Goal: Task Accomplishment & Management: Use online tool/utility

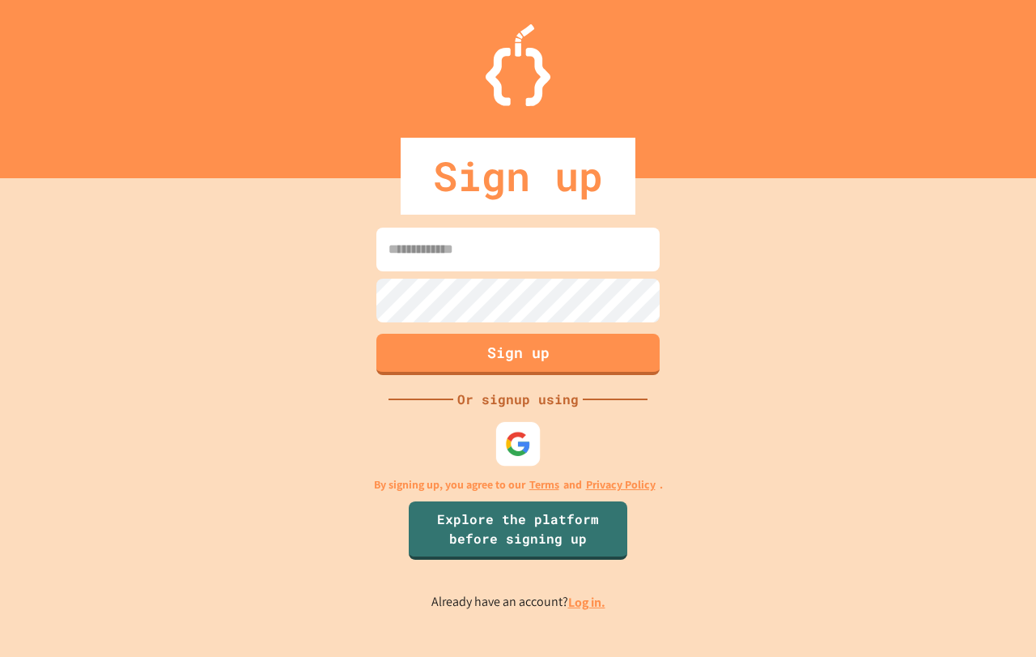
click at [517, 453] on img at bounding box center [518, 443] width 27 height 27
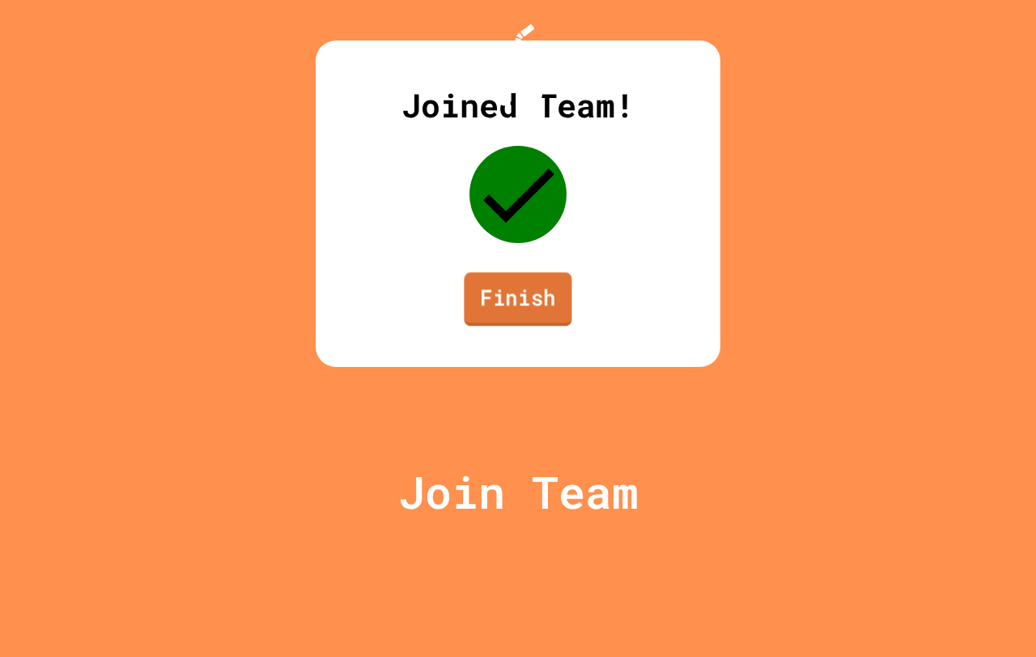
click at [517, 325] on link "Finish" at bounding box center [518, 298] width 108 height 53
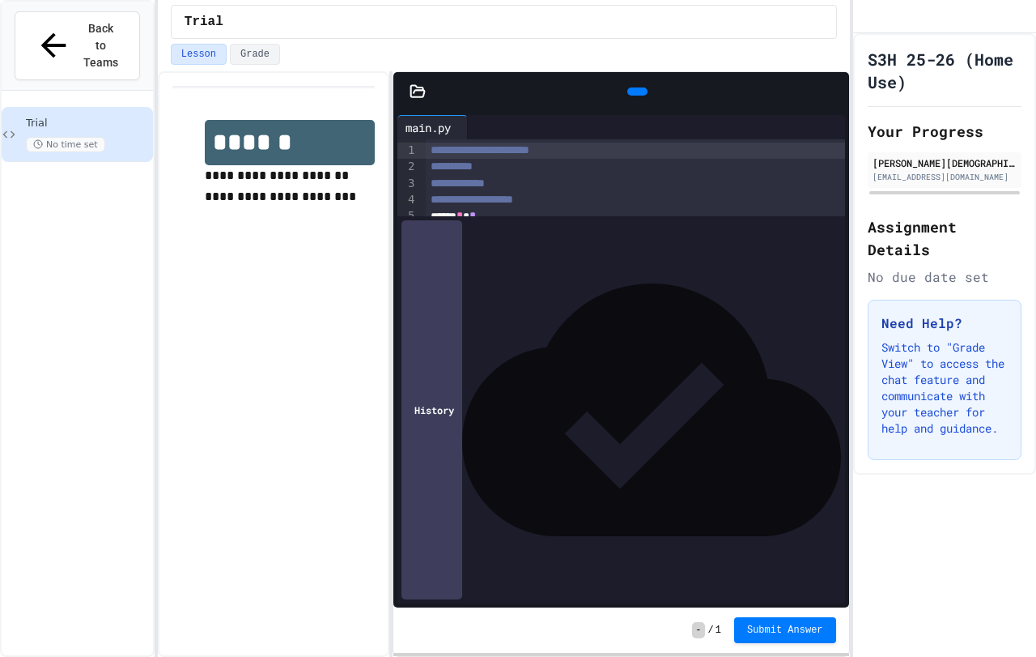
click at [107, 137] on div "No time set" at bounding box center [88, 144] width 124 height 15
click at [96, 38] on button "Back to Teams" at bounding box center [77, 45] width 125 height 69
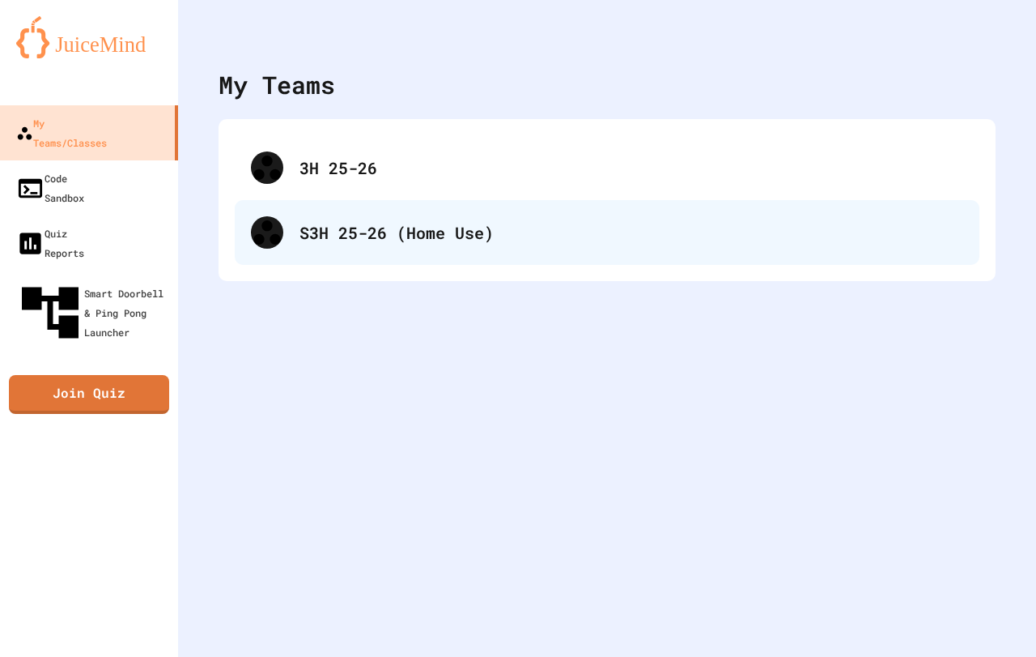
click at [447, 222] on div "S3H 25-26 (Home Use)" at bounding box center [632, 232] width 664 height 24
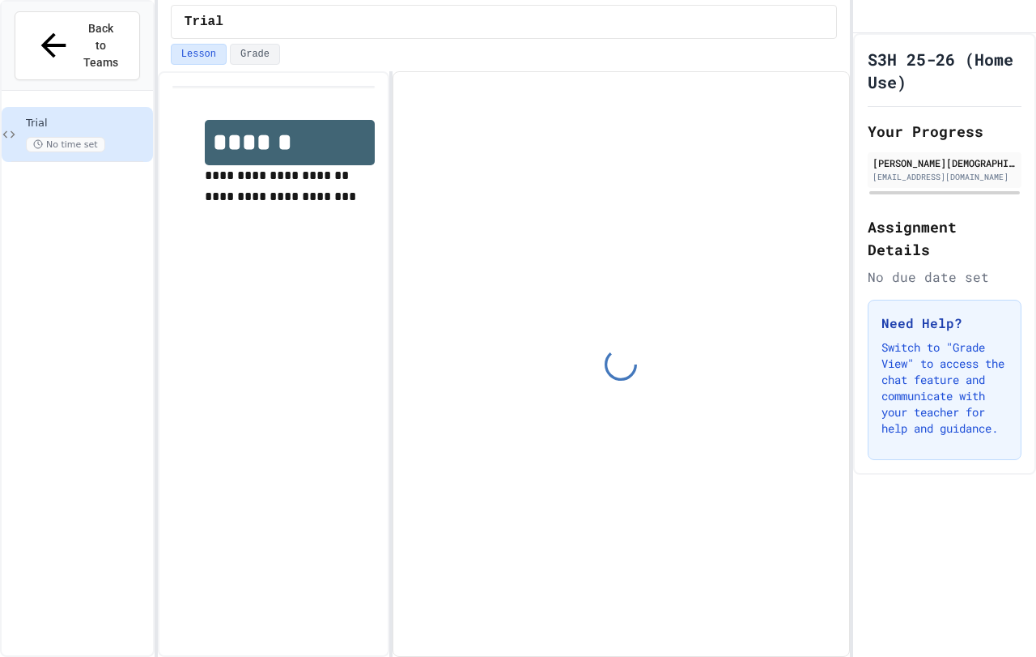
click at [92, 137] on span "No time set" at bounding box center [65, 144] width 79 height 15
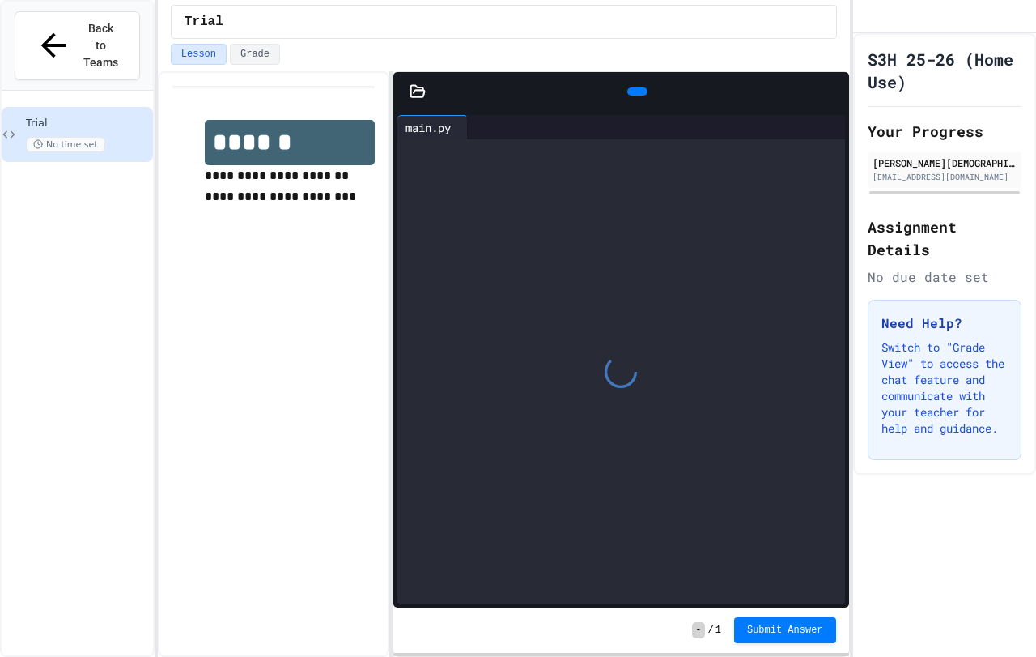
click at [91, 137] on span "No time set" at bounding box center [65, 144] width 79 height 15
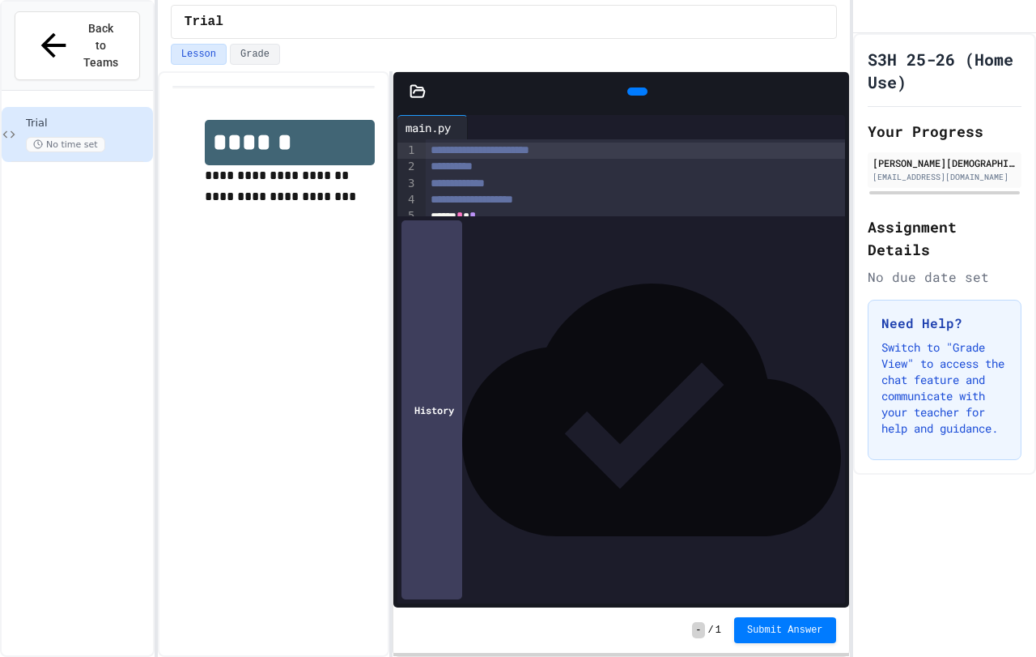
click at [6, 108] on div "Trial No time set" at bounding box center [77, 134] width 151 height 55
click at [82, 26] on span "Back to Teams" at bounding box center [101, 45] width 38 height 51
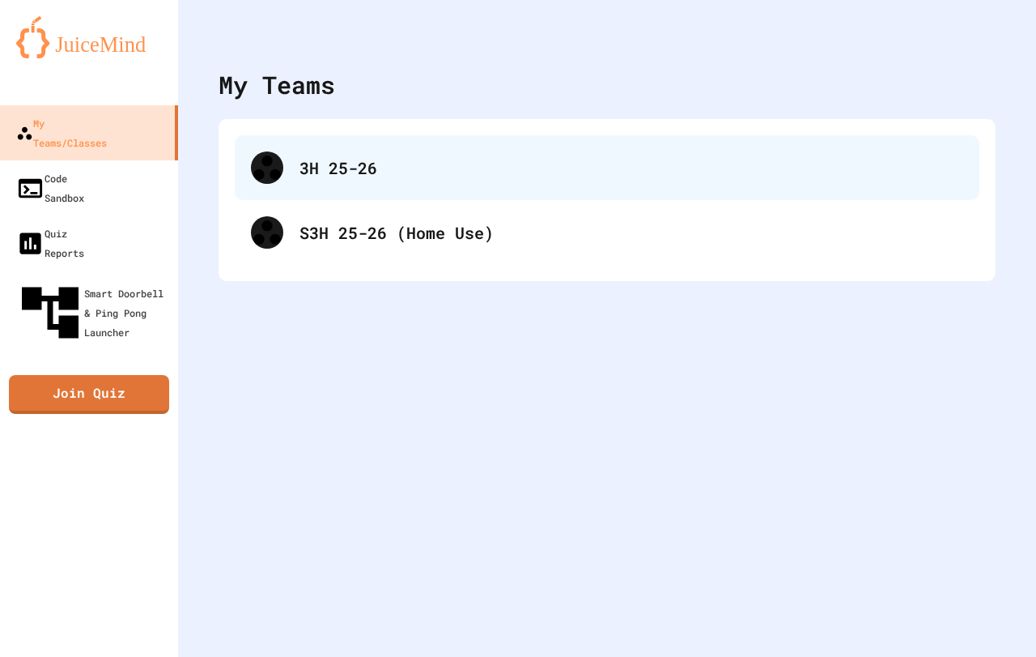
click at [365, 182] on div "3H 25-26" at bounding box center [607, 167] width 745 height 65
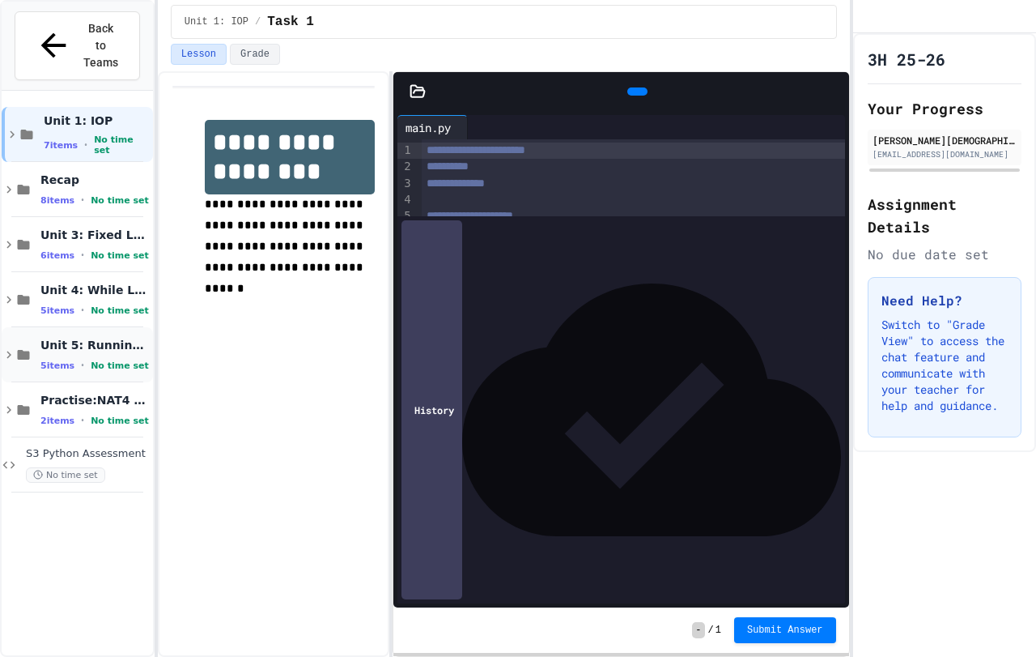
click at [105, 338] on div "Unit 5: Running Total 5 items • No time set" at bounding box center [94, 355] width 109 height 34
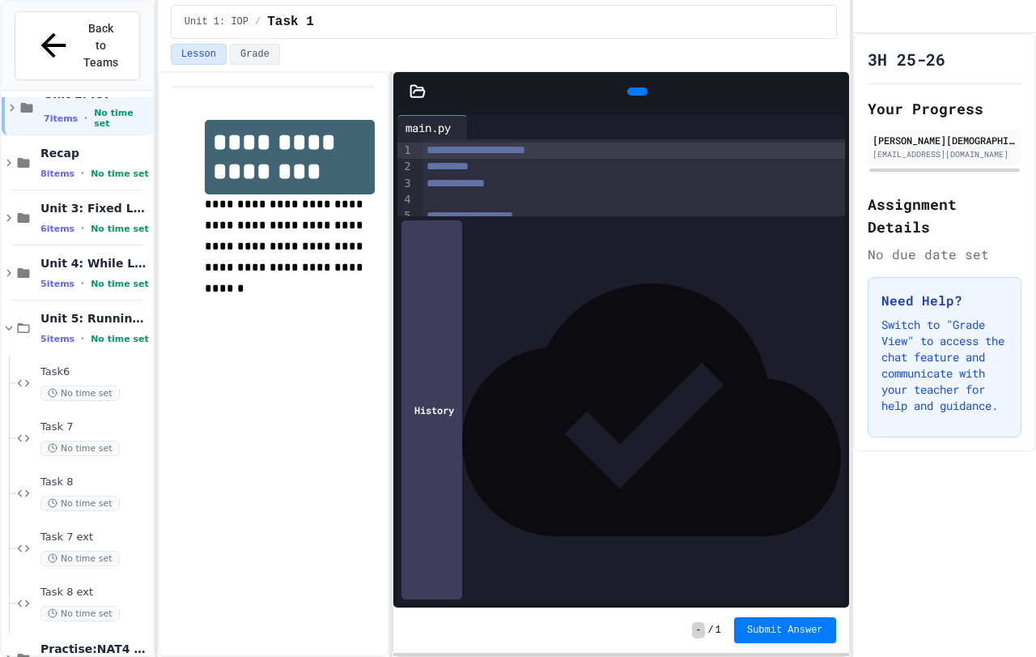
scroll to position [95, 0]
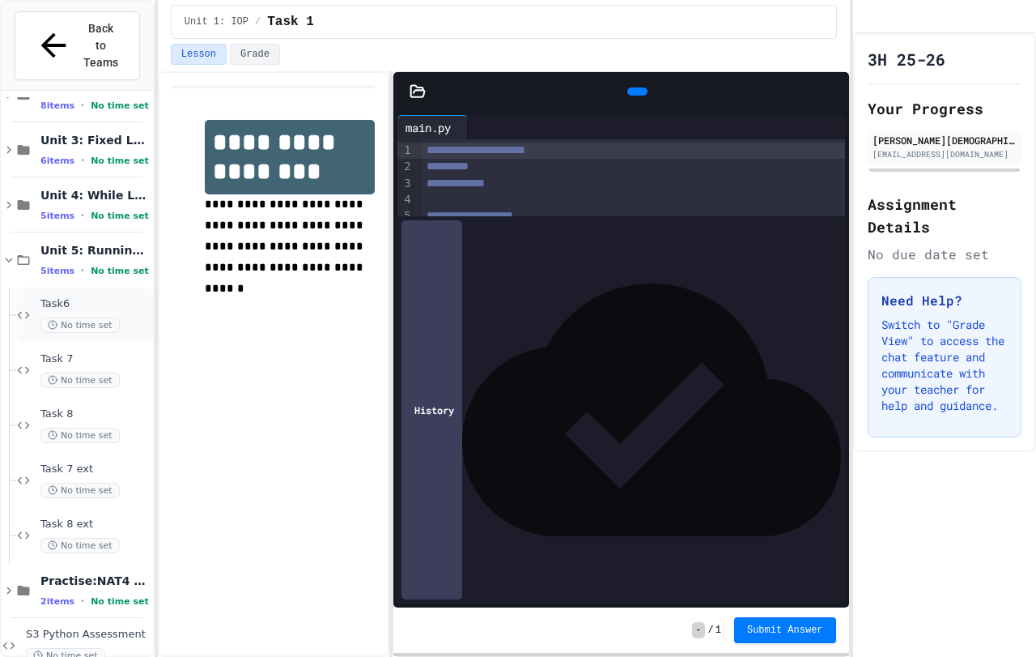
click at [103, 297] on div "Task6 No time set" at bounding box center [94, 315] width 109 height 36
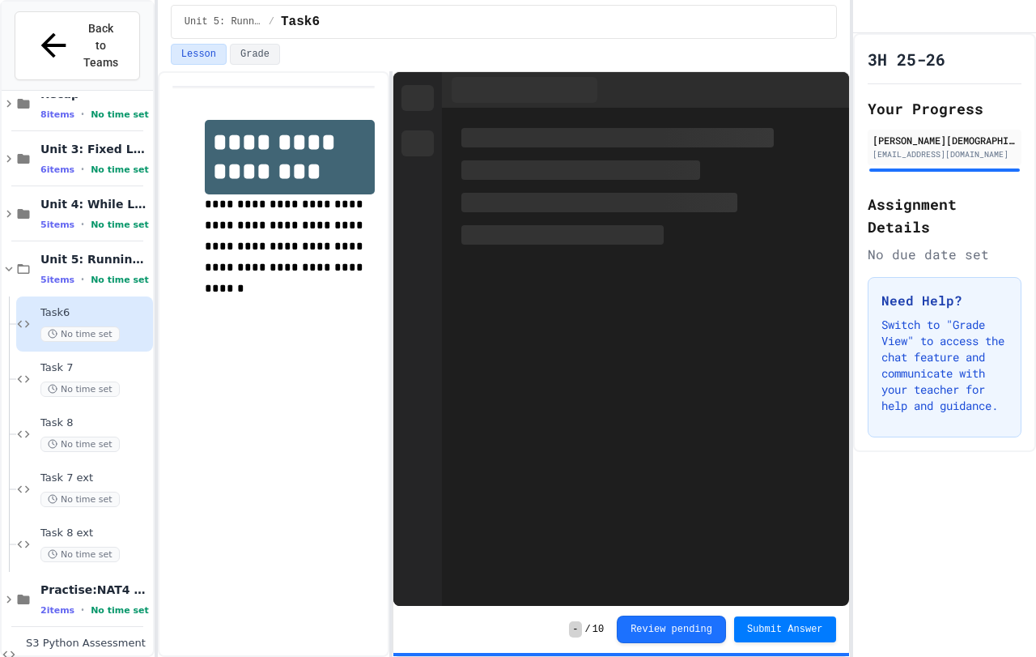
scroll to position [95, 0]
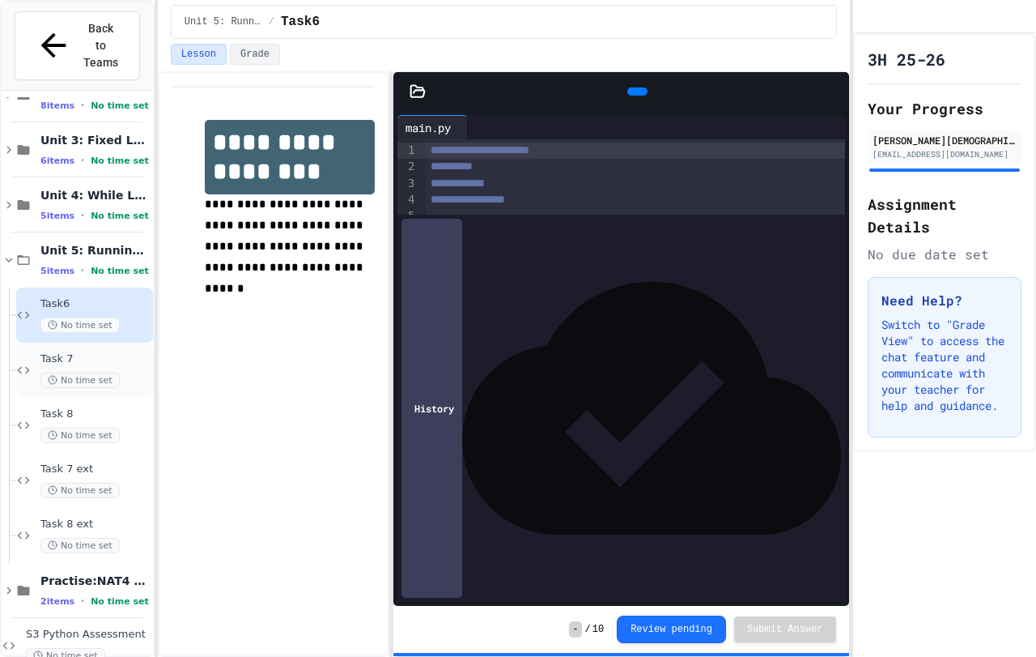
drag, startPoint x: 100, startPoint y: 325, endPoint x: 106, endPoint y: 316, distance: 11.7
click at [106, 342] on div "Task 7 No time set" at bounding box center [84, 369] width 137 height 55
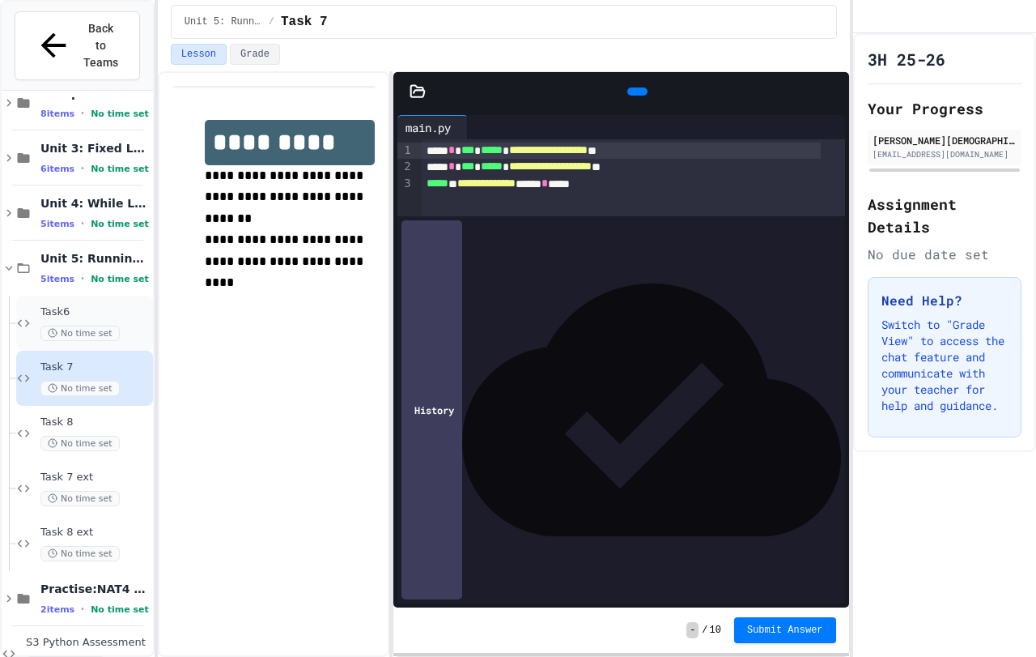
scroll to position [95, 0]
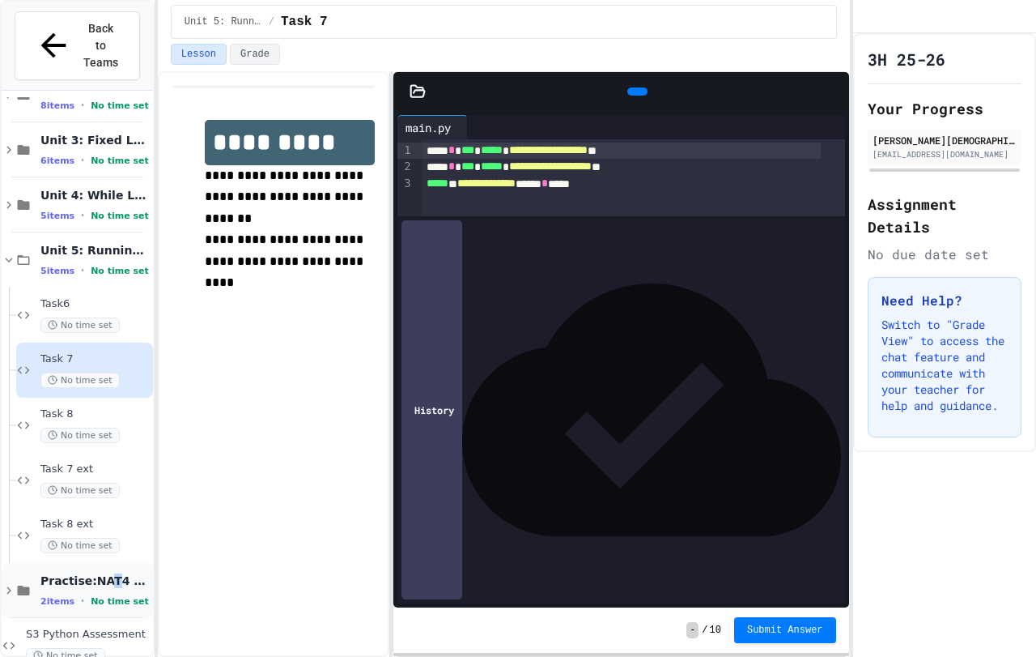
click at [107, 573] on span "Practise:NAT4 Assessment" at bounding box center [94, 580] width 109 height 15
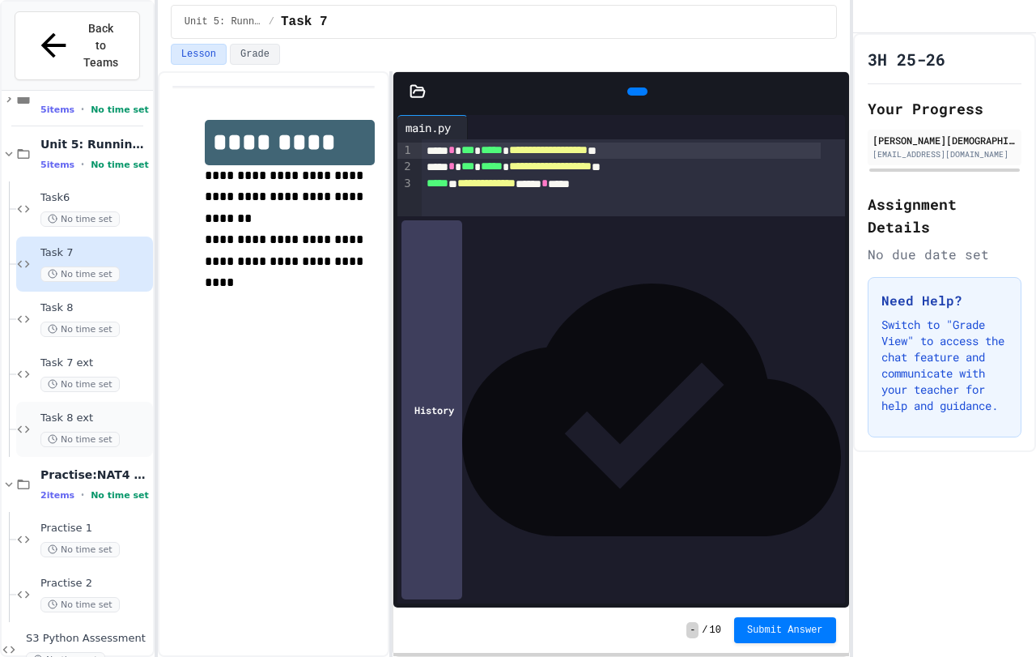
scroll to position [205, 0]
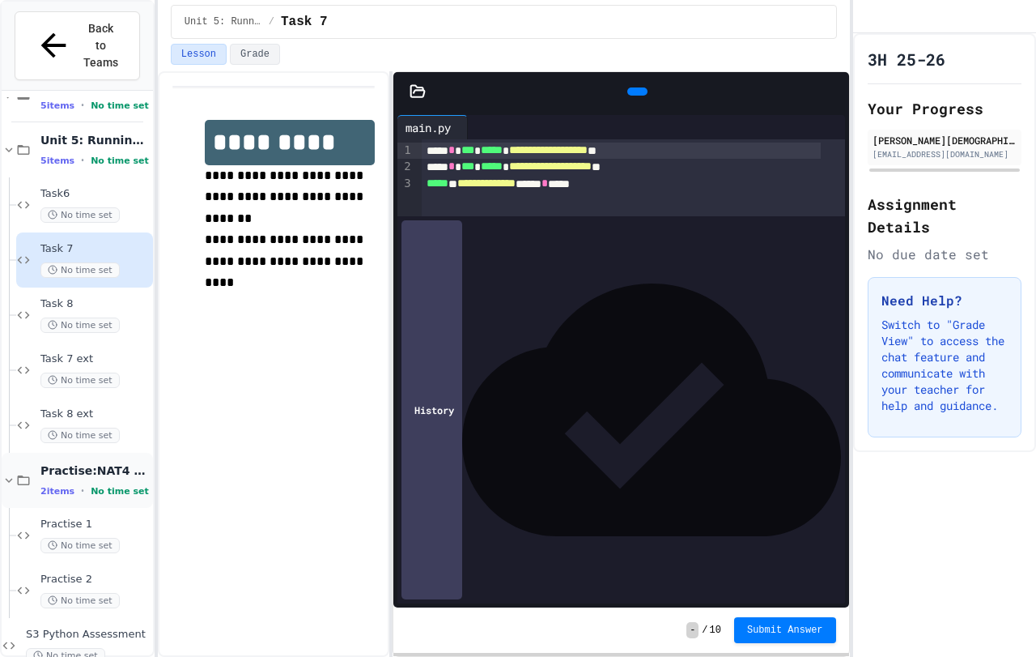
click at [74, 484] on div "2 items • No time set" at bounding box center [94, 490] width 109 height 13
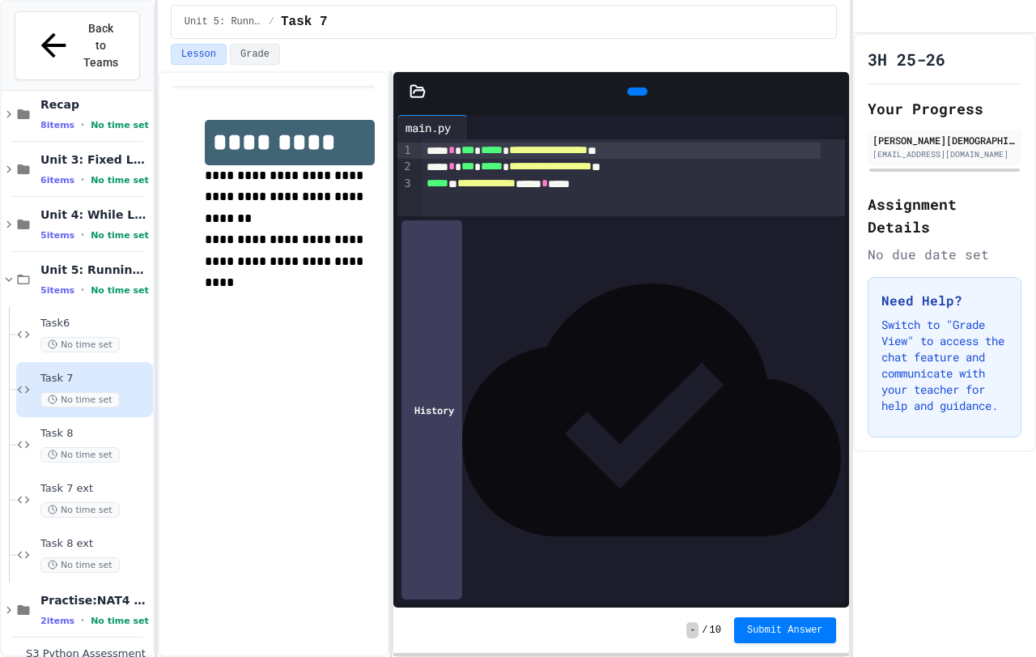
scroll to position [95, 0]
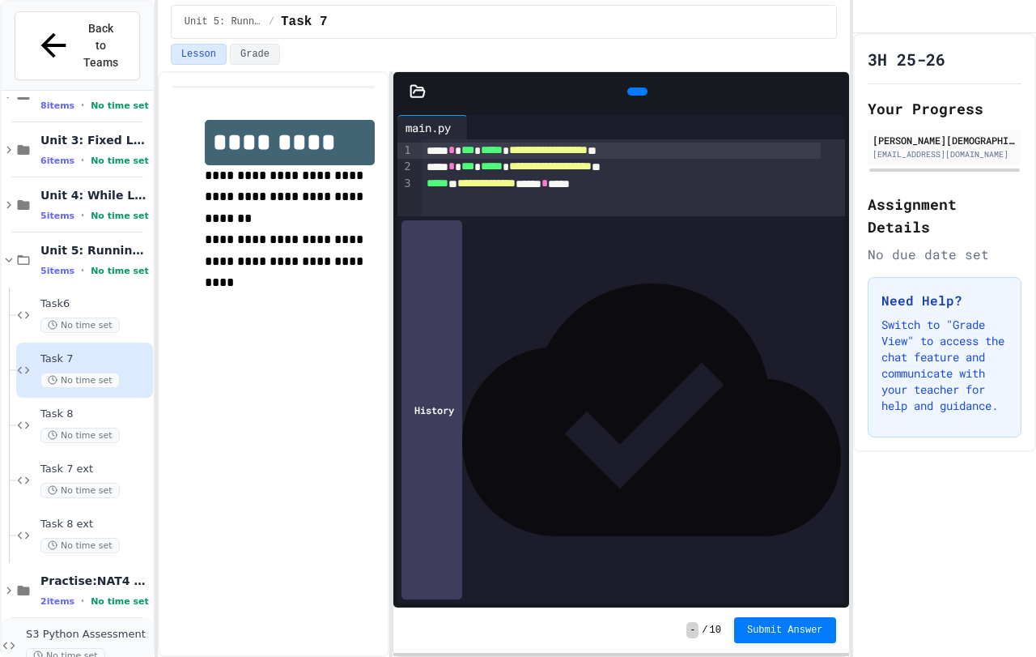
click at [77, 648] on span "No time set" at bounding box center [65, 655] width 79 height 15
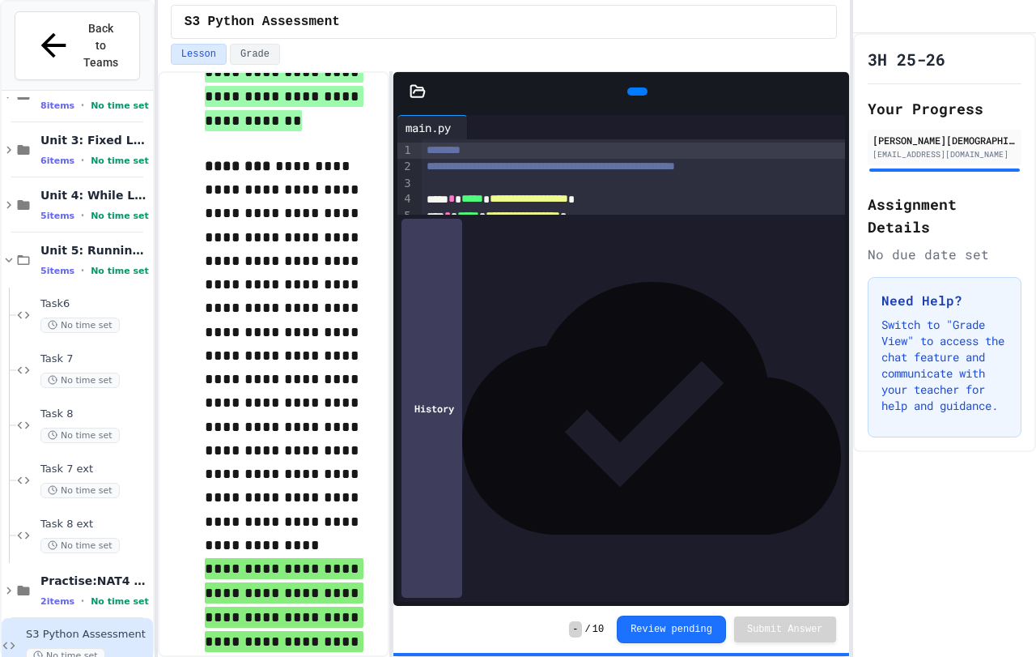
scroll to position [564, 0]
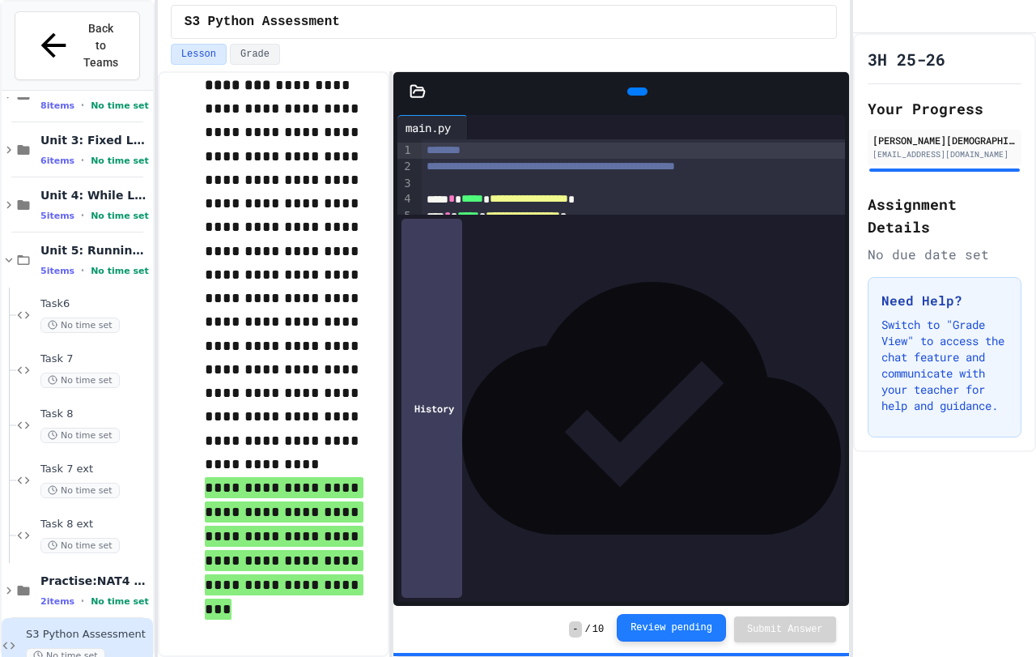
click at [673, 621] on button "Review pending" at bounding box center [671, 628] width 109 height 28
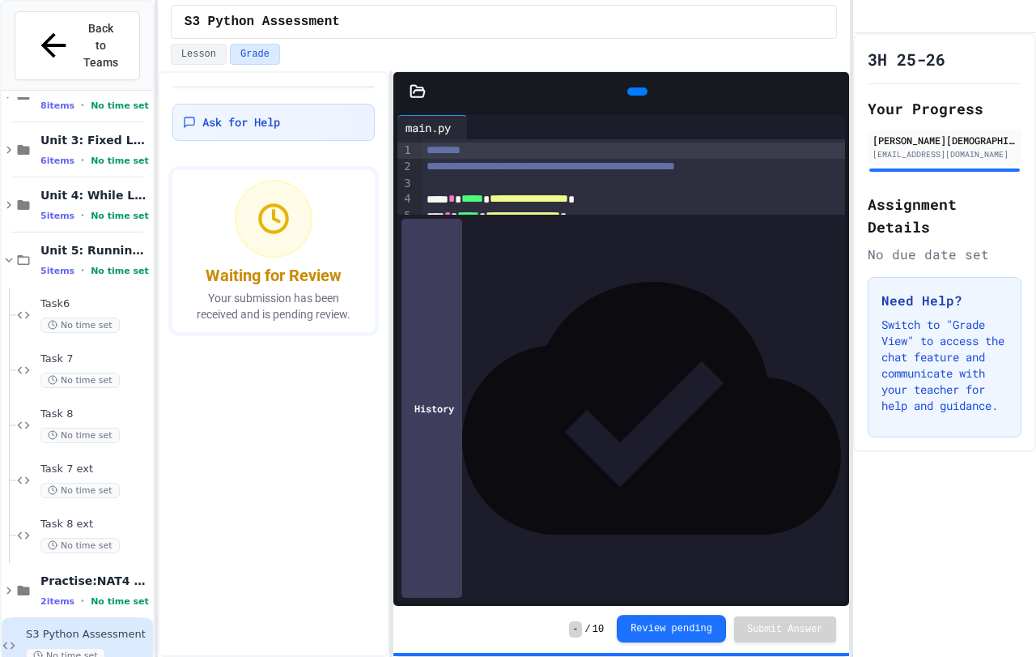
click at [673, 621] on button "Review pending" at bounding box center [671, 628] width 109 height 28
click at [673, 621] on button "Review pending" at bounding box center [671, 629] width 109 height 28
click at [673, 621] on button "Review pending" at bounding box center [671, 628] width 109 height 28
click at [673, 621] on button "Review pending" at bounding box center [671, 629] width 109 height 28
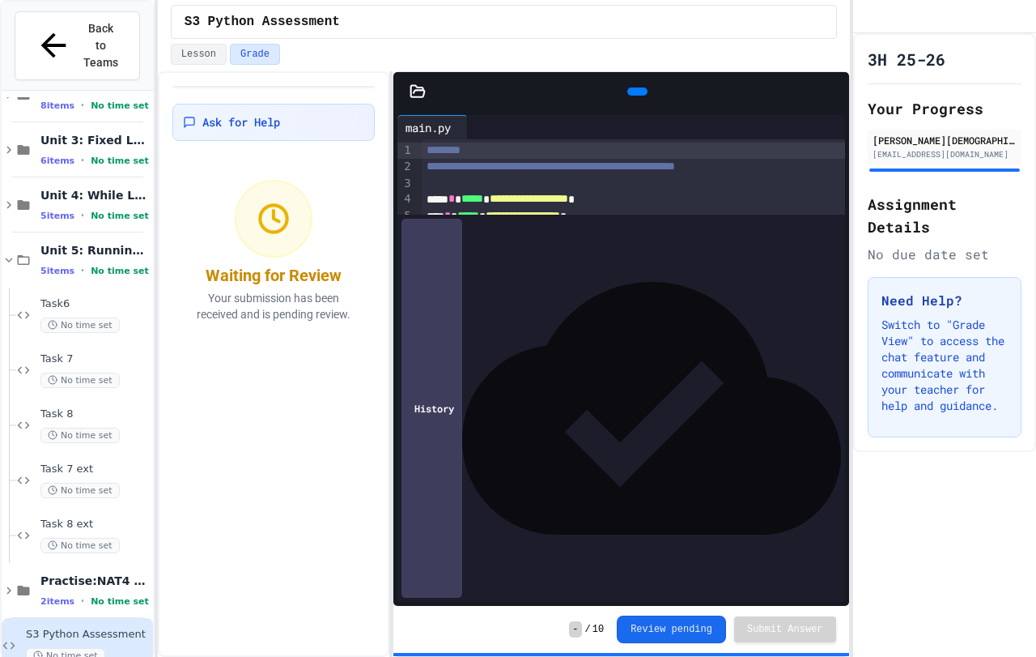
click at [673, 621] on button "Review pending" at bounding box center [671, 629] width 109 height 28
click at [673, 621] on button "Review pending" at bounding box center [671, 628] width 109 height 28
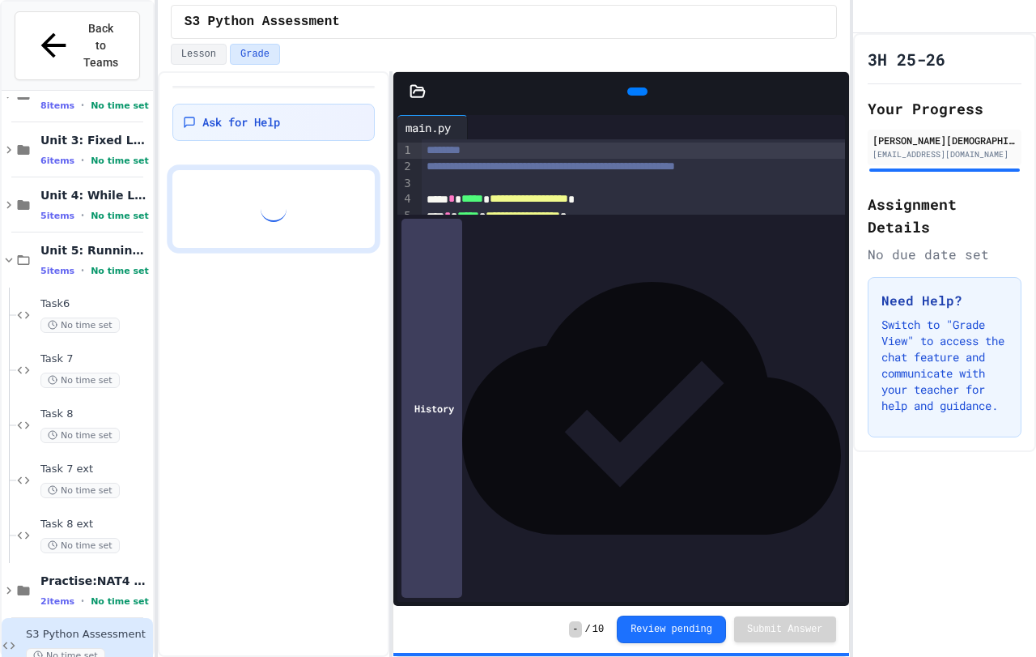
click at [624, 260] on div "**********" at bounding box center [633, 199] width 423 height 121
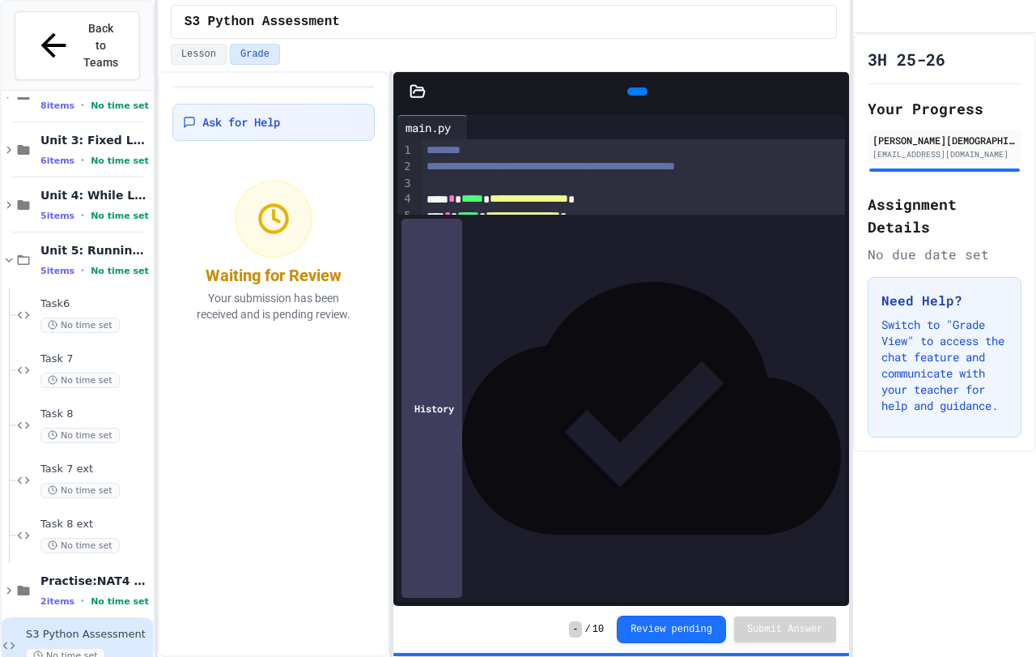
click at [746, 260] on div "**********" at bounding box center [633, 199] width 423 height 121
click at [189, 48] on button "Lesson" at bounding box center [199, 54] width 56 height 21
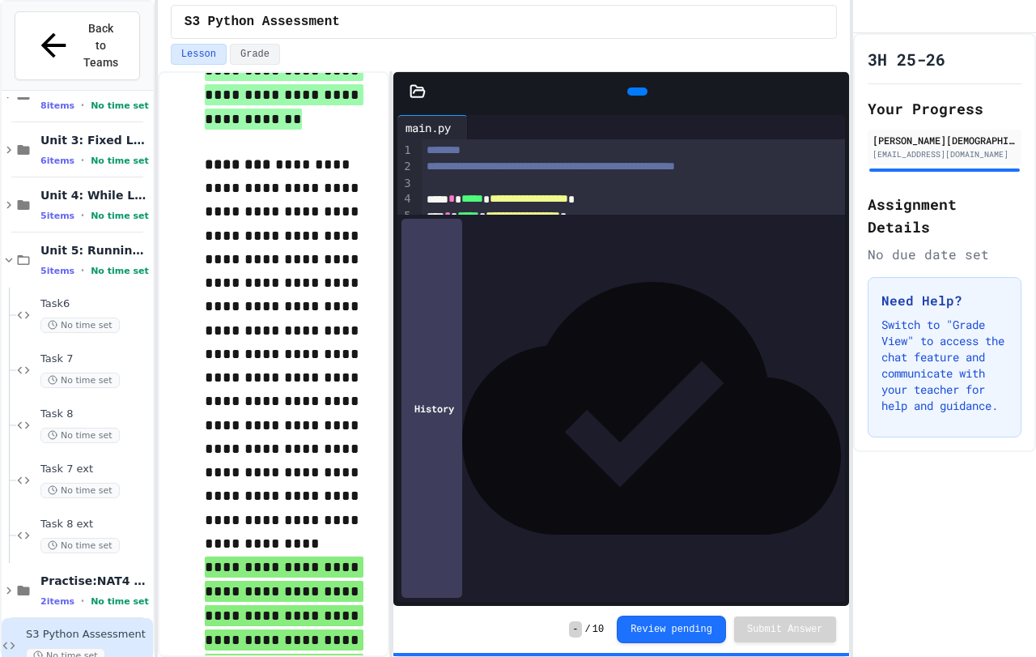
scroll to position [486, 0]
click at [464, 275] on div "**********" at bounding box center [633, 207] width 423 height 136
click at [481, 124] on div at bounding box center [474, 127] width 13 height 24
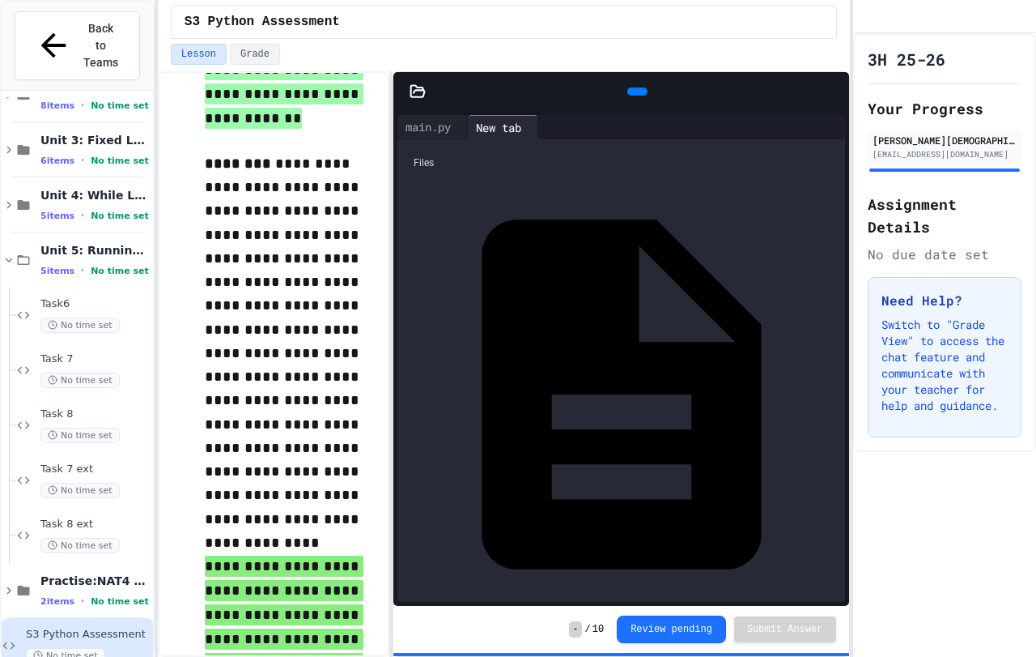
click at [836, 386] on div "main.py" at bounding box center [836, 394] width 0 height 16
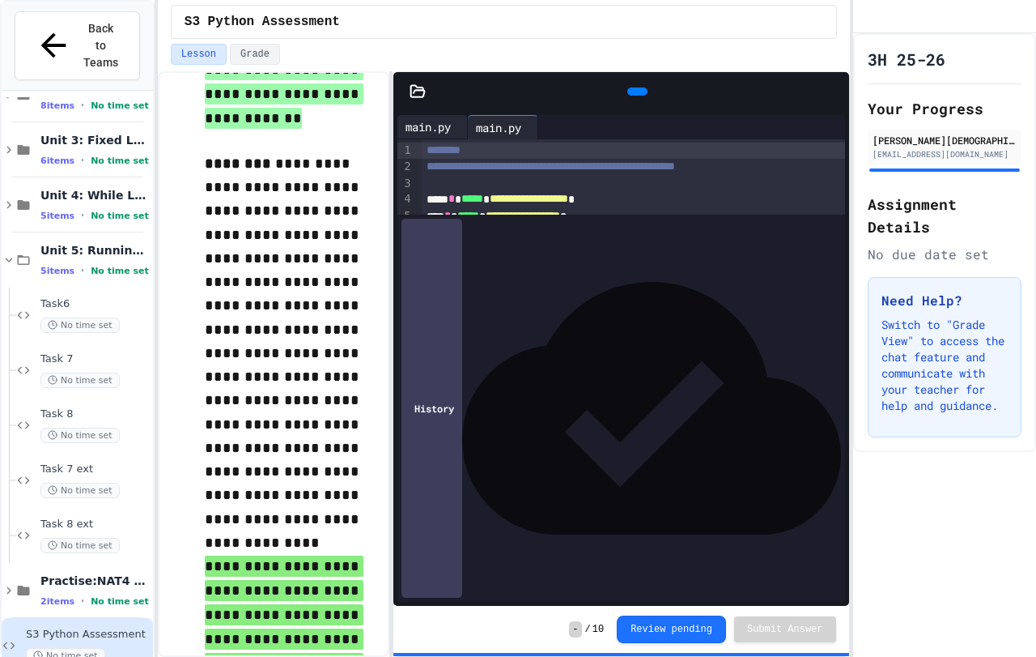
click at [440, 134] on div "main.py" at bounding box center [429, 126] width 62 height 17
click at [493, 128] on div "main.py" at bounding box center [499, 126] width 62 height 17
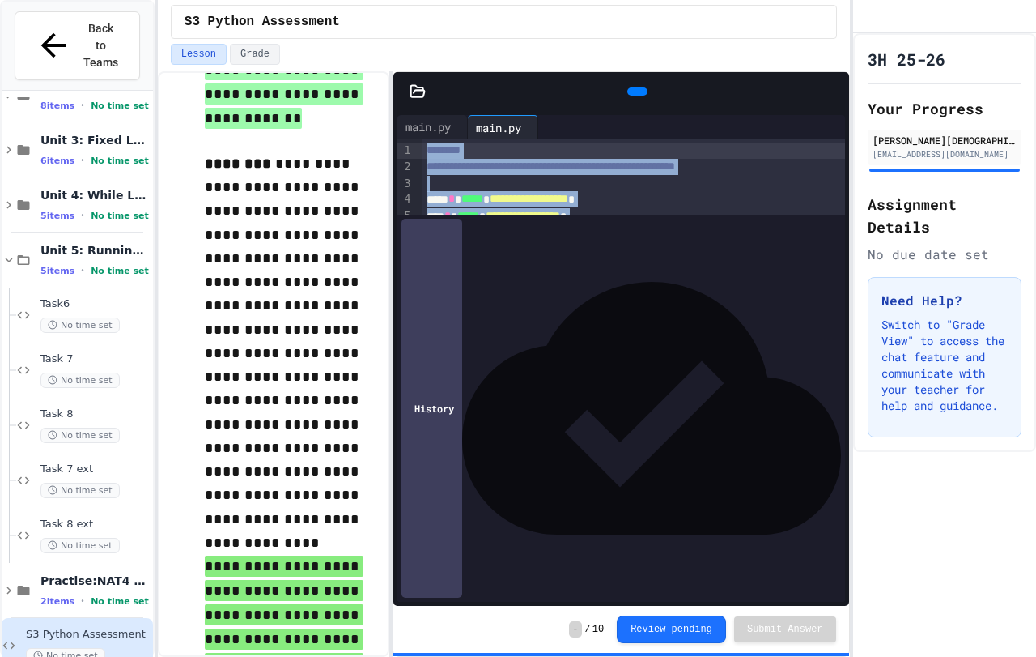
drag, startPoint x: 714, startPoint y: 269, endPoint x: 418, endPoint y: 148, distance: 319.9
click at [418, 148] on div "**********" at bounding box center [622, 176] width 448 height 75
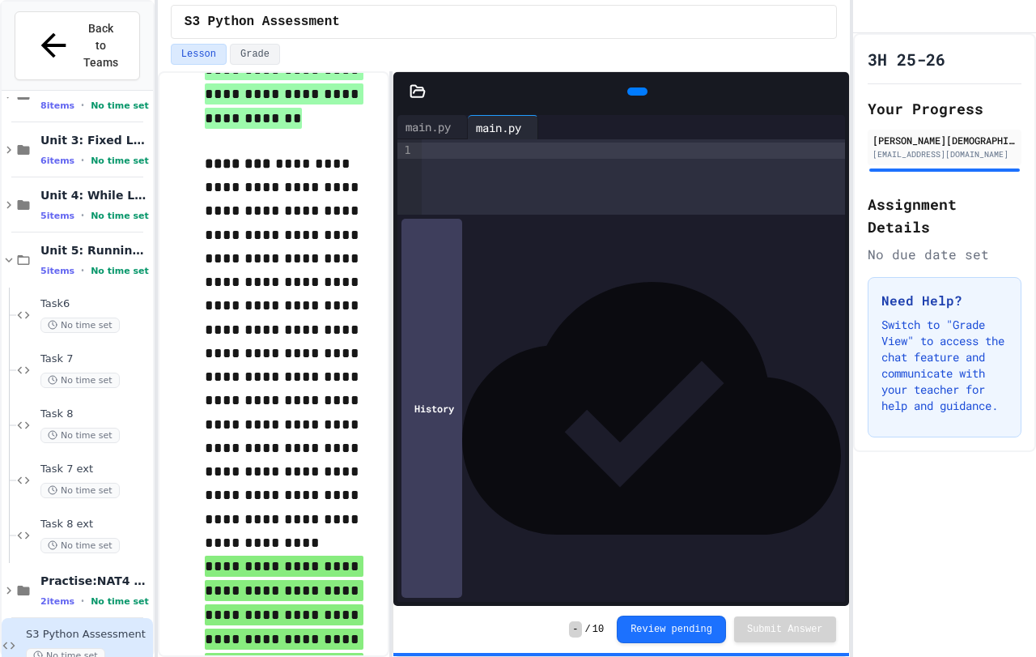
click at [420, 95] on icon at bounding box center [418, 91] width 16 height 16
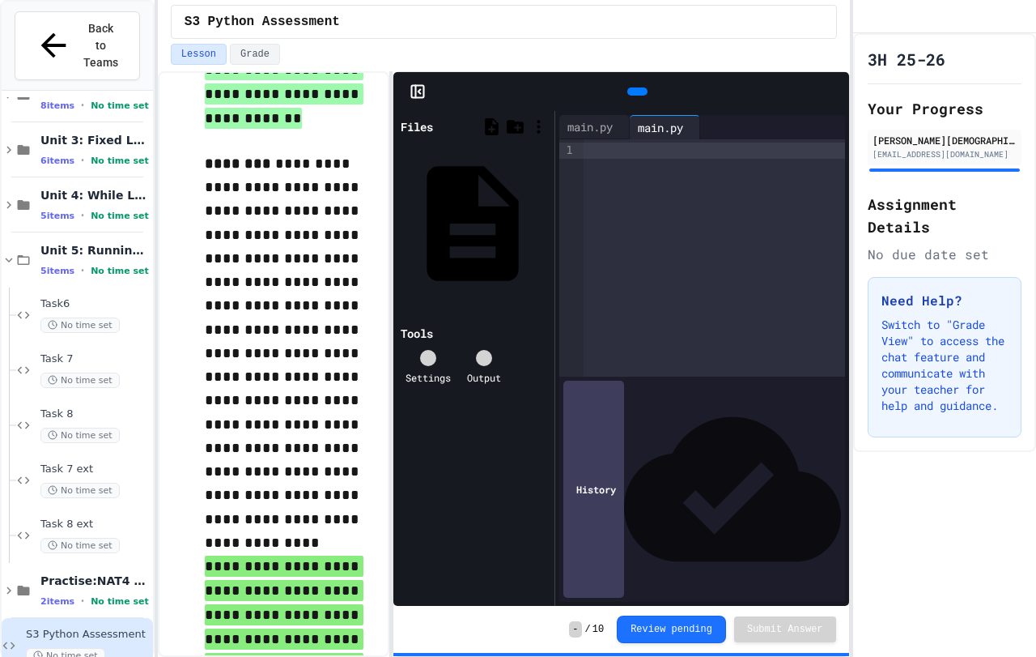
click at [547, 223] on icon at bounding box center [547, 223] width 0 height 0
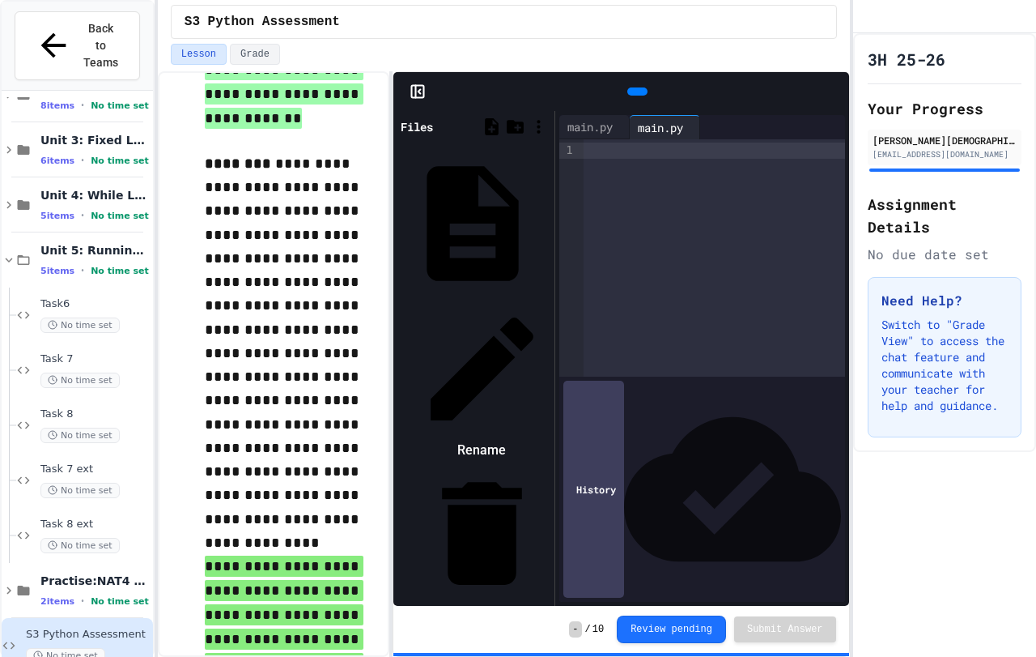
click at [551, 300] on li "Rename" at bounding box center [482, 381] width 137 height 163
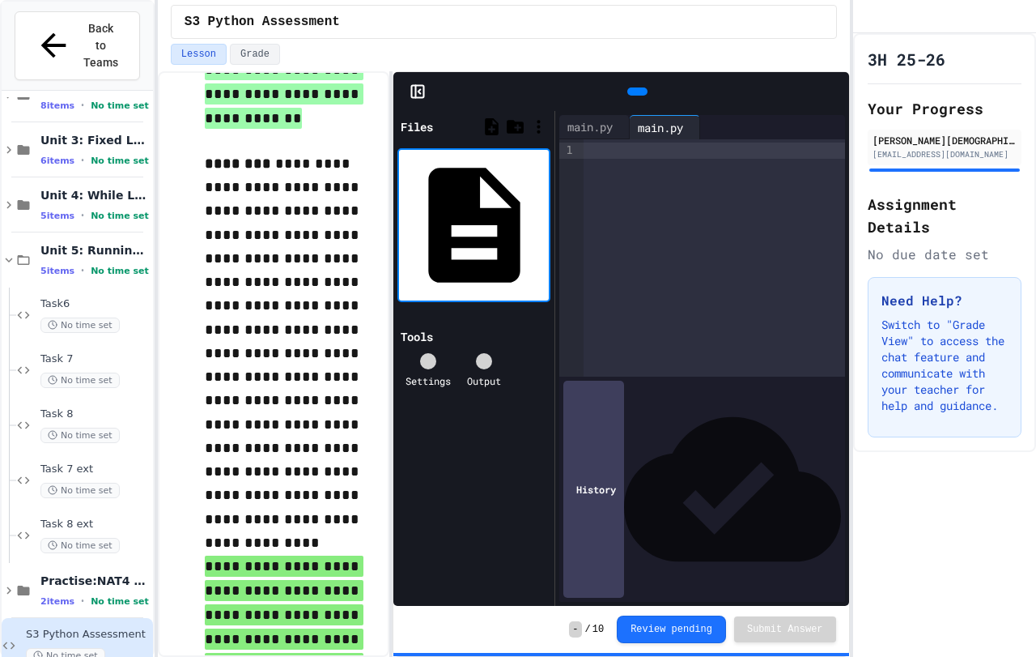
click at [547, 217] on input "*******" at bounding box center [547, 225] width 0 height 16
type input "*"
type input "*******"
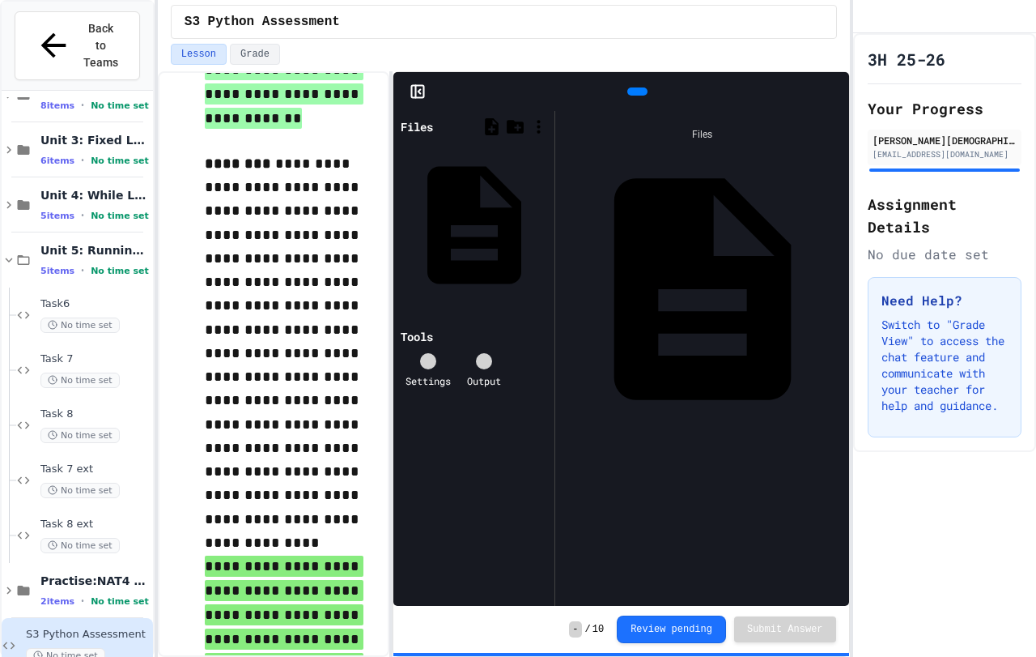
click at [421, 98] on rect at bounding box center [417, 92] width 12 height 12
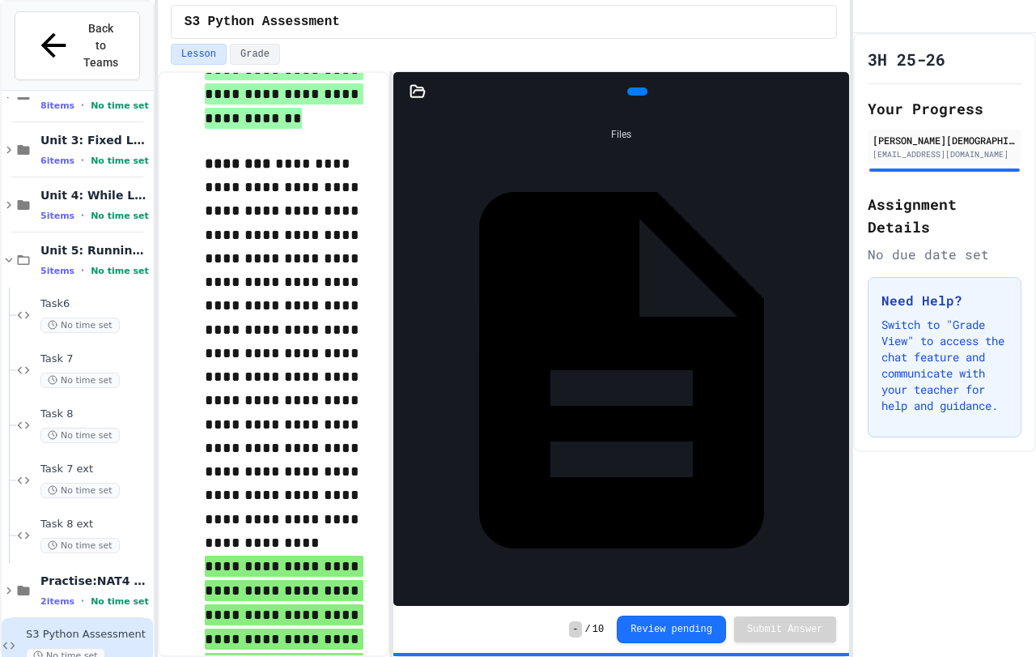
click at [428, 87] on div at bounding box center [417, 91] width 49 height 16
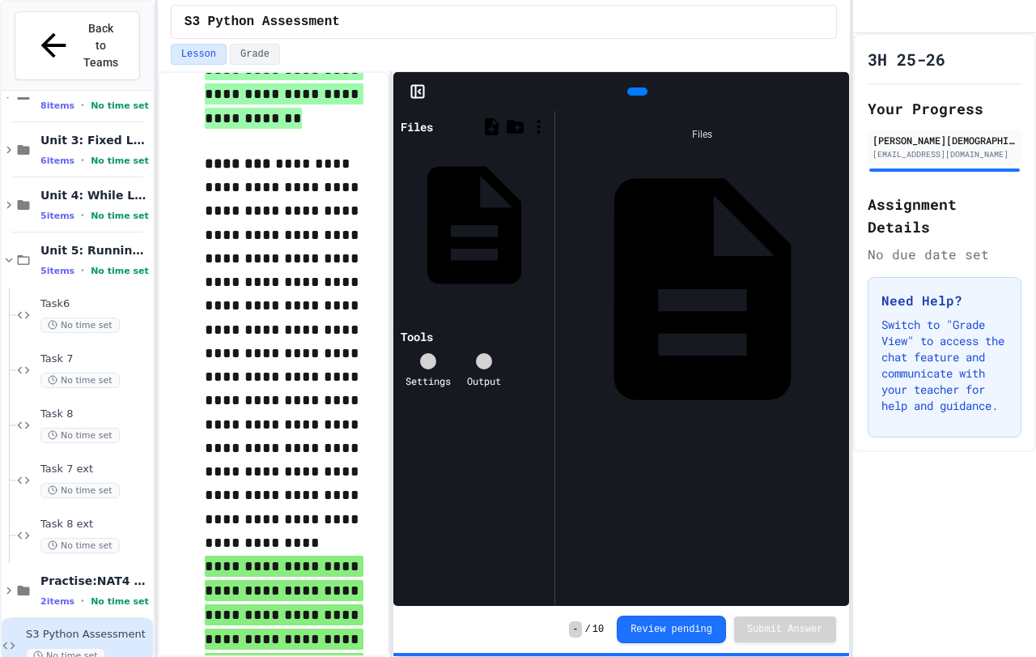
click at [814, 302] on div "Files level 3" at bounding box center [702, 358] width 294 height 495
click at [475, 147] on div "level 3" at bounding box center [474, 224] width 153 height 173
click at [433, 126] on div "Files" at bounding box center [417, 126] width 32 height 17
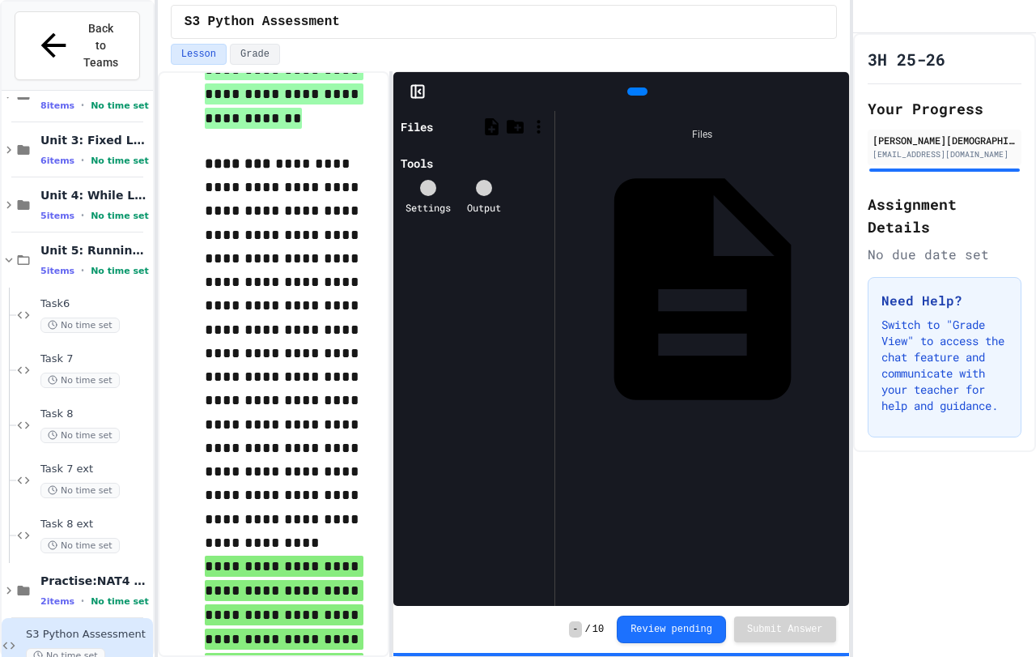
click at [433, 126] on div "Files" at bounding box center [417, 126] width 32 height 17
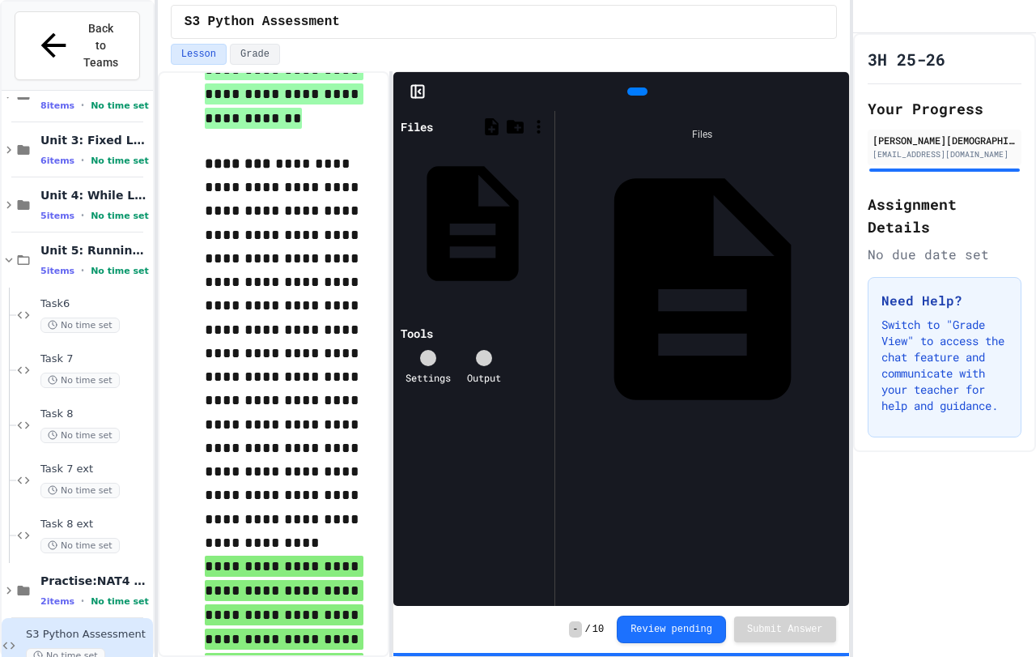
click at [546, 215] on div "level 3" at bounding box center [546, 223] width 0 height 16
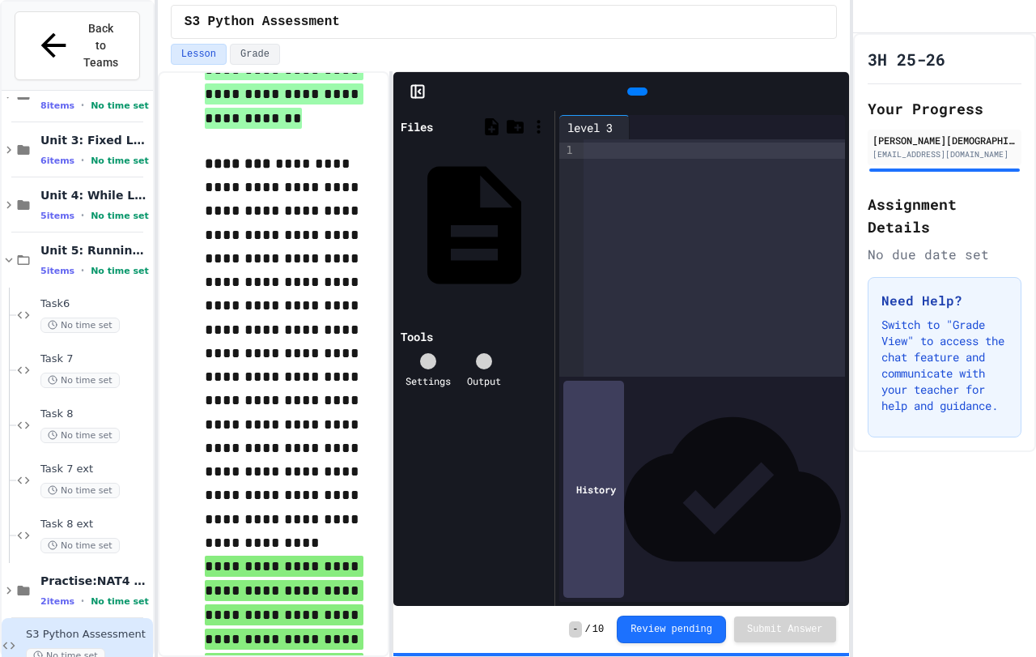
click at [432, 125] on div "Files" at bounding box center [417, 126] width 32 height 17
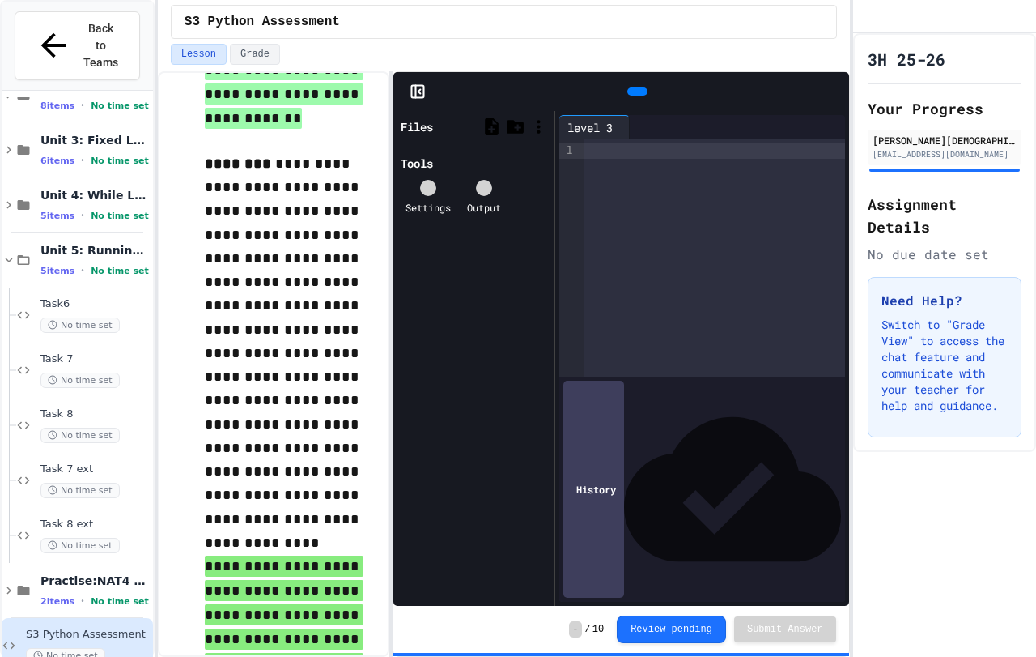
click at [432, 125] on div "Files" at bounding box center [417, 126] width 32 height 17
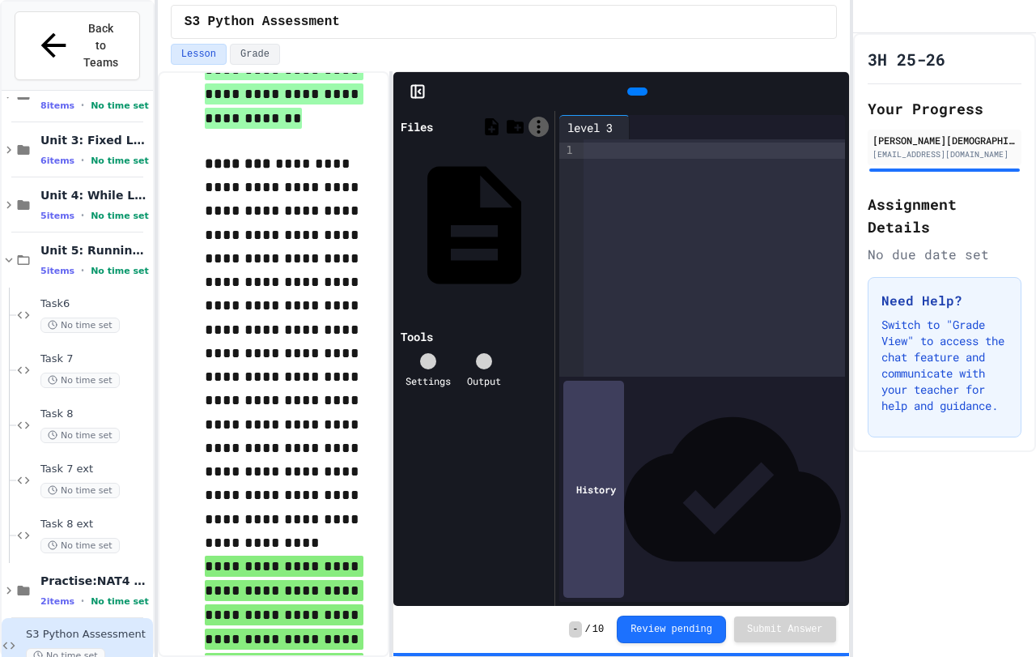
click at [541, 122] on icon at bounding box center [539, 127] width 20 height 20
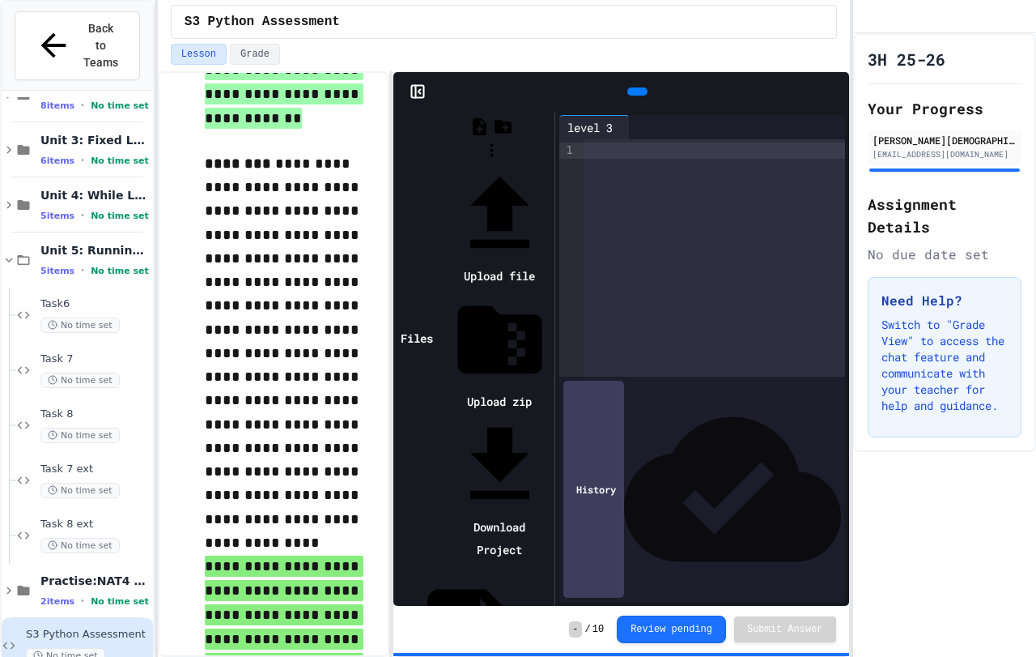
click at [551, 164] on div at bounding box center [491, 164] width 117 height 0
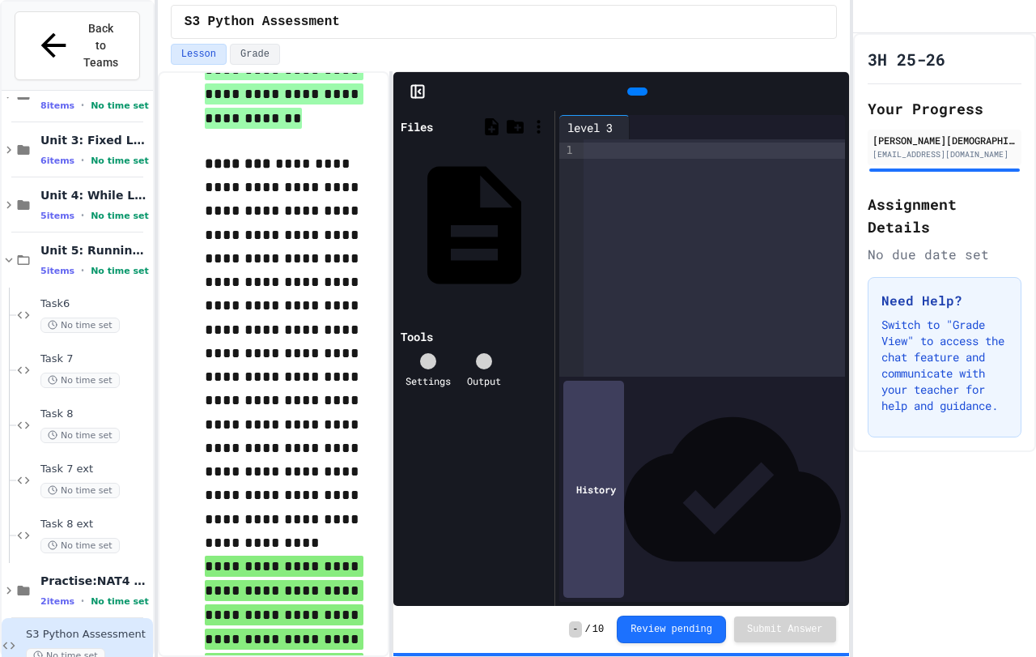
click at [428, 361] on icon at bounding box center [428, 361] width 0 height 0
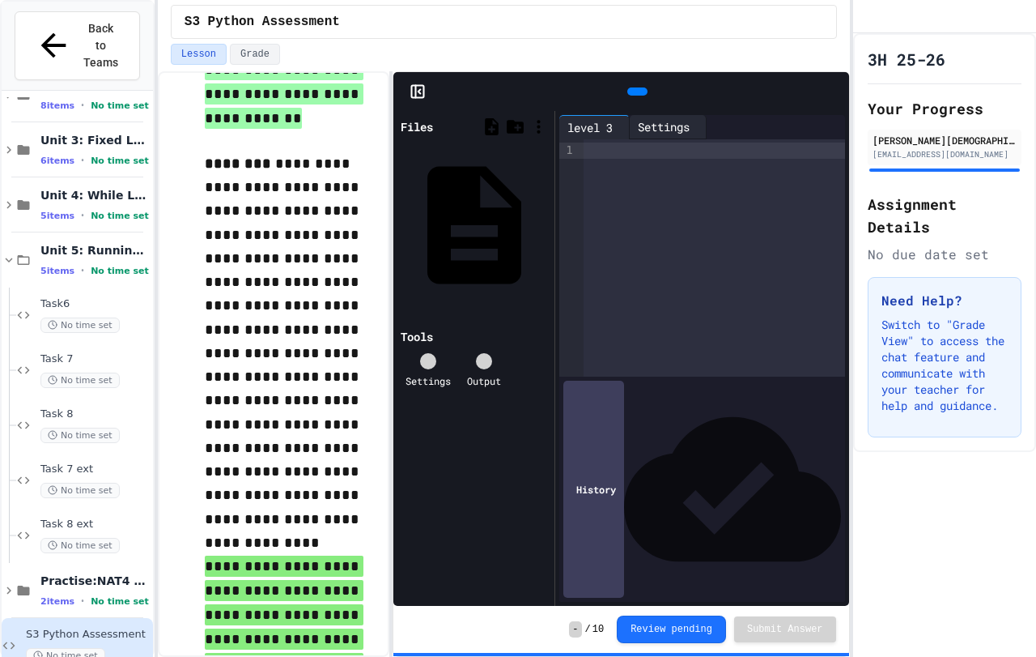
click at [657, 124] on div "Settings" at bounding box center [664, 126] width 68 height 17
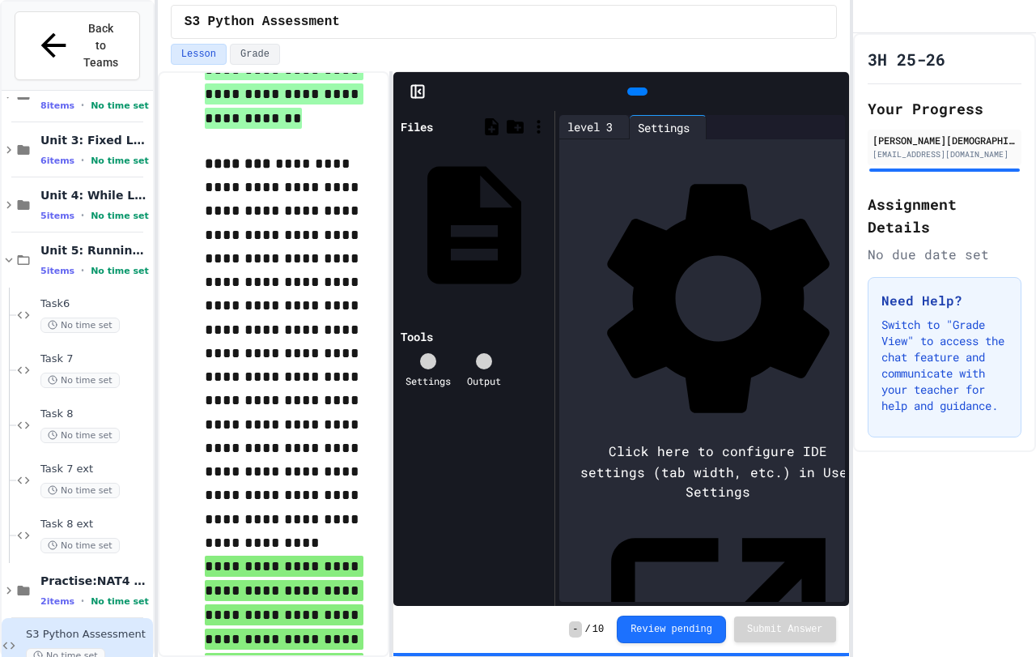
click at [597, 128] on div "level 3 Settings" at bounding box center [632, 127] width 147 height 24
click at [474, 353] on div "Output" at bounding box center [484, 370] width 34 height 35
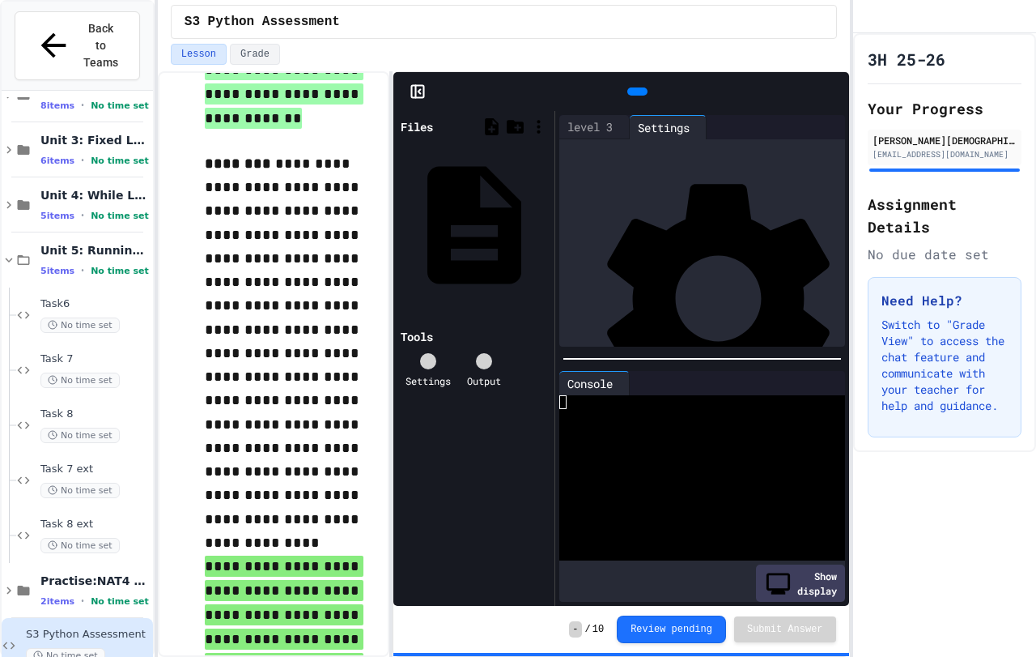
click at [460, 193] on div "Files level 3 Tools Settings Output" at bounding box center [473, 358] width 161 height 495
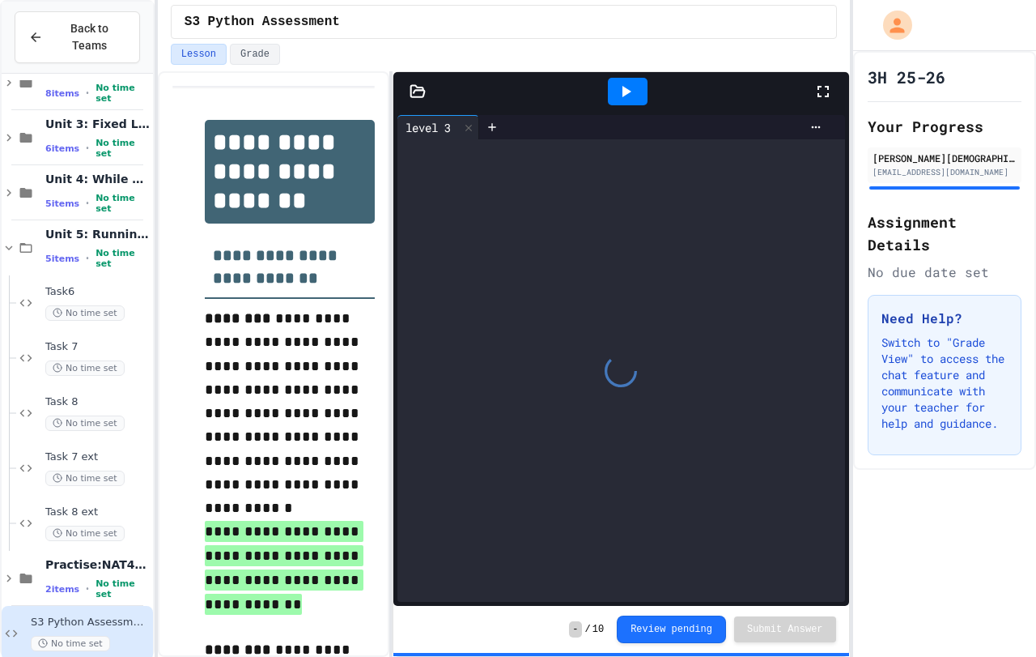
scroll to position [95, 0]
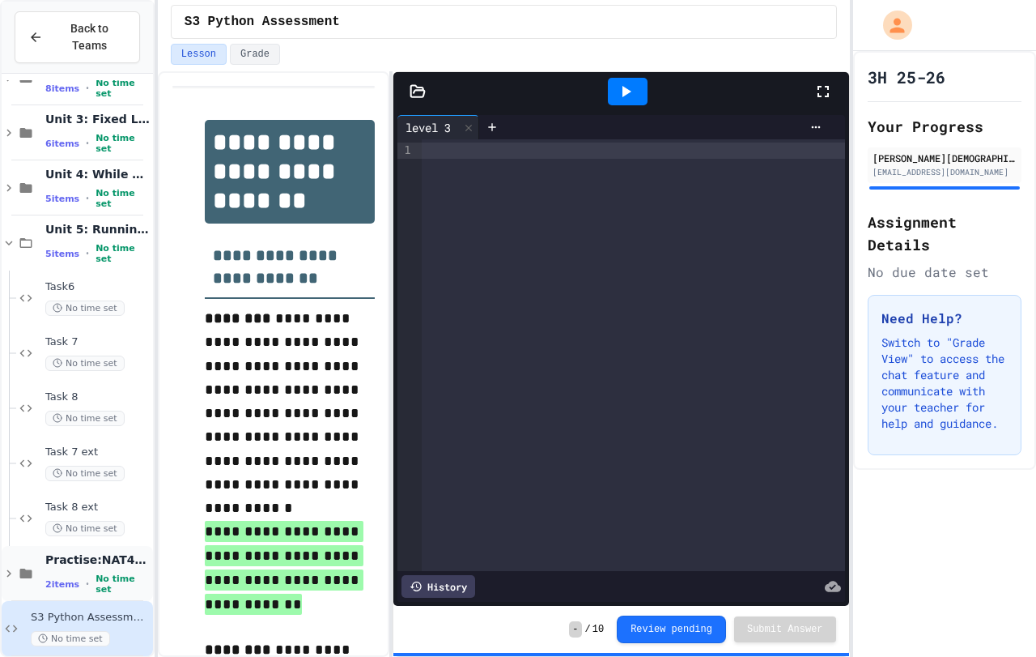
click at [85, 554] on div "Practise:NAT4 Assessment 2 items • No time set" at bounding box center [97, 573] width 104 height 43
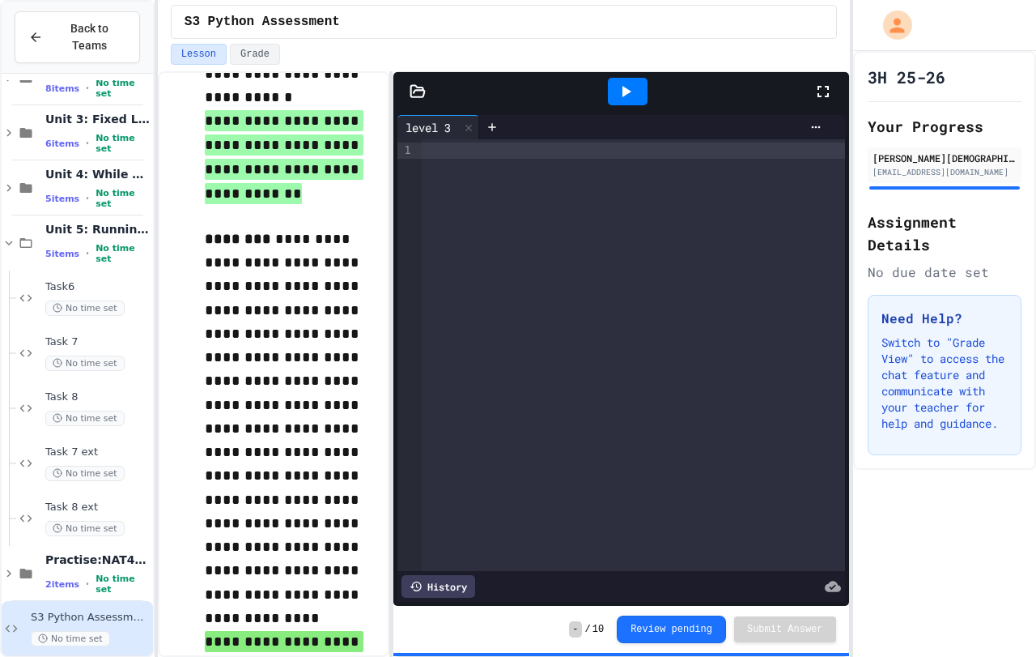
scroll to position [402, 0]
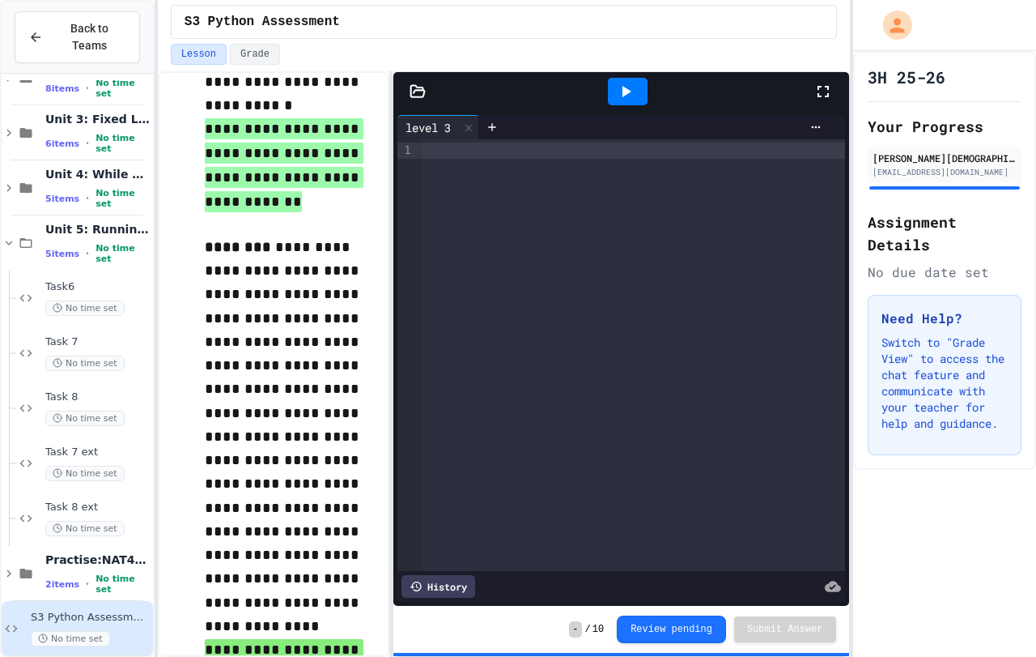
click at [492, 142] on div at bounding box center [633, 150] width 423 height 16
click at [466, 575] on div "History" at bounding box center [439, 586] width 74 height 23
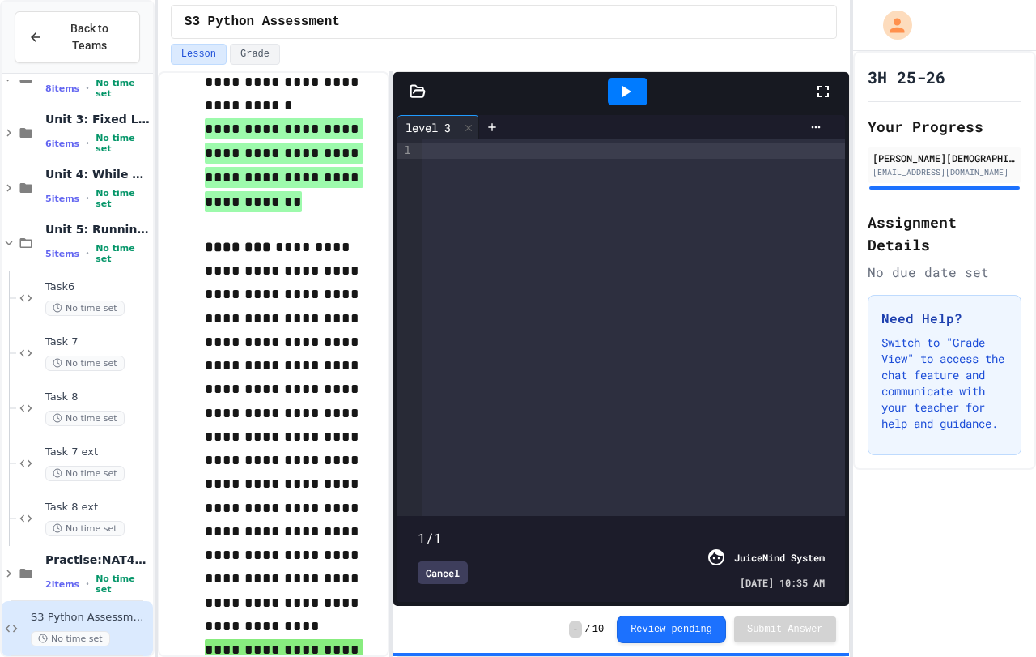
click at [534, 383] on div at bounding box center [633, 327] width 423 height 376
click at [410, 95] on icon at bounding box center [417, 90] width 14 height 11
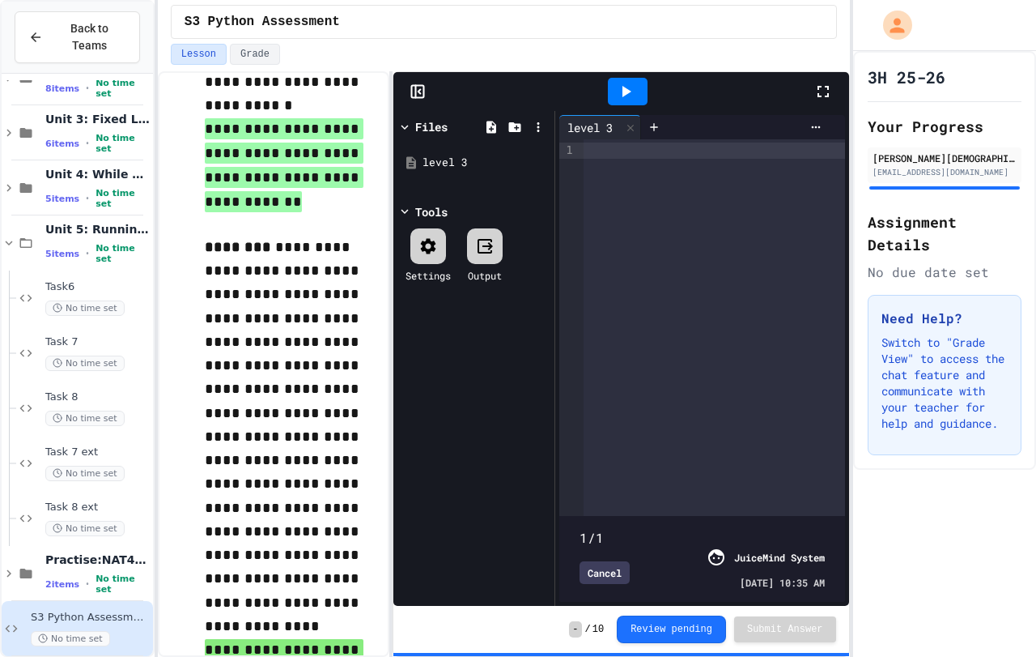
click at [435, 127] on div "Files" at bounding box center [431, 126] width 32 height 17
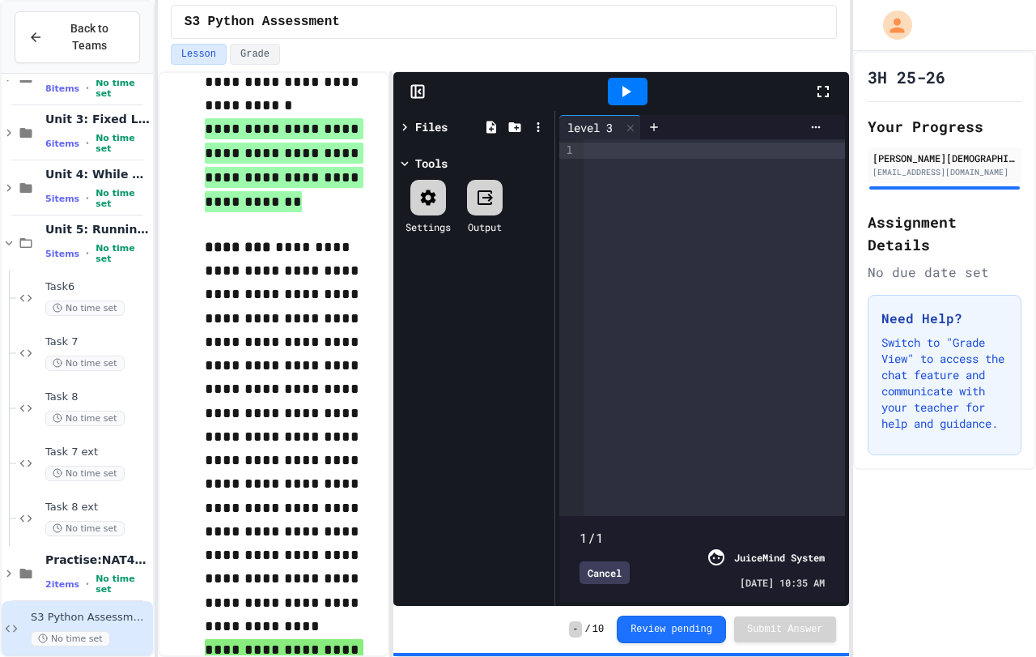
click at [435, 127] on div "Files" at bounding box center [431, 126] width 32 height 17
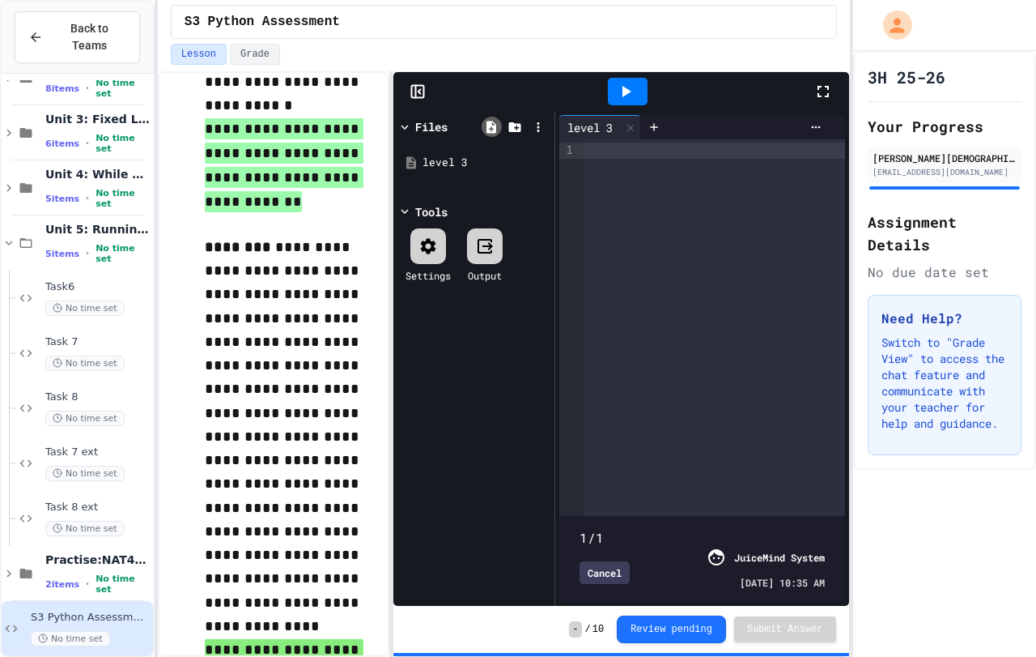
click at [497, 132] on icon at bounding box center [491, 127] width 15 height 15
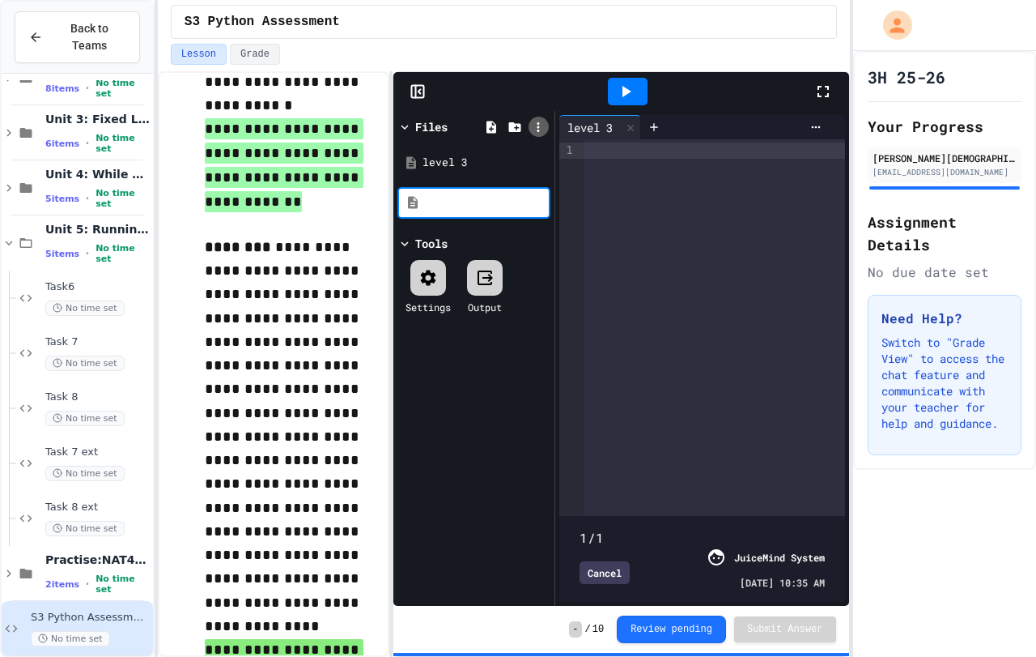
click at [542, 124] on icon at bounding box center [538, 127] width 15 height 15
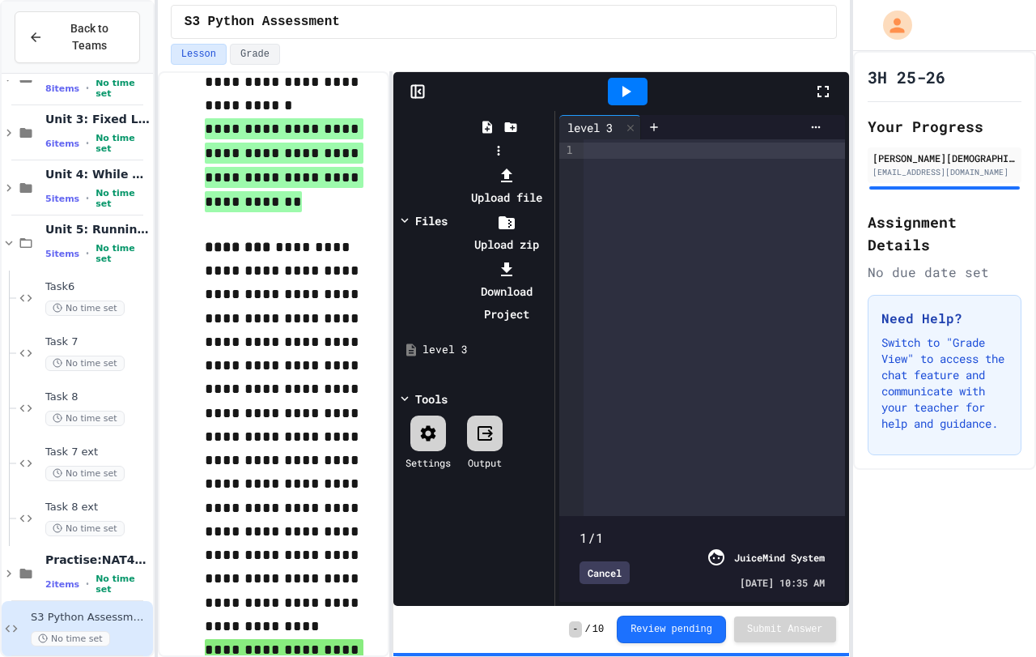
click at [448, 164] on div at bounding box center [499, 164] width 103 height 0
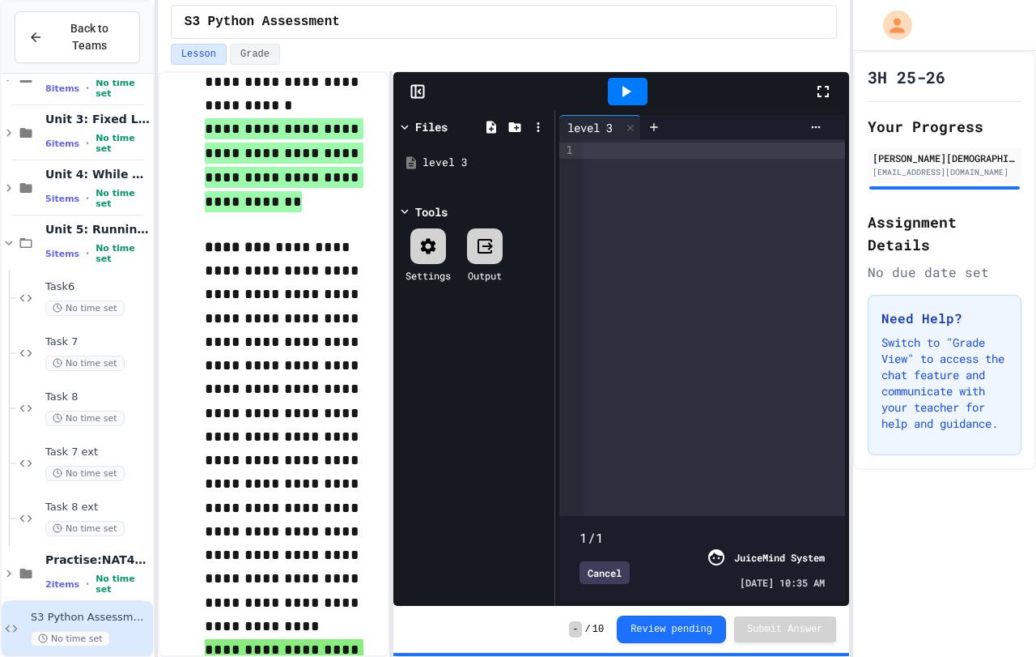
click at [427, 238] on icon at bounding box center [427, 245] width 15 height 15
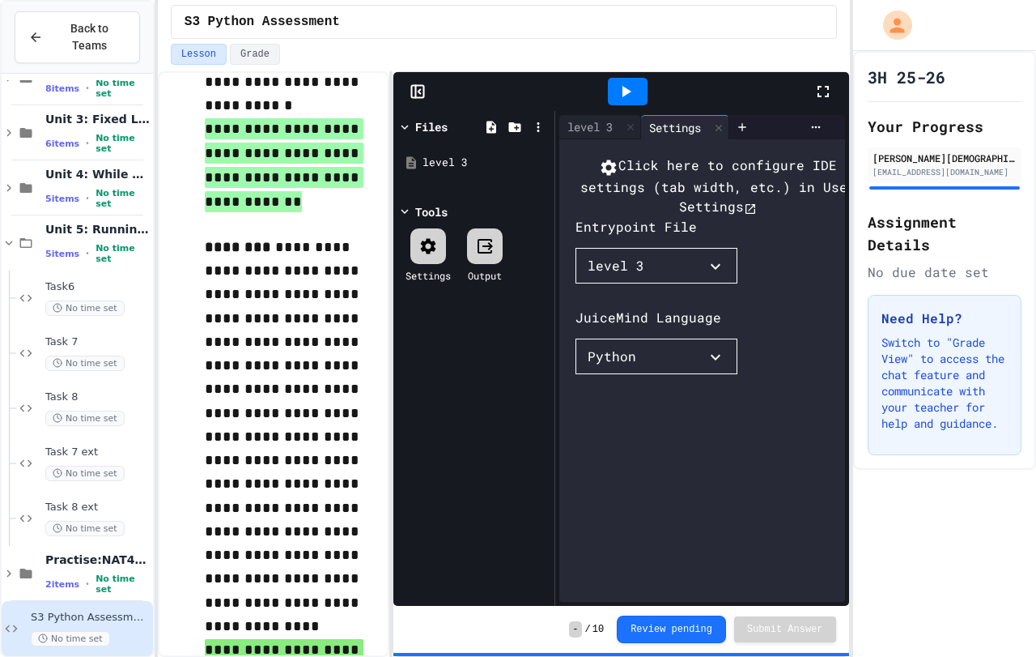
drag, startPoint x: 478, startPoint y: 248, endPoint x: 478, endPoint y: 258, distance: 10.5
click at [478, 258] on div at bounding box center [485, 246] width 36 height 36
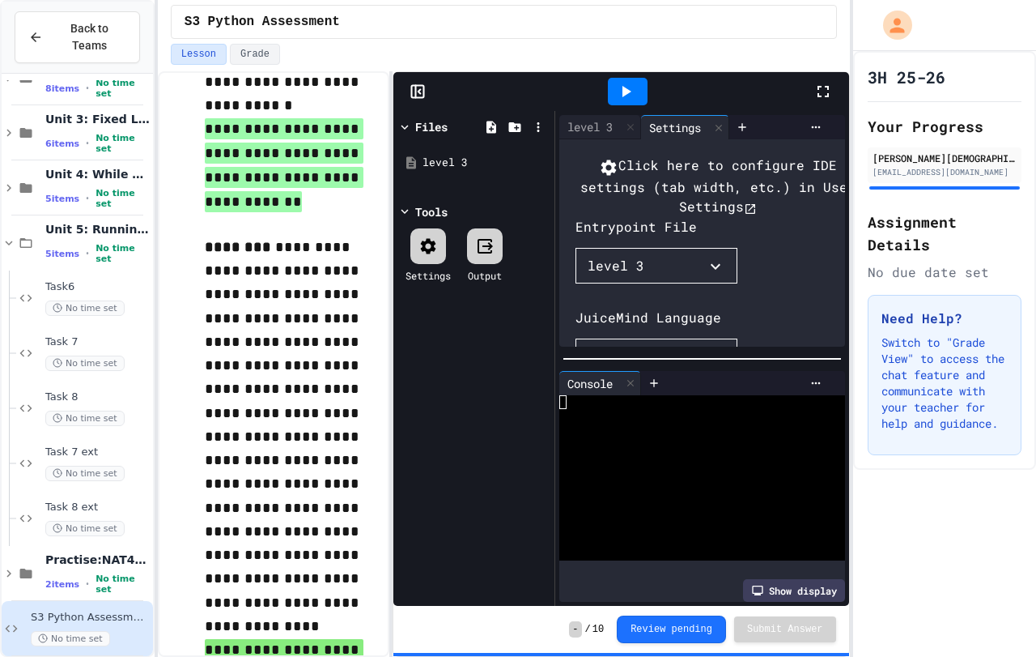
click at [471, 249] on div at bounding box center [485, 246] width 36 height 36
click at [452, 147] on div "level 3" at bounding box center [474, 162] width 153 height 49
click at [448, 161] on div "level 3" at bounding box center [477, 163] width 108 height 16
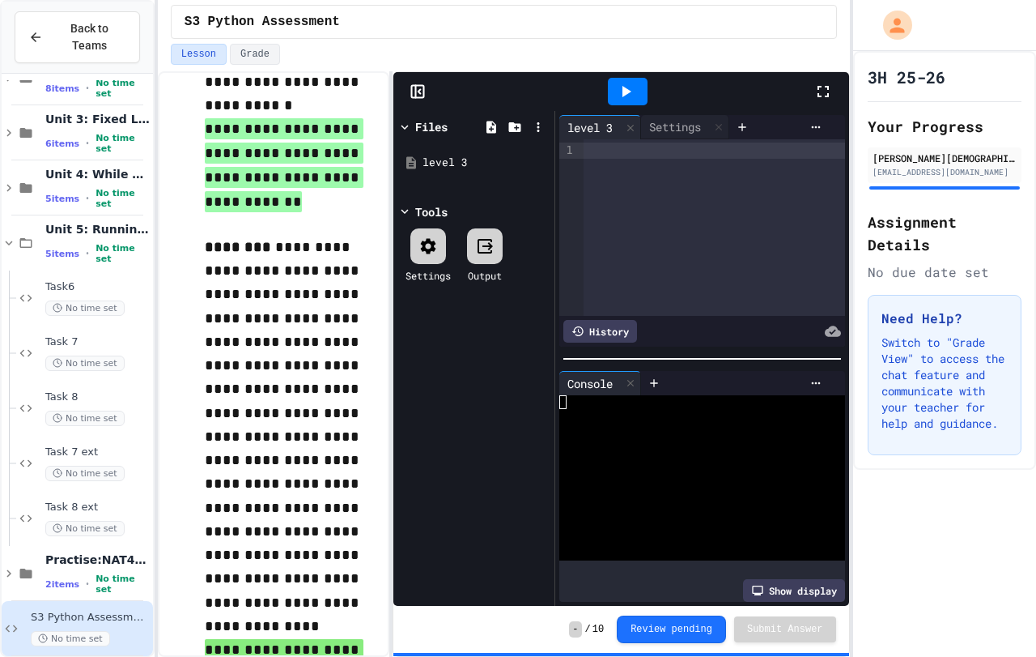
click at [595, 162] on div at bounding box center [714, 227] width 261 height 176
click at [722, 133] on div at bounding box center [718, 126] width 19 height 23
click at [658, 121] on icon at bounding box center [654, 127] width 13 height 13
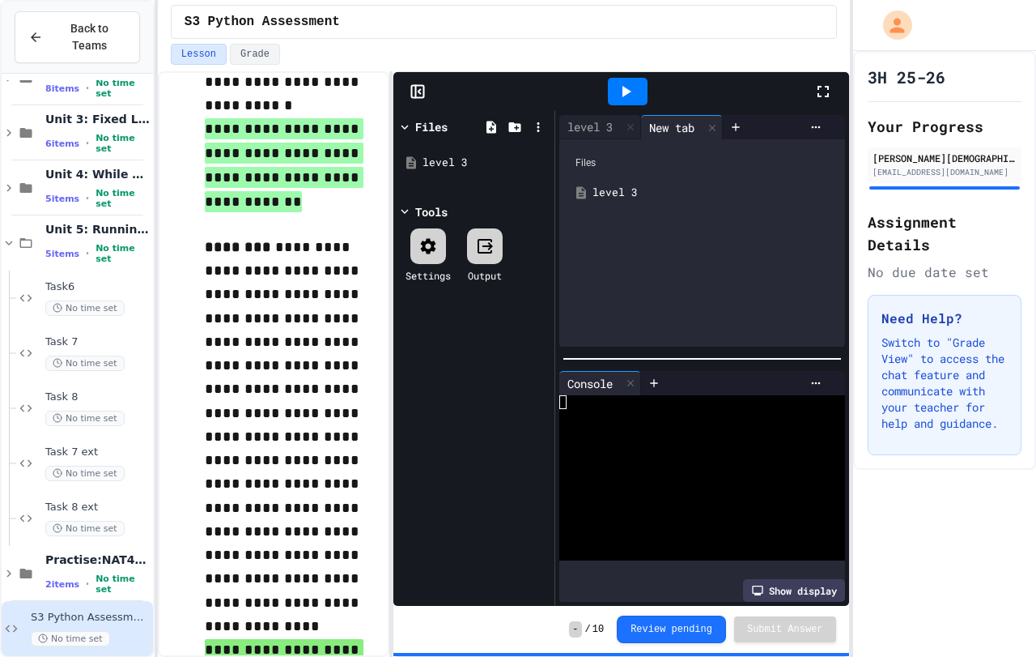
click at [685, 129] on div "New tab" at bounding box center [672, 127] width 62 height 17
click at [538, 132] on icon at bounding box center [538, 127] width 15 height 15
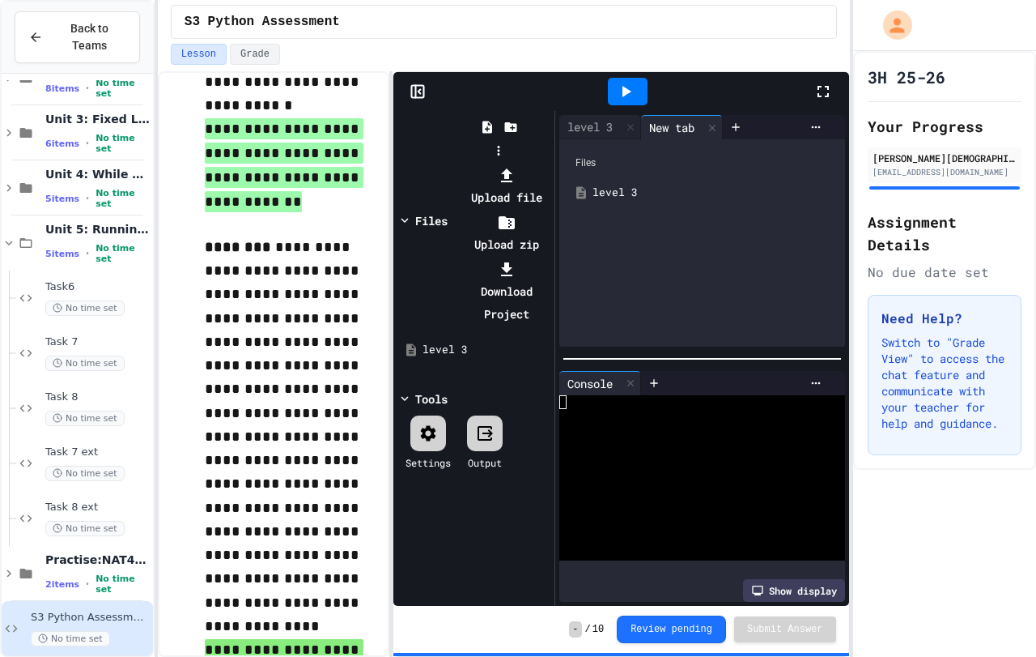
click at [525, 164] on div at bounding box center [499, 164] width 103 height 0
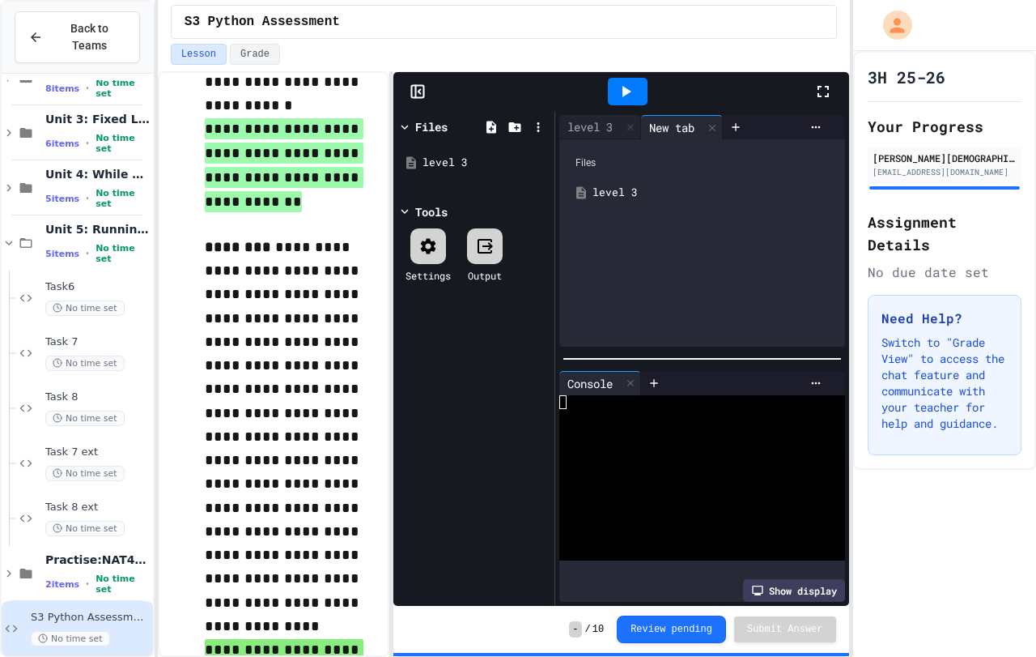
click at [444, 131] on div "Files" at bounding box center [431, 126] width 32 height 17
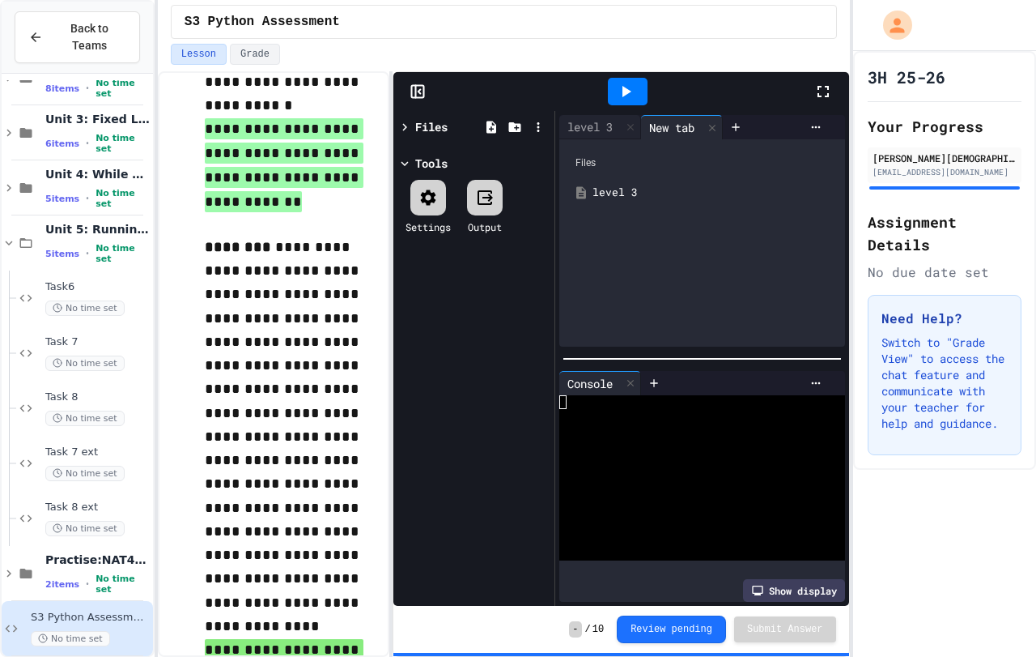
click at [435, 110] on div at bounding box center [621, 91] width 456 height 39
click at [437, 125] on div "Files" at bounding box center [431, 126] width 32 height 17
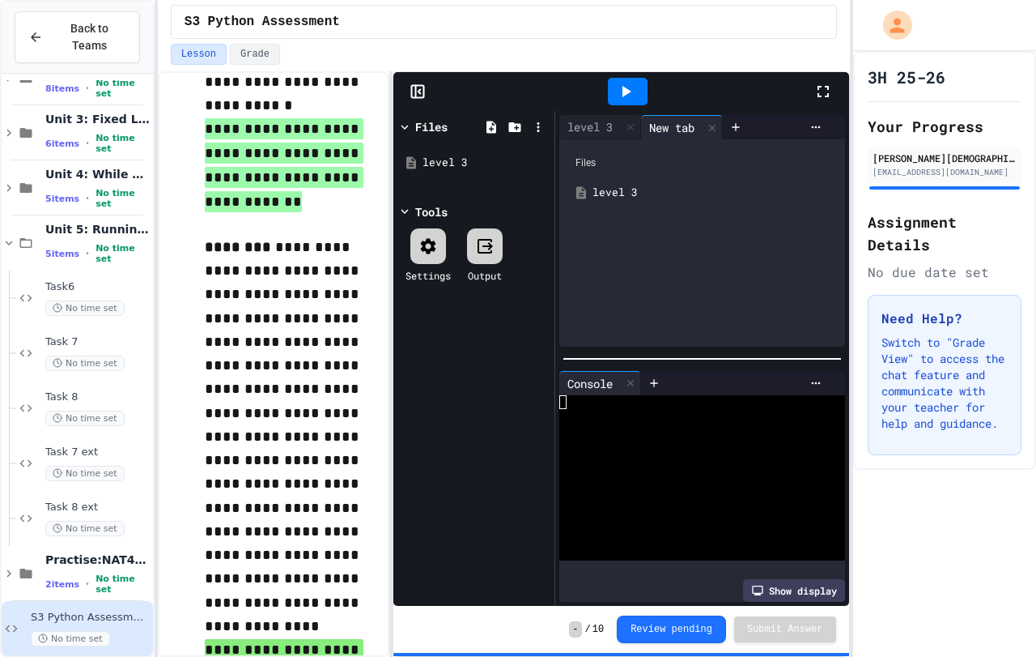
click at [434, 210] on div "Tools" at bounding box center [431, 211] width 32 height 17
click at [593, 135] on div "level 3" at bounding box center [600, 127] width 82 height 24
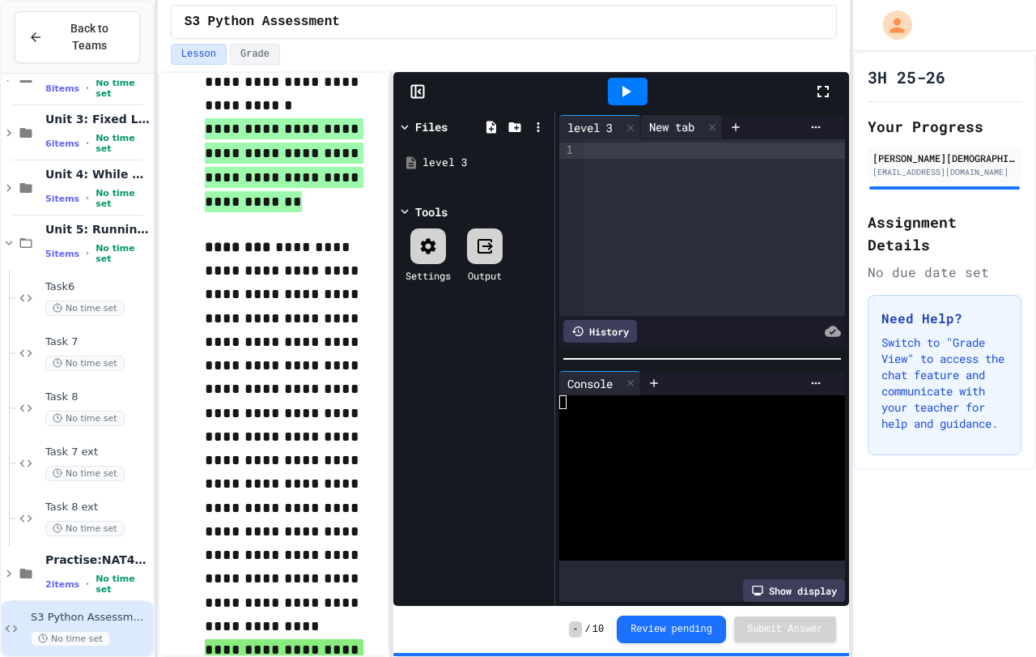
click at [700, 130] on div "New tab" at bounding box center [672, 126] width 62 height 17
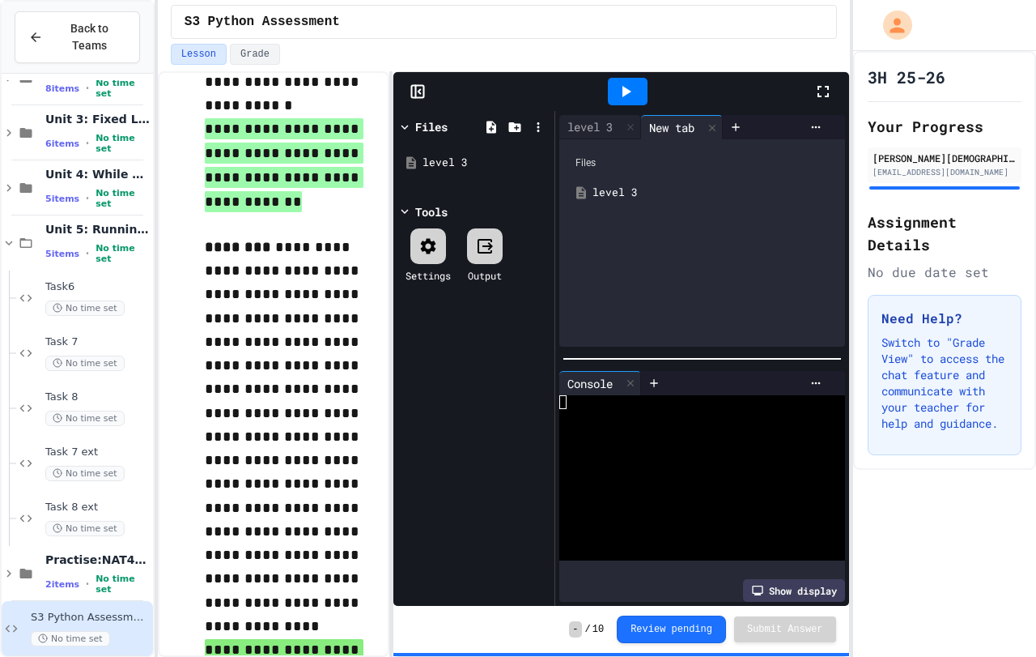
click at [608, 185] on div "level 3" at bounding box center [714, 193] width 243 height 16
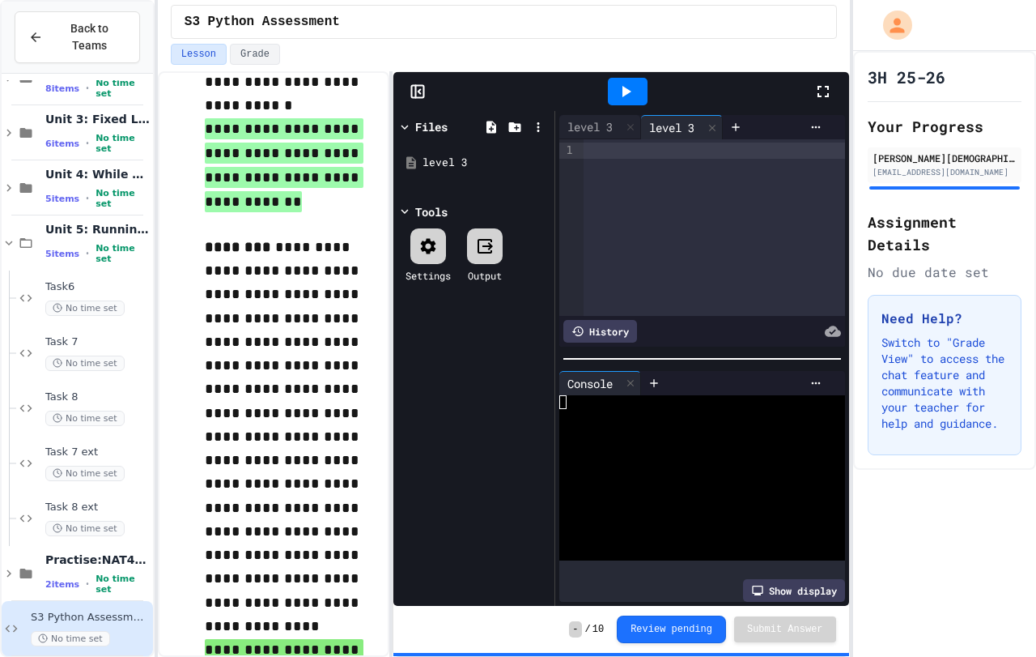
click at [682, 130] on div "level 3" at bounding box center [672, 127] width 62 height 17
click at [708, 129] on div at bounding box center [712, 127] width 19 height 23
click at [657, 129] on icon at bounding box center [653, 126] width 7 height 7
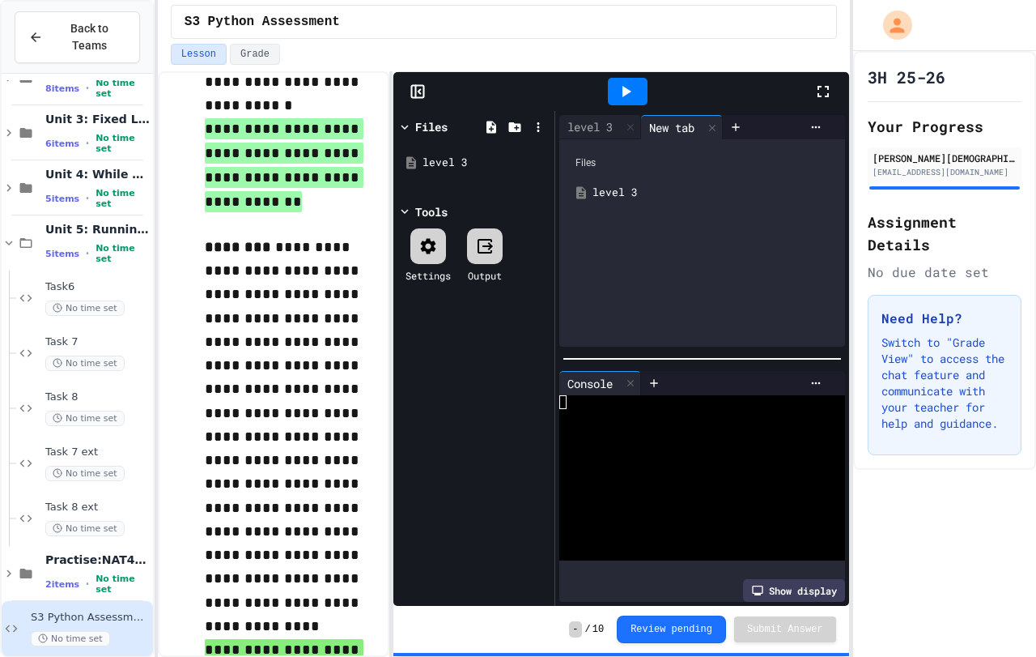
click at [628, 154] on div "Files" at bounding box center [703, 162] width 270 height 31
click at [810, 127] on div at bounding box center [816, 127] width 26 height 13
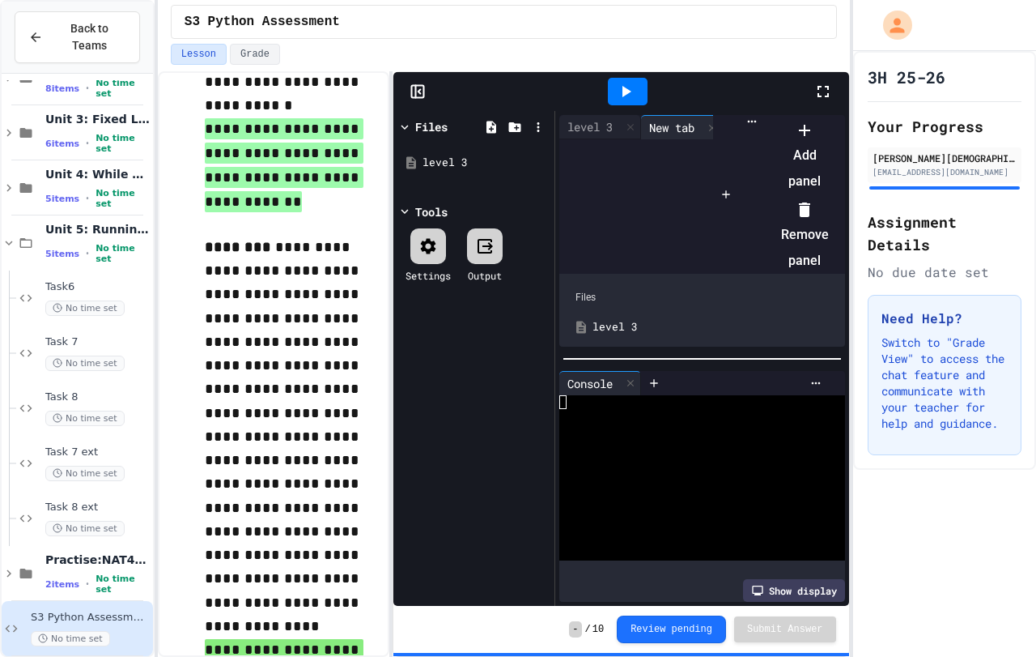
click at [765, 117] on div at bounding box center [797, 117] width 64 height 0
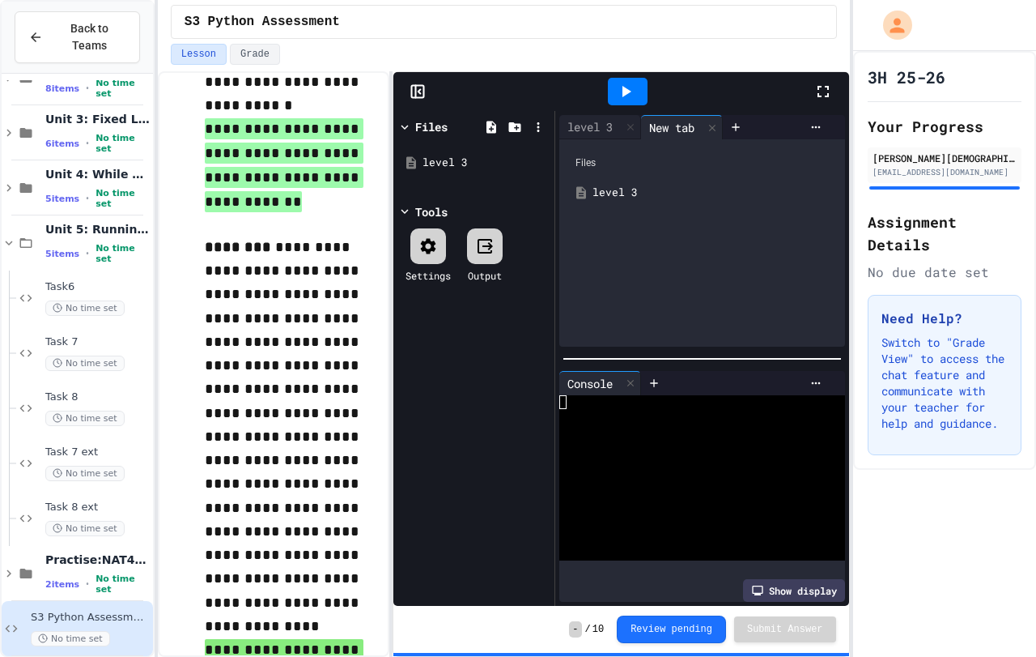
click at [602, 178] on div "Files level 3" at bounding box center [702, 242] width 286 height 207
click at [600, 168] on div "Files" at bounding box center [703, 162] width 270 height 31
click at [420, 87] on icon at bounding box center [418, 91] width 16 height 16
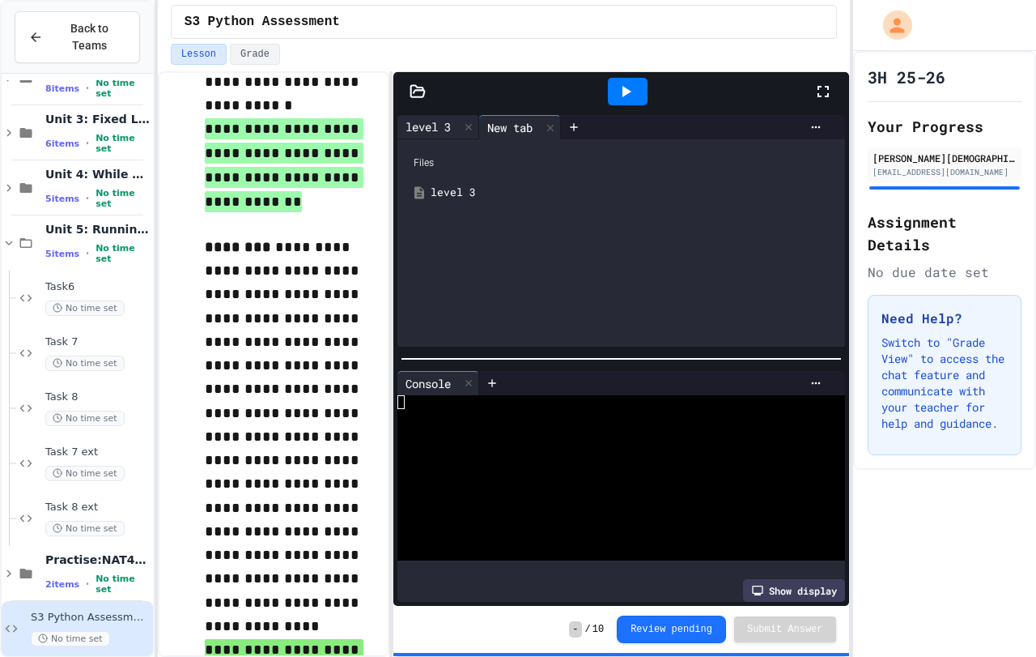
click at [449, 135] on div "level 3" at bounding box center [439, 127] width 82 height 24
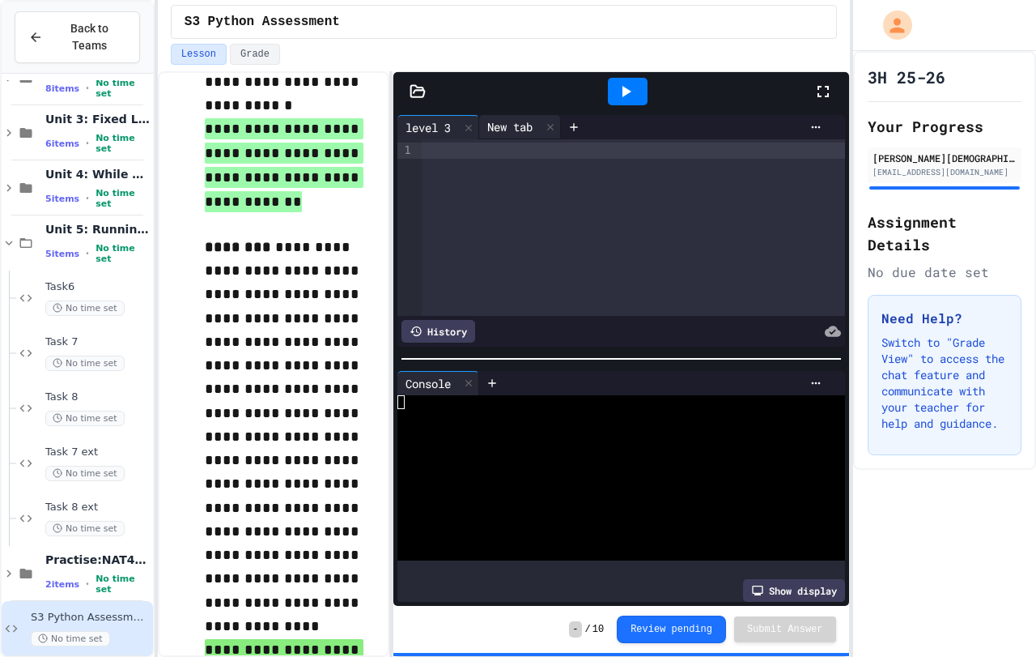
click at [532, 131] on div "New tab" at bounding box center [510, 126] width 62 height 17
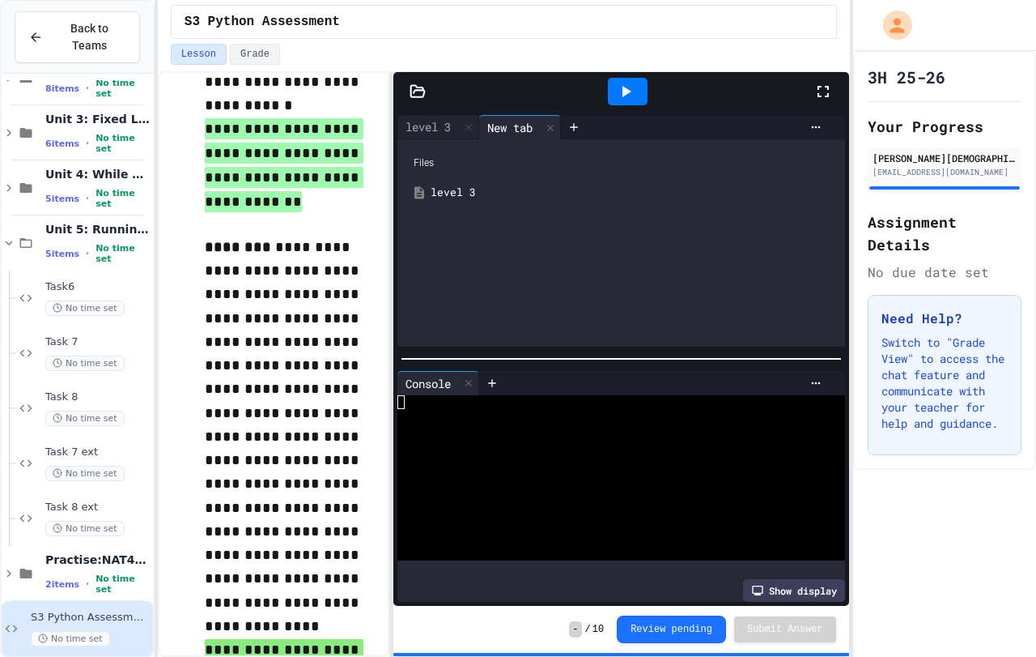
drag, startPoint x: 532, startPoint y: 131, endPoint x: 504, endPoint y: 170, distance: 48.1
click at [504, 170] on div "Files" at bounding box center [622, 162] width 432 height 31
click at [483, 198] on div "level 3" at bounding box center [633, 193] width 405 height 16
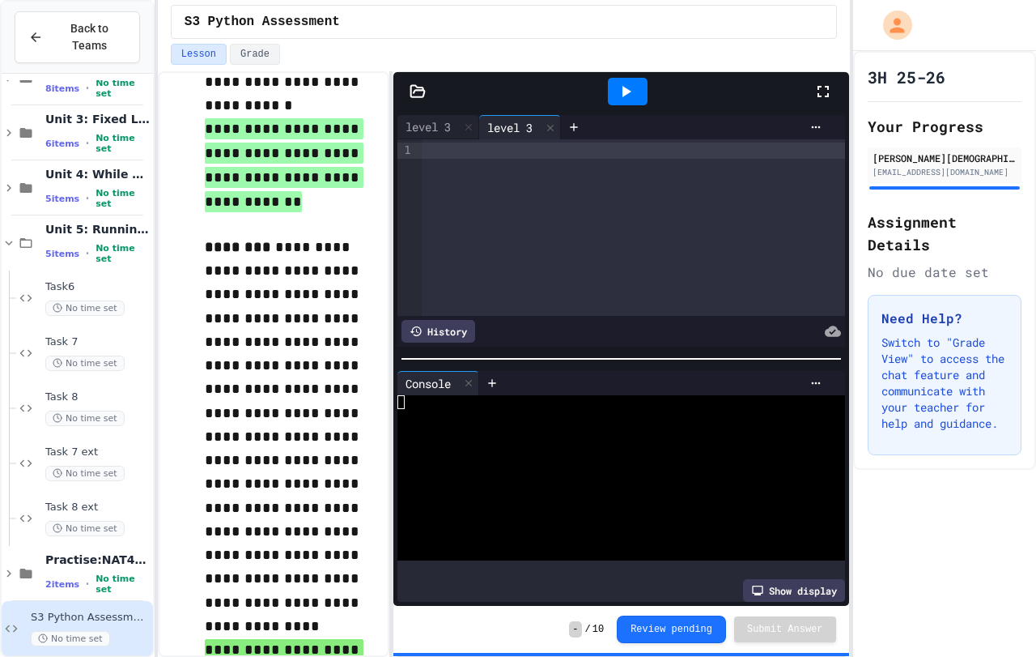
click at [429, 94] on div at bounding box center [417, 91] width 49 height 16
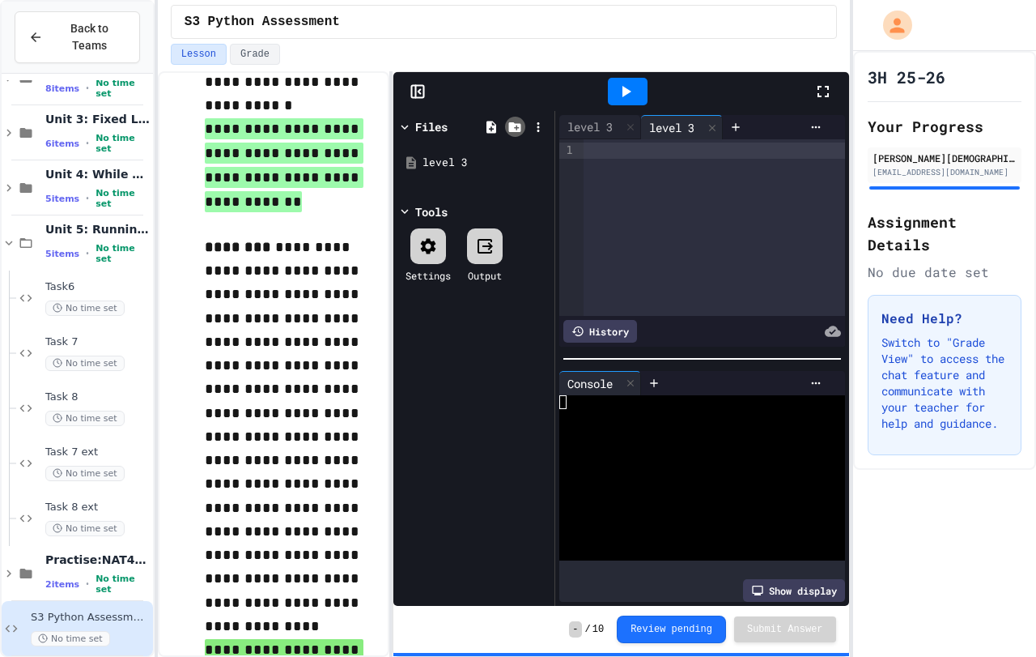
click at [518, 131] on icon at bounding box center [515, 127] width 12 height 10
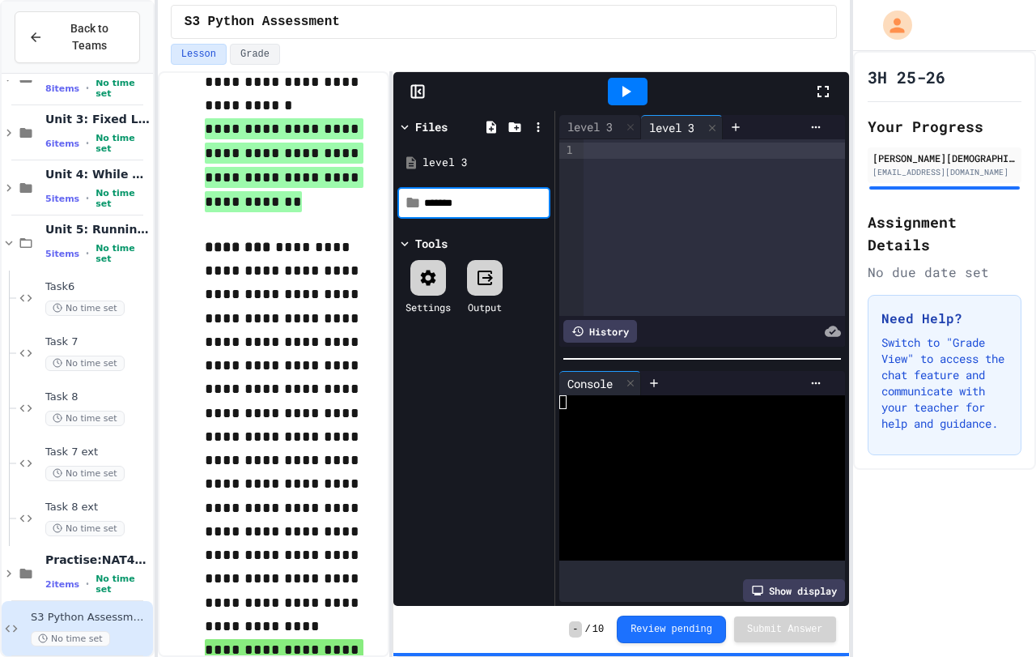
type input "*******"
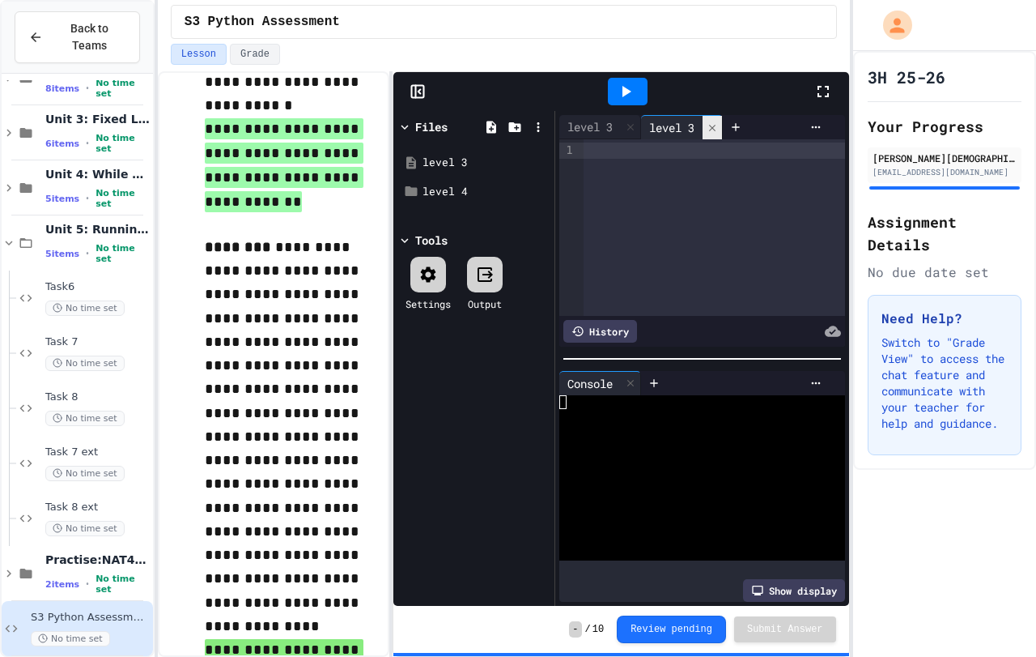
click at [717, 126] on icon at bounding box center [712, 127] width 11 height 11
click at [427, 196] on div "level 4" at bounding box center [477, 192] width 108 height 16
click at [464, 190] on div "level 4" at bounding box center [477, 192] width 108 height 16
click at [449, 185] on div "level 4" at bounding box center [477, 192] width 108 height 16
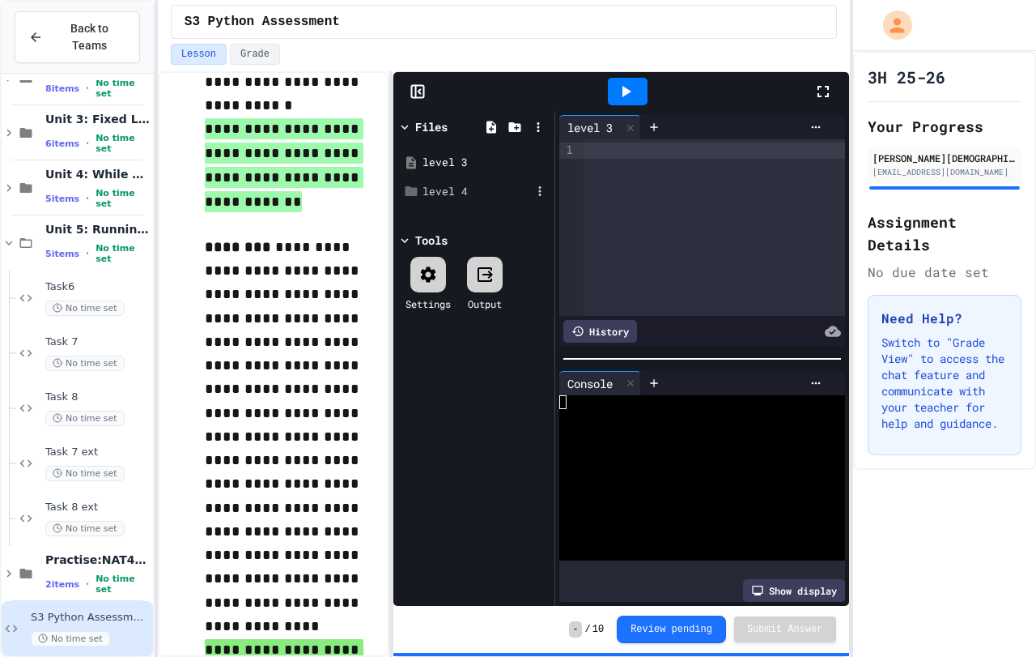
click at [469, 196] on div "level 4" at bounding box center [477, 192] width 108 height 16
click at [544, 198] on icon at bounding box center [540, 191] width 15 height 15
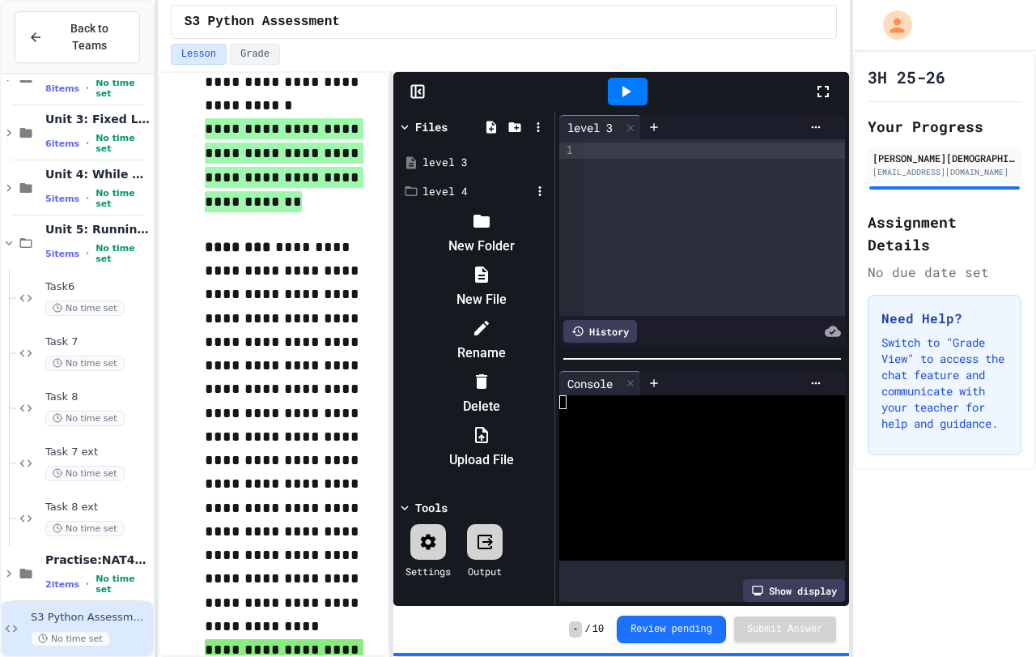
click at [551, 368] on li "Delete" at bounding box center [482, 394] width 137 height 52
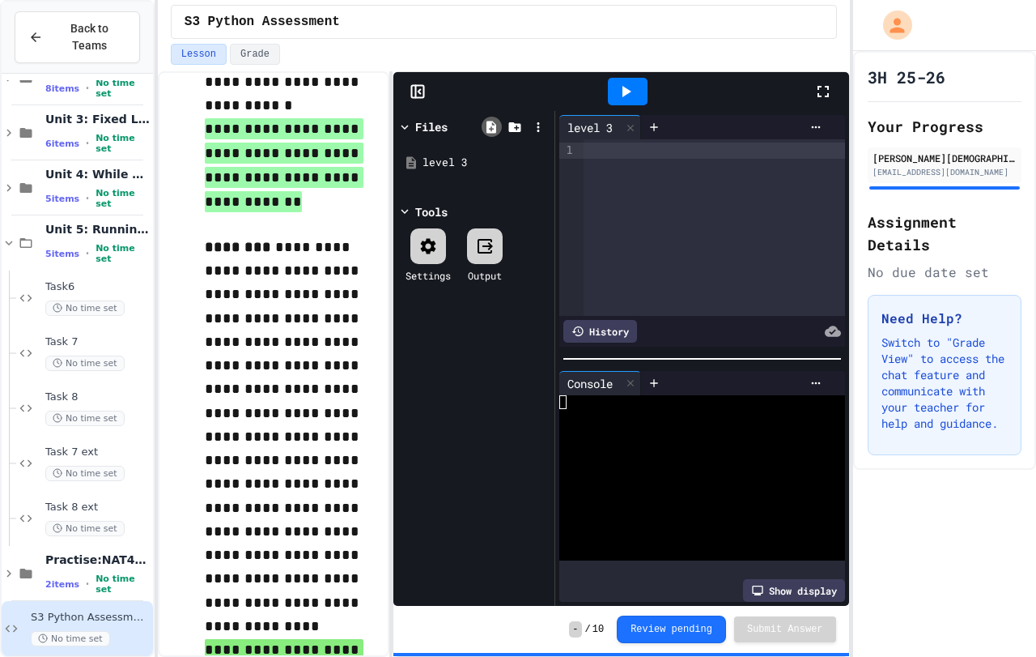
click at [491, 129] on icon at bounding box center [491, 127] width 15 height 15
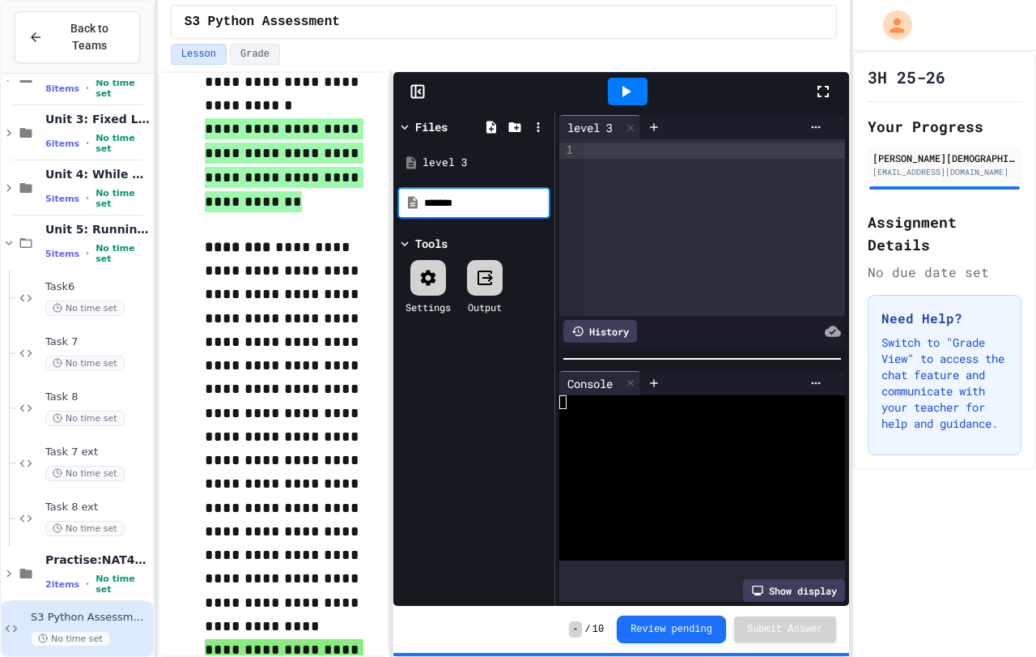
type input "*******"
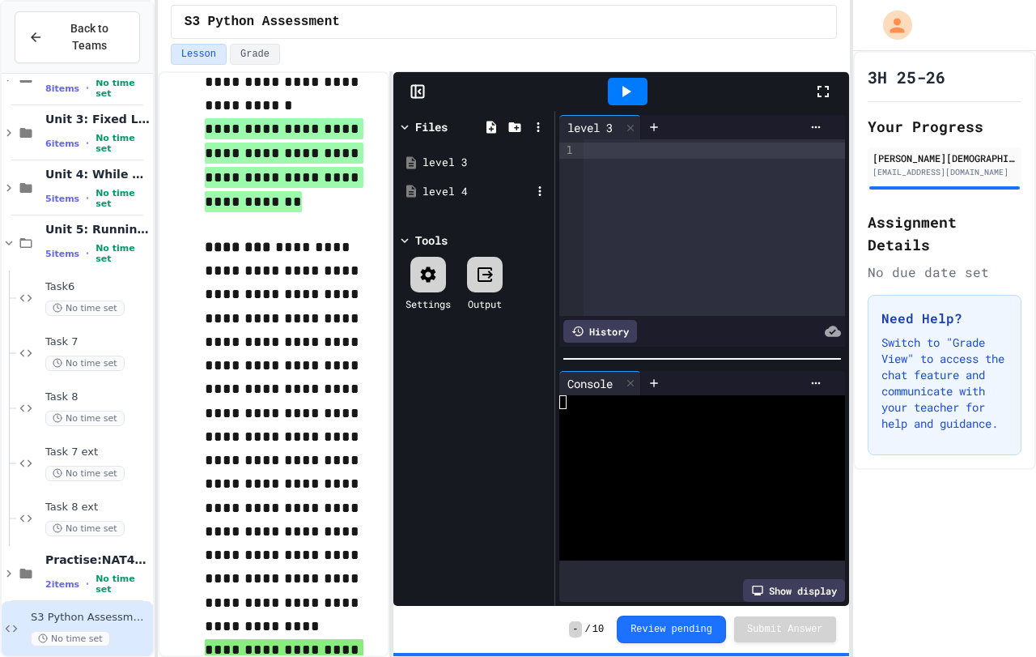
click at [496, 181] on div "level 4" at bounding box center [474, 191] width 153 height 29
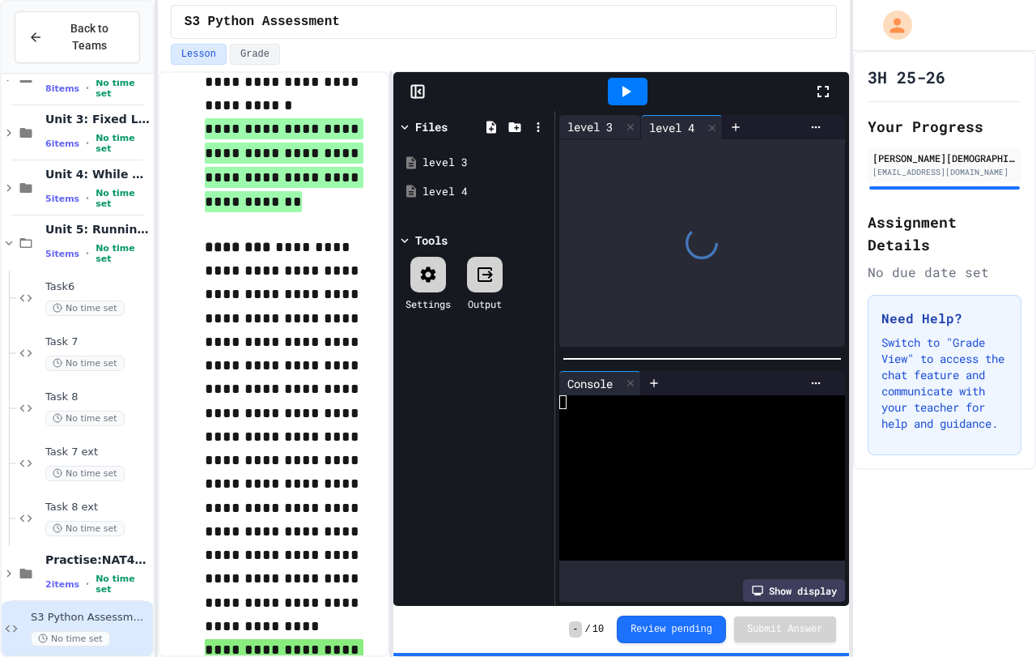
click at [593, 126] on div "level 3" at bounding box center [590, 126] width 62 height 17
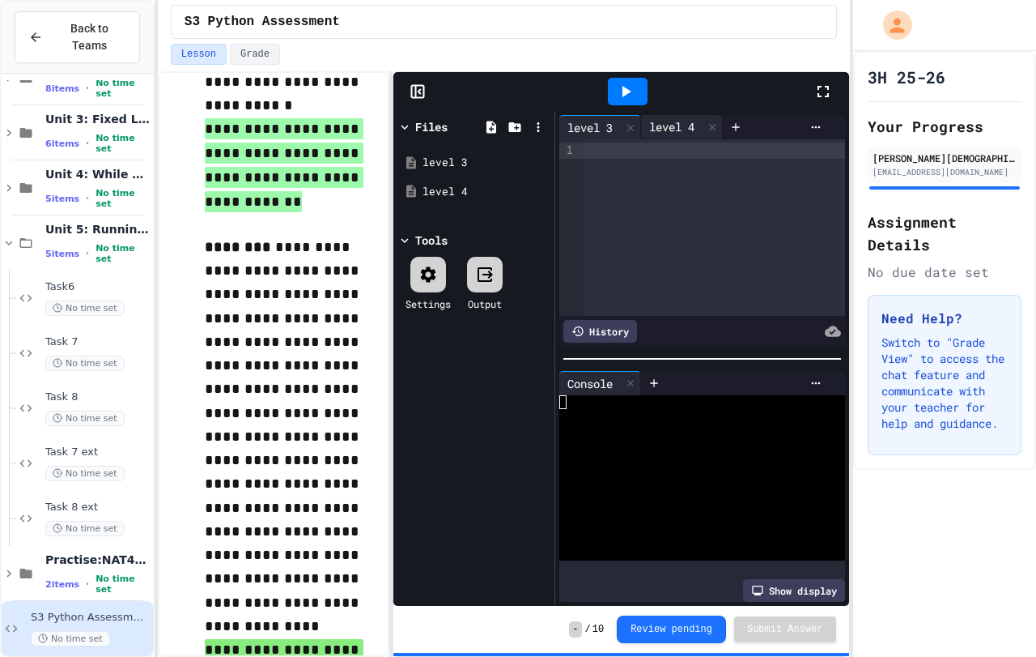
click at [664, 125] on div "level 4" at bounding box center [672, 126] width 62 height 17
click at [416, 83] on icon at bounding box center [418, 91] width 16 height 16
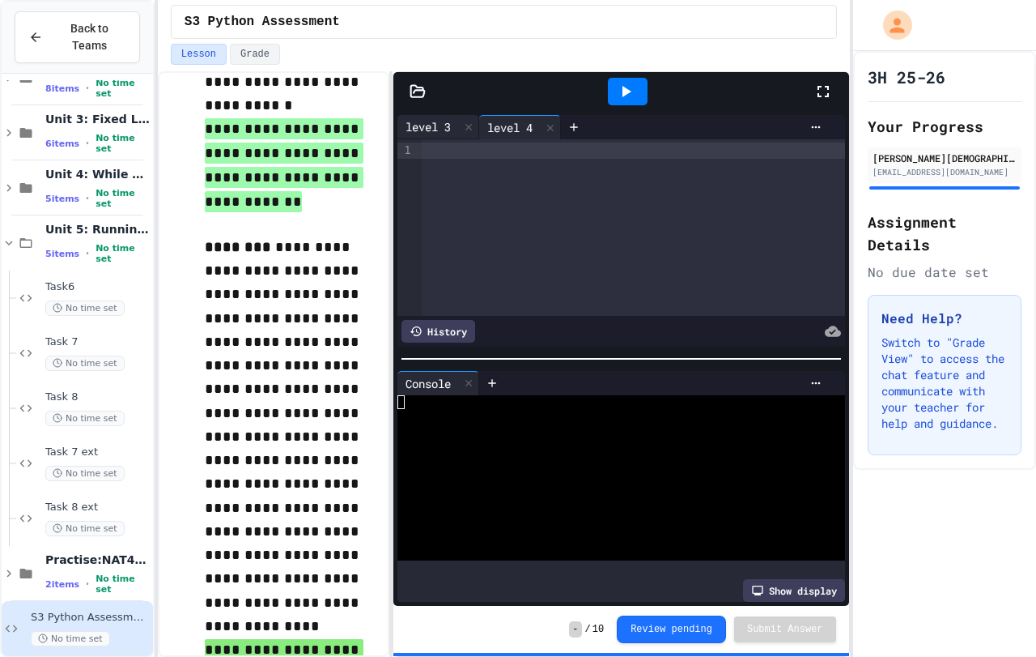
click at [449, 133] on div "level 3" at bounding box center [429, 126] width 62 height 17
click at [483, 164] on div at bounding box center [633, 227] width 423 height 176
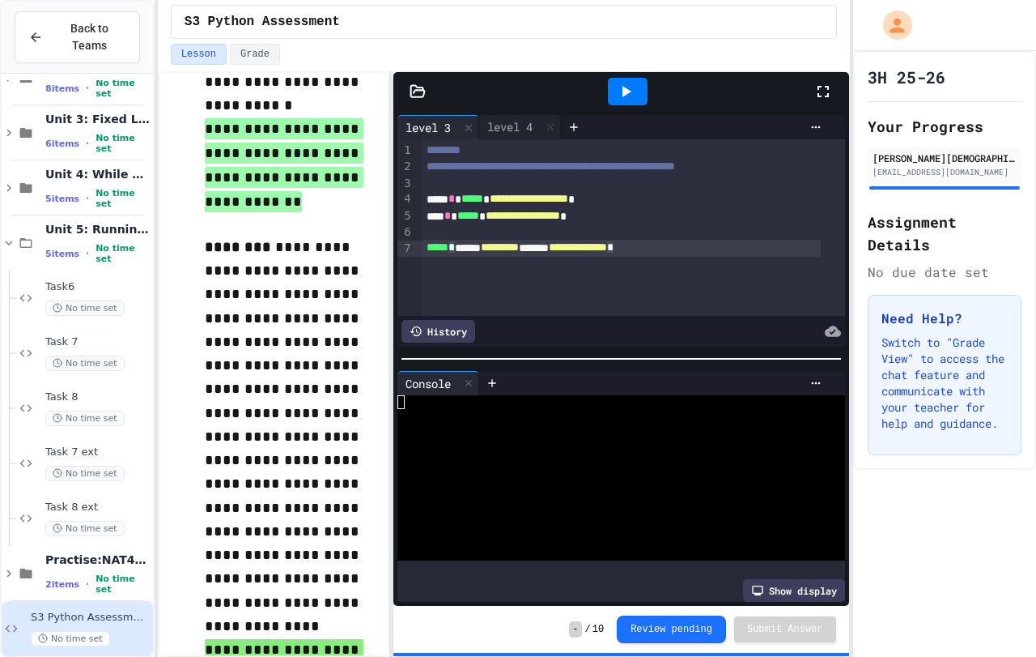
click at [623, 102] on div at bounding box center [628, 92] width 40 height 28
click at [638, 85] on div at bounding box center [628, 92] width 40 height 28
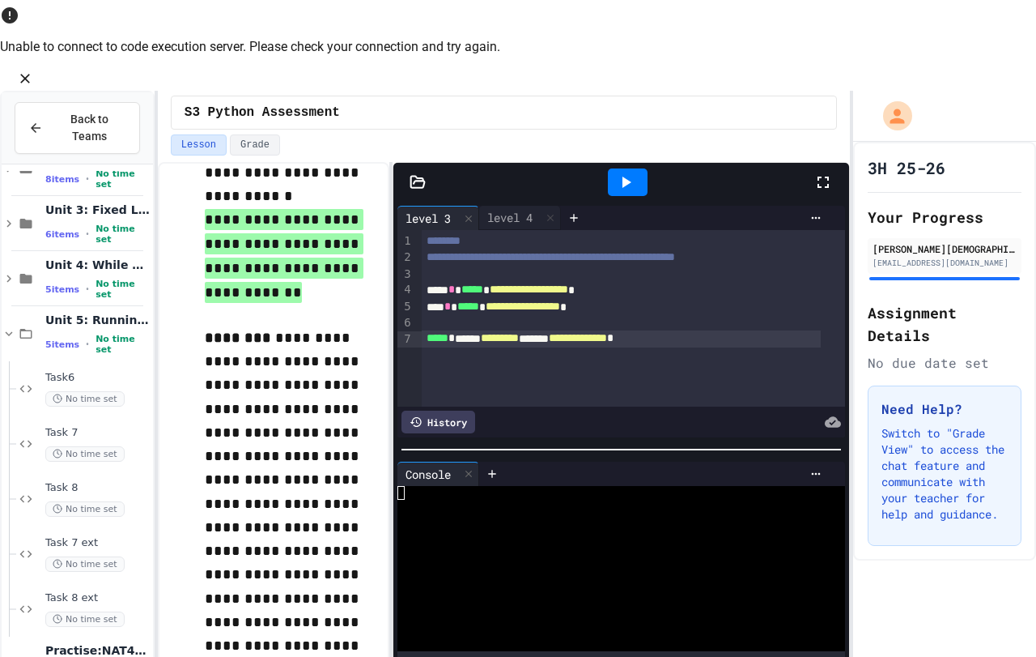
click at [33, 70] on icon "Close" at bounding box center [25, 78] width 16 height 16
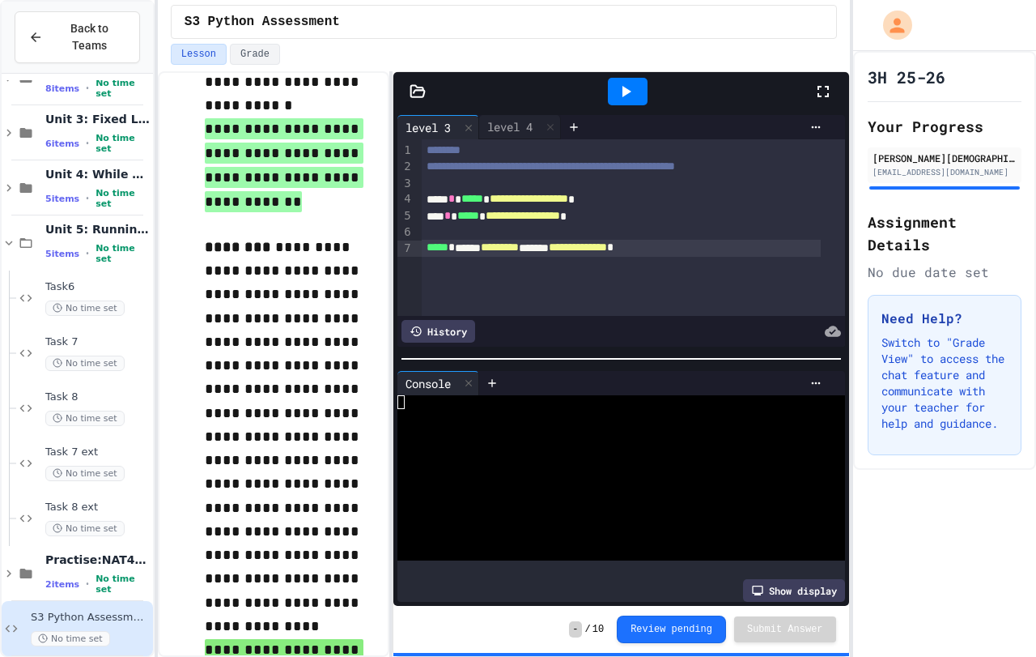
click at [610, 86] on div at bounding box center [628, 92] width 40 height 28
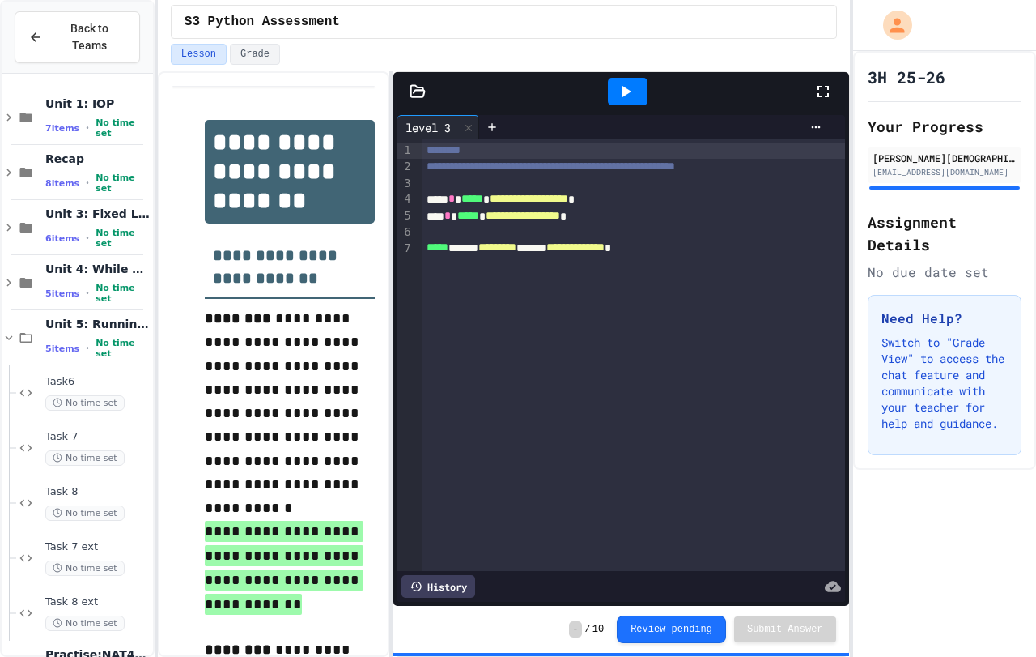
click at [628, 97] on icon at bounding box center [625, 91] width 19 height 19
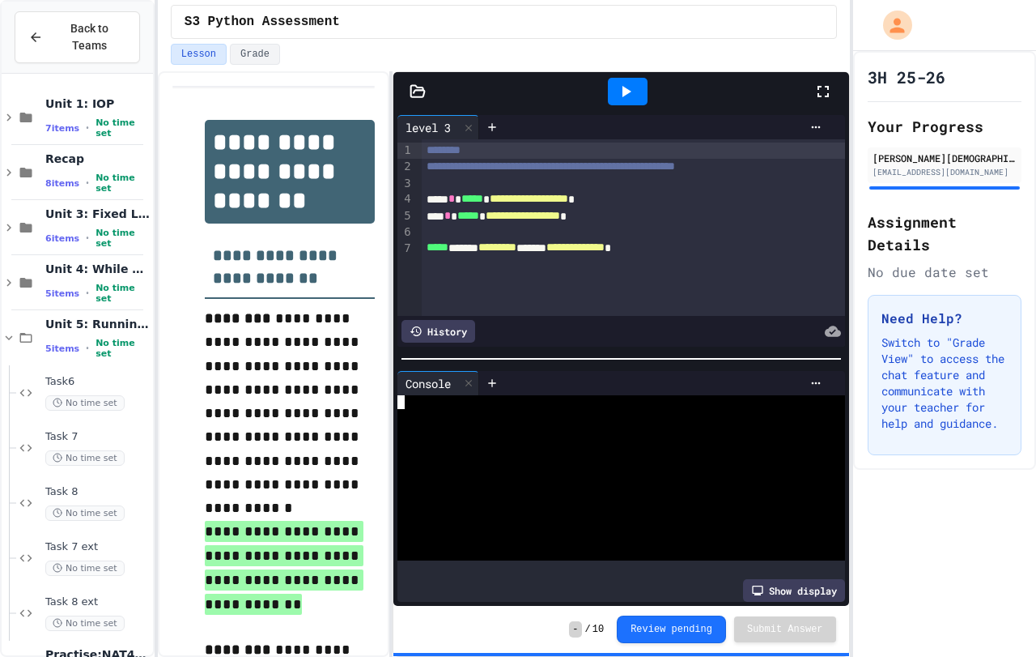
click at [525, 398] on div at bounding box center [609, 402] width 423 height 14
click at [640, 91] on div at bounding box center [628, 92] width 40 height 28
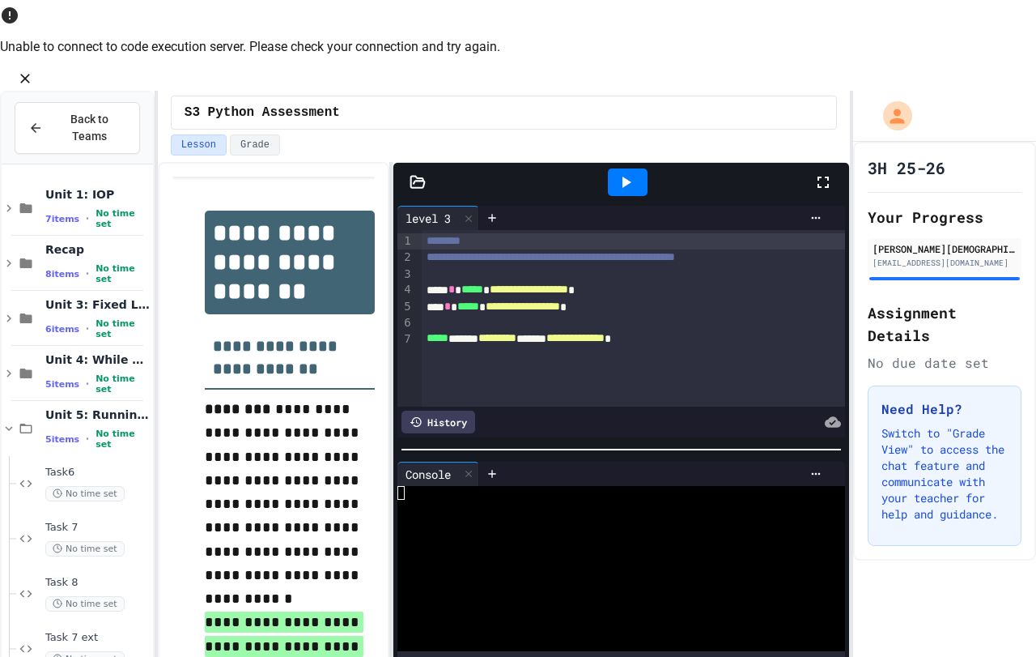
click at [626, 172] on icon at bounding box center [625, 181] width 19 height 19
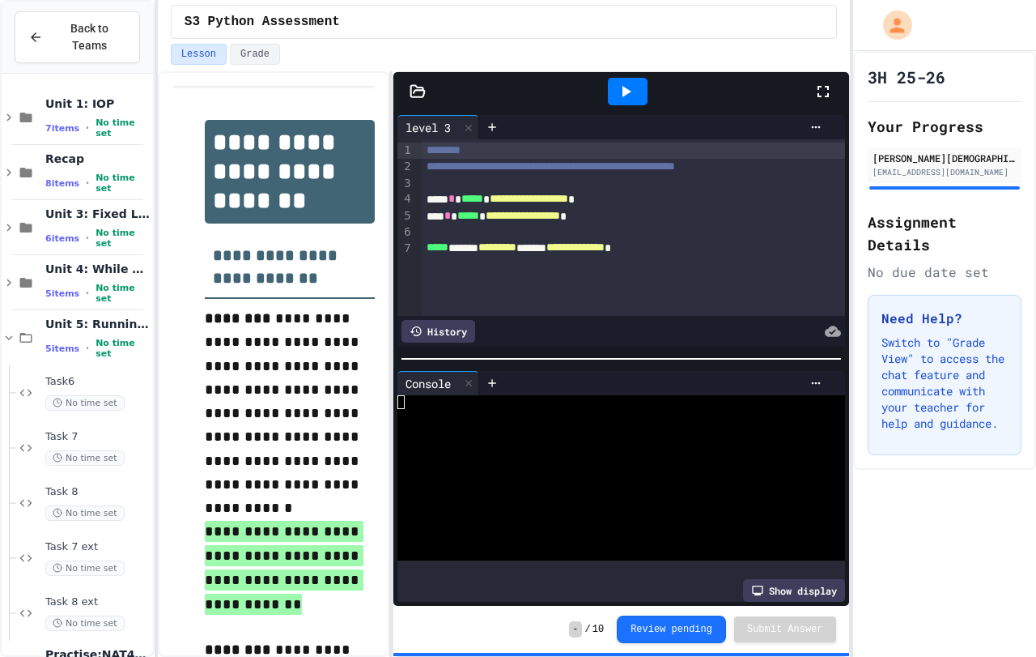
click at [616, 106] on div at bounding box center [628, 92] width 56 height 44
click at [619, 66] on div "Lesson Grade" at bounding box center [504, 58] width 692 height 28
click at [623, 79] on div at bounding box center [628, 92] width 40 height 28
click at [491, 128] on icon at bounding box center [492, 127] width 13 height 13
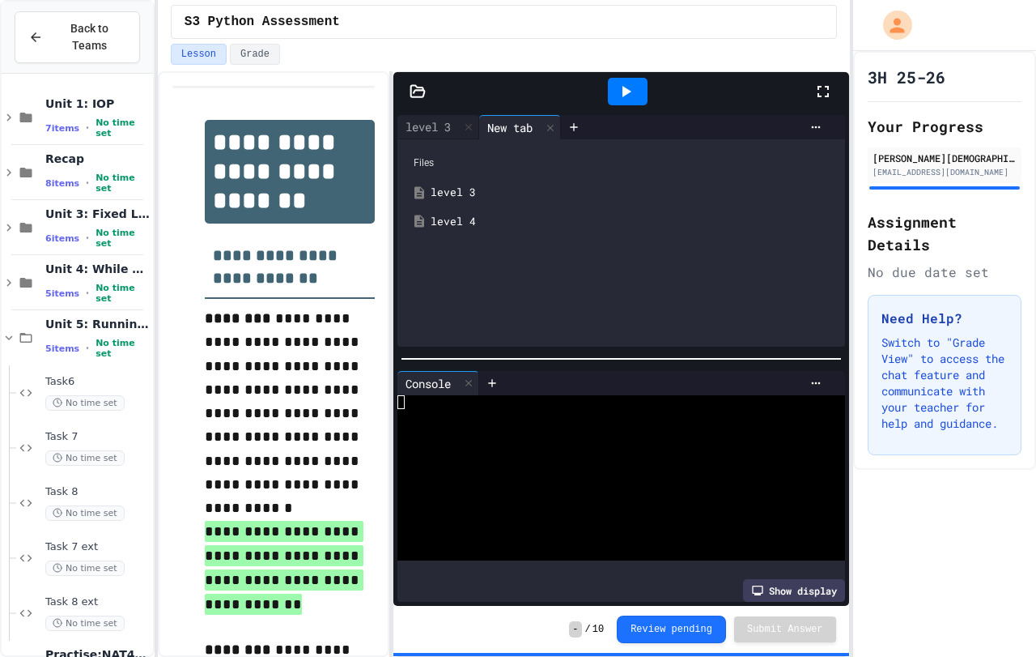
click at [470, 223] on div "level 4" at bounding box center [633, 222] width 405 height 16
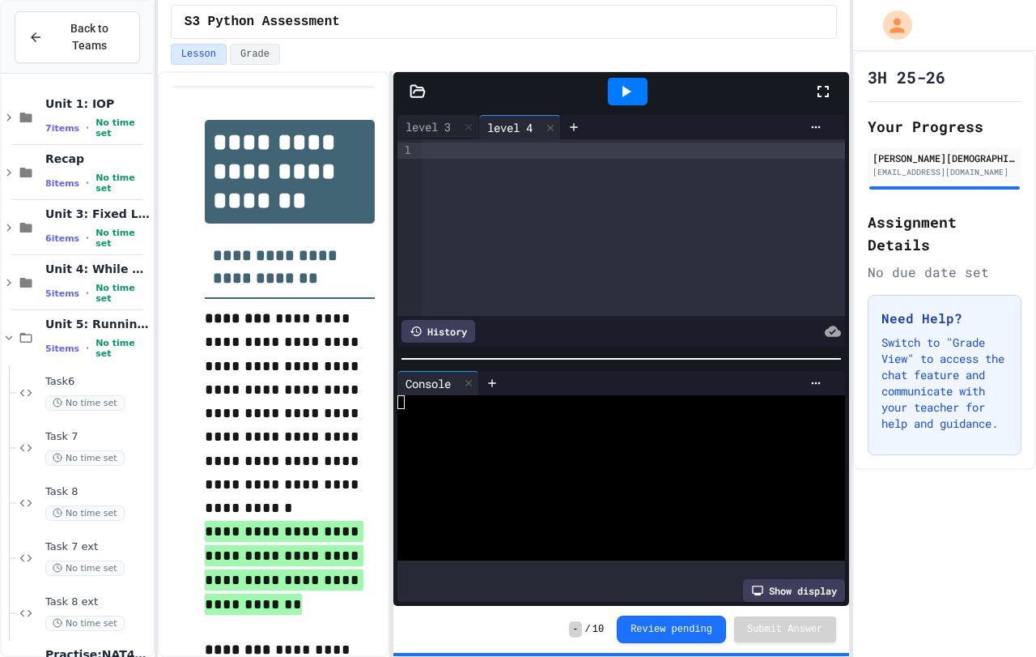
click at [416, 94] on icon at bounding box center [418, 91] width 16 height 16
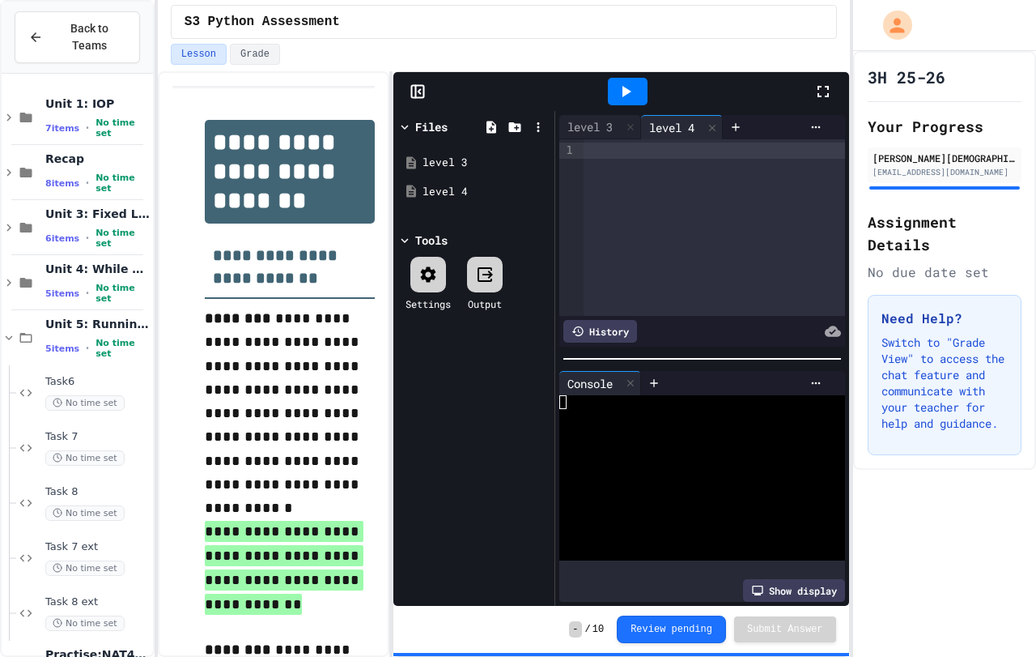
click at [619, 224] on div at bounding box center [714, 227] width 261 height 176
click at [470, 168] on div "level 3" at bounding box center [477, 163] width 108 height 16
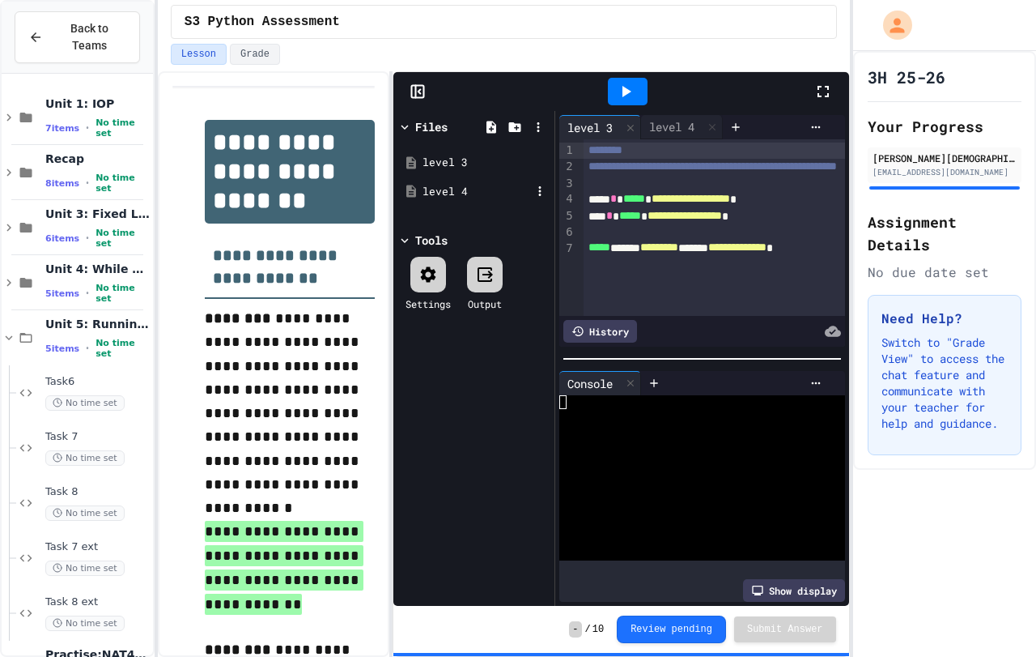
click at [482, 182] on div "level 4" at bounding box center [474, 191] width 153 height 29
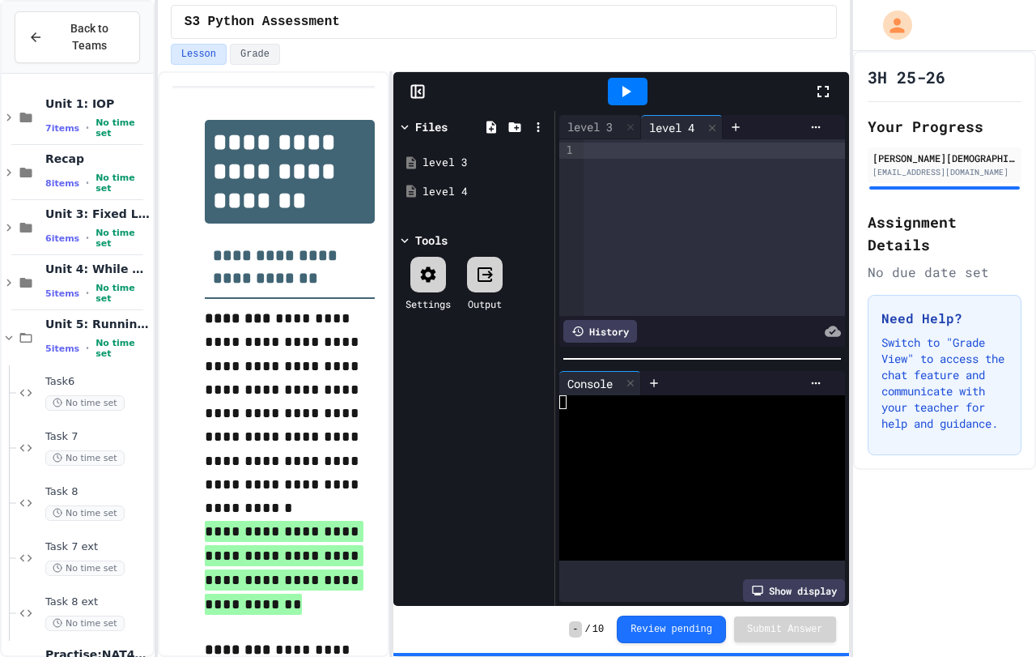
click at [652, 212] on div at bounding box center [714, 227] width 261 height 176
click at [598, 121] on div "level 3" at bounding box center [590, 126] width 62 height 17
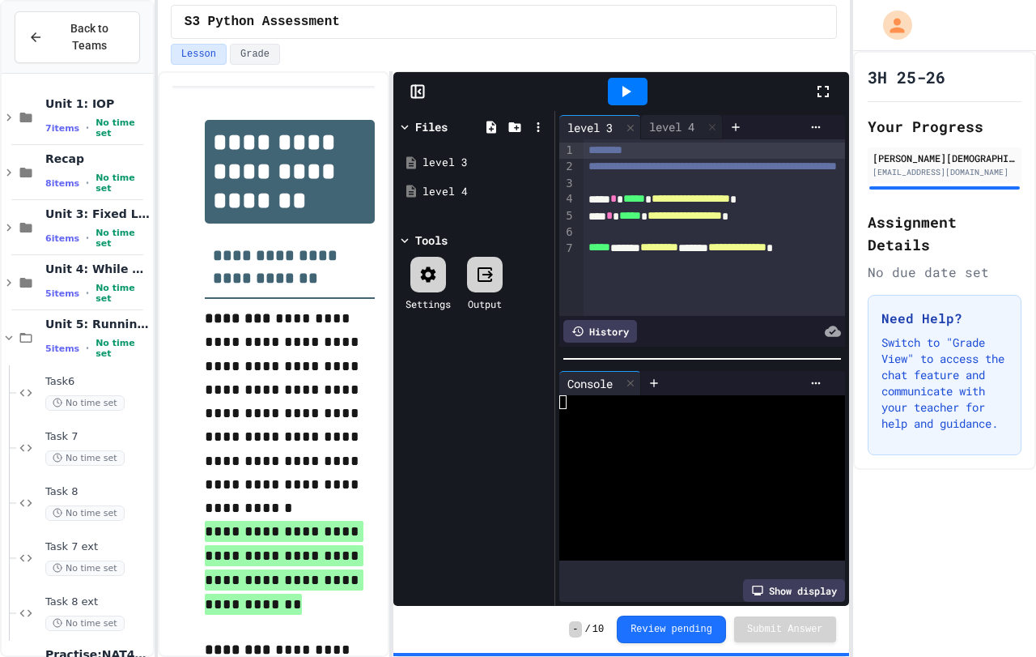
click at [640, 85] on div at bounding box center [628, 92] width 40 height 28
click at [417, 93] on icon at bounding box center [418, 91] width 16 height 16
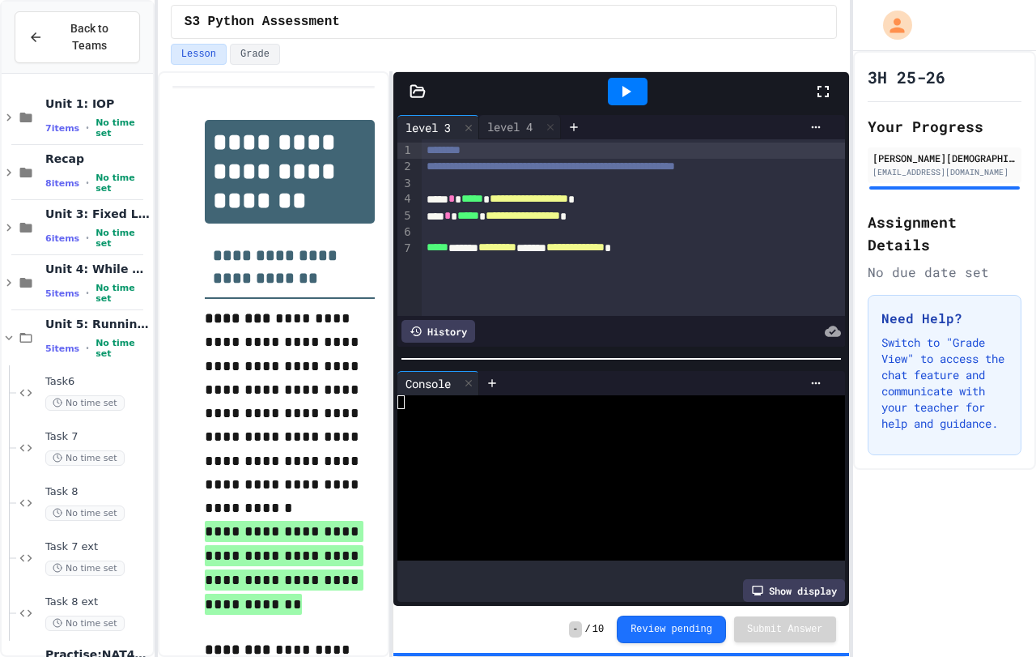
click at [623, 104] on div at bounding box center [628, 92] width 40 height 28
click at [591, 104] on div at bounding box center [628, 92] width 372 height 44
click at [603, 108] on div at bounding box center [628, 92] width 56 height 44
click at [619, 100] on div at bounding box center [628, 92] width 40 height 28
click at [514, 130] on div "level 4" at bounding box center [510, 126] width 62 height 17
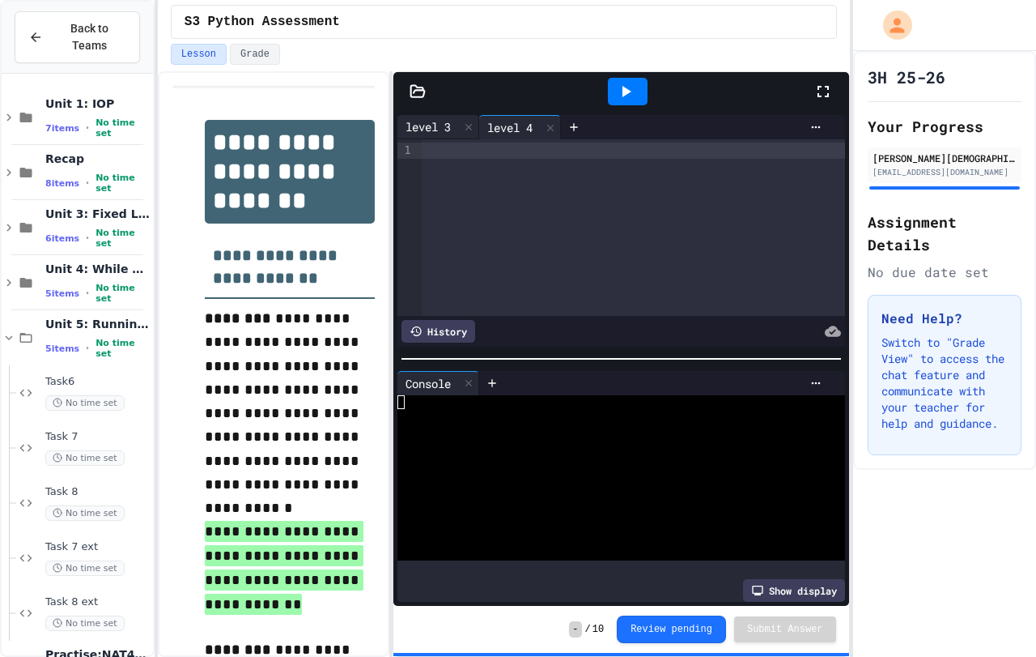
click at [439, 124] on div "level 3" at bounding box center [429, 126] width 62 height 17
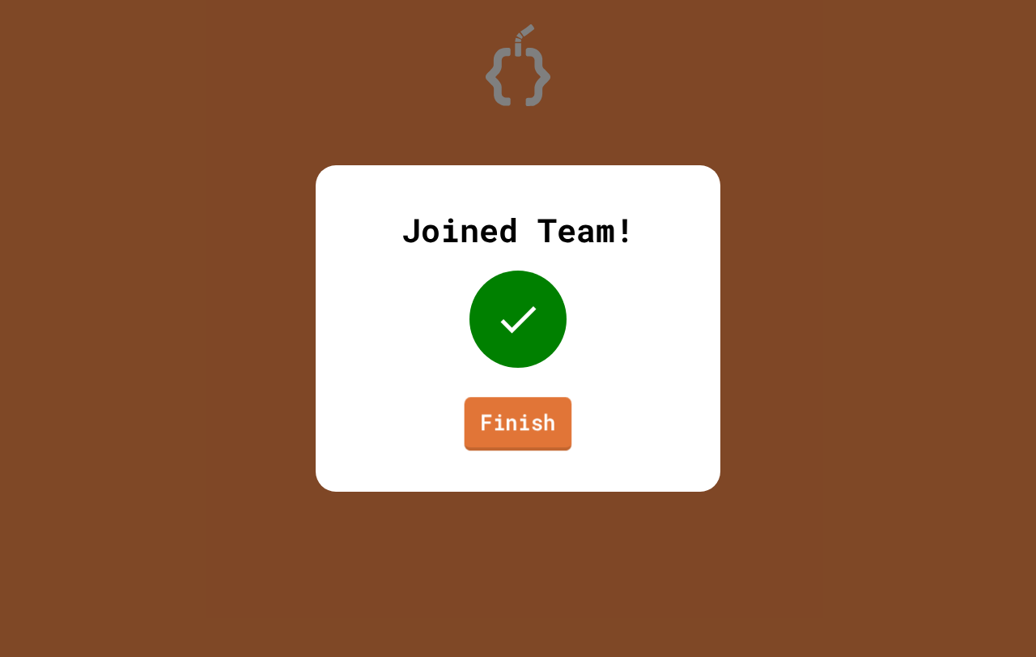
click at [567, 438] on link "Finish" at bounding box center [519, 423] width 108 height 53
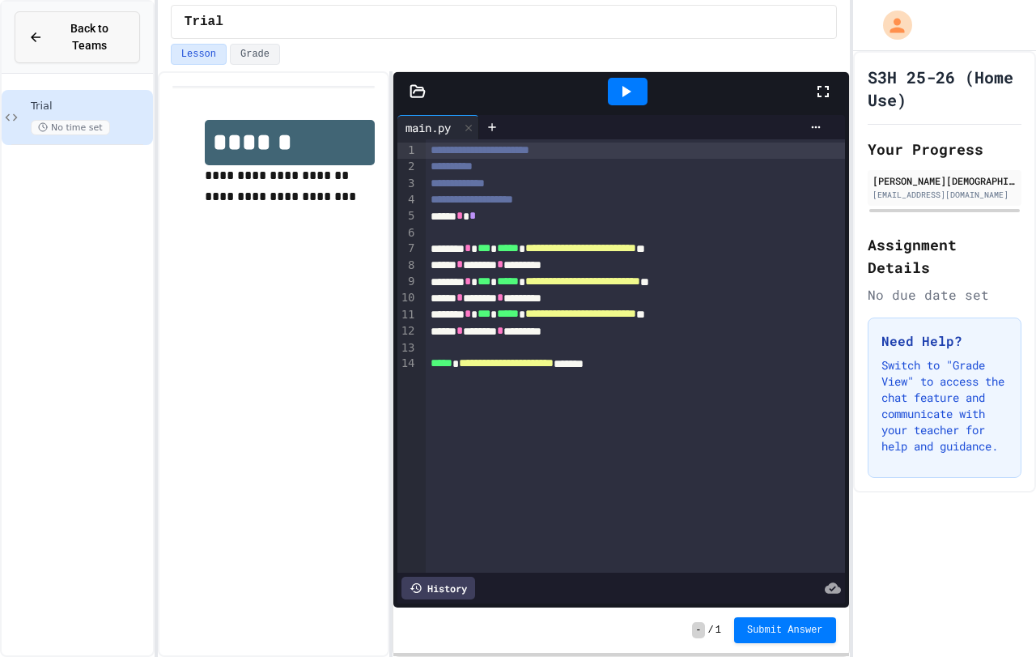
click at [39, 31] on icon at bounding box center [35, 37] width 15 height 15
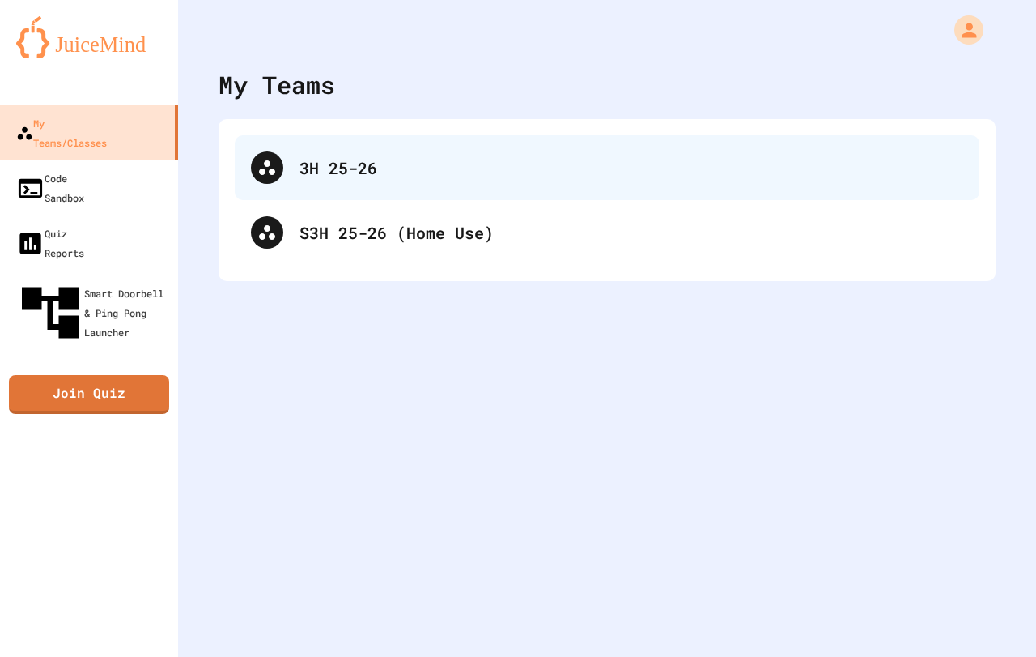
click at [271, 170] on icon at bounding box center [267, 167] width 16 height 15
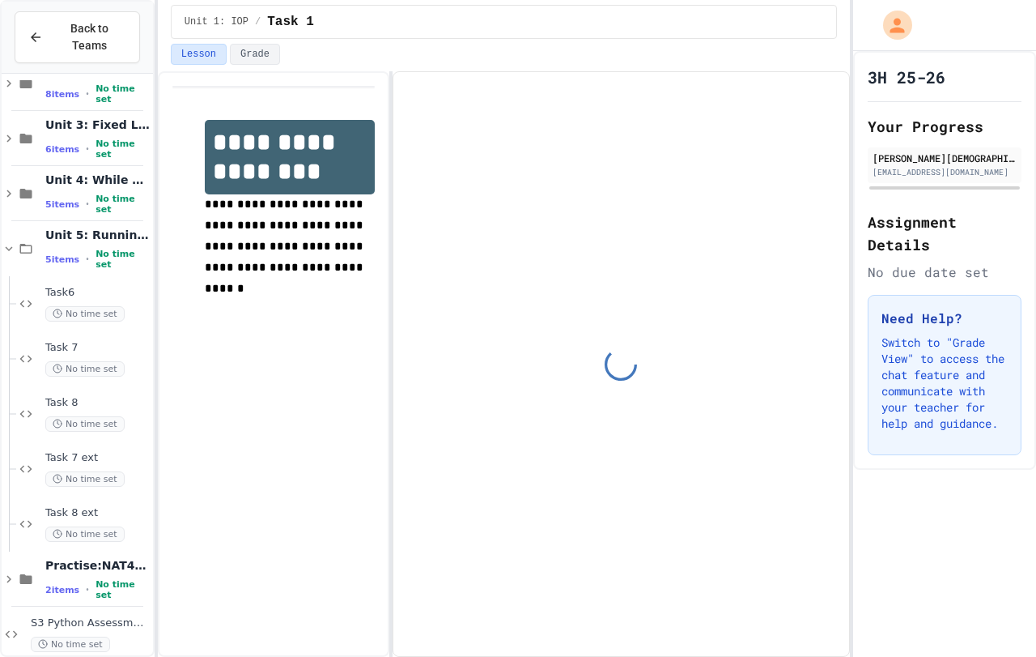
scroll to position [95, 0]
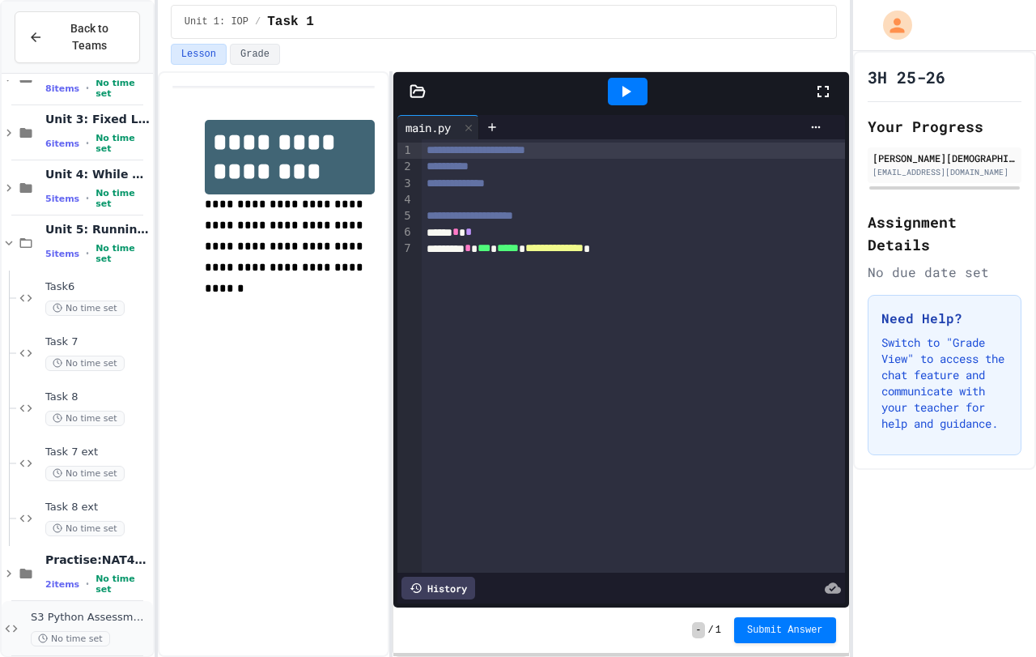
click at [79, 631] on span "No time set" at bounding box center [70, 638] width 79 height 15
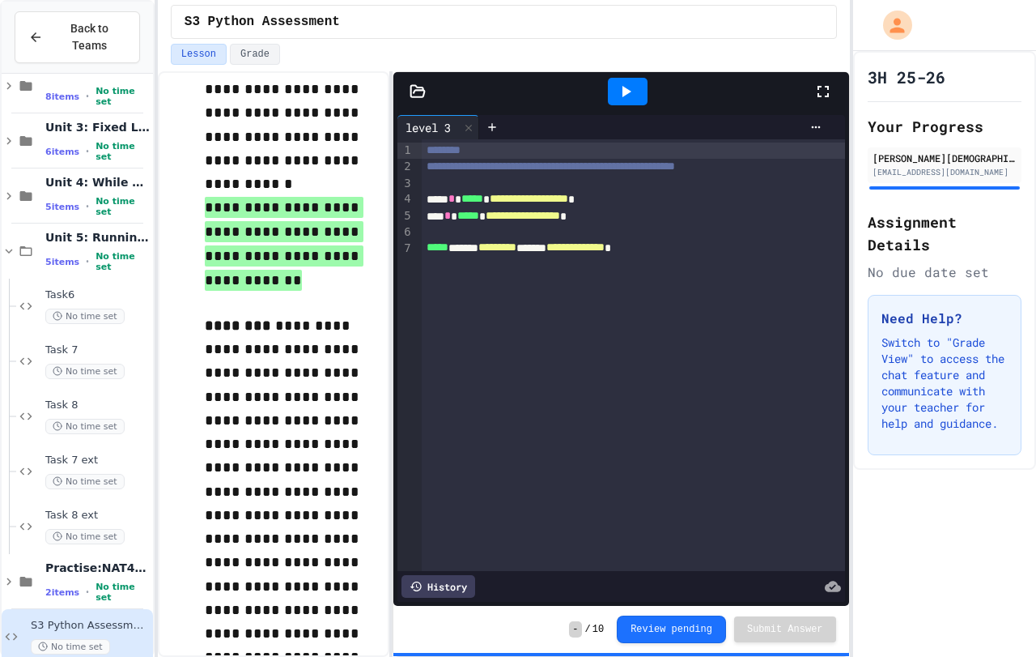
scroll to position [95, 0]
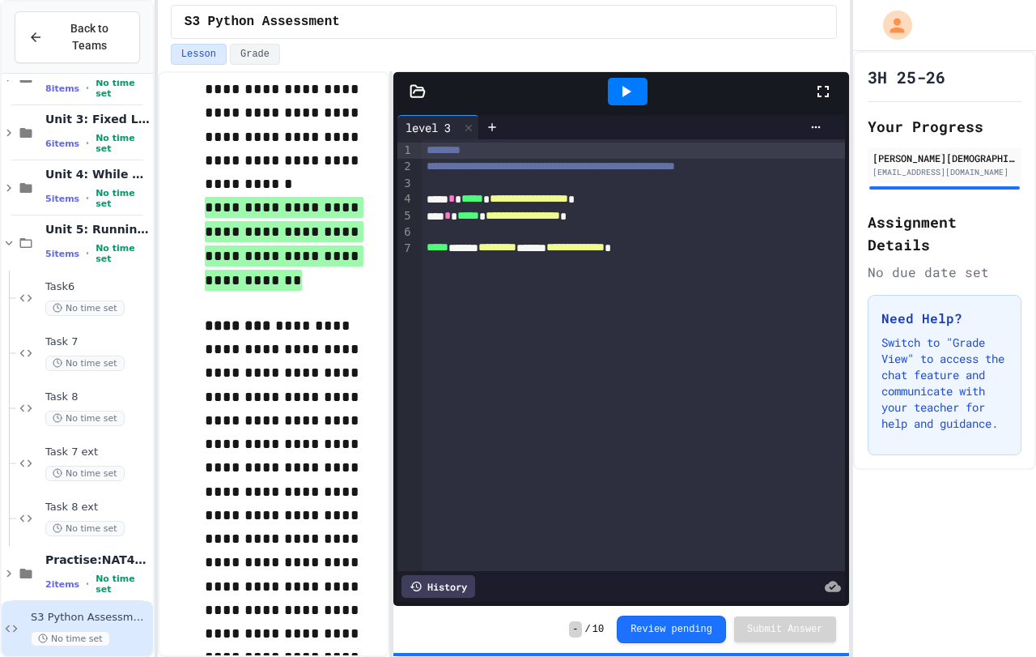
click at [418, 96] on icon at bounding box center [417, 90] width 14 height 11
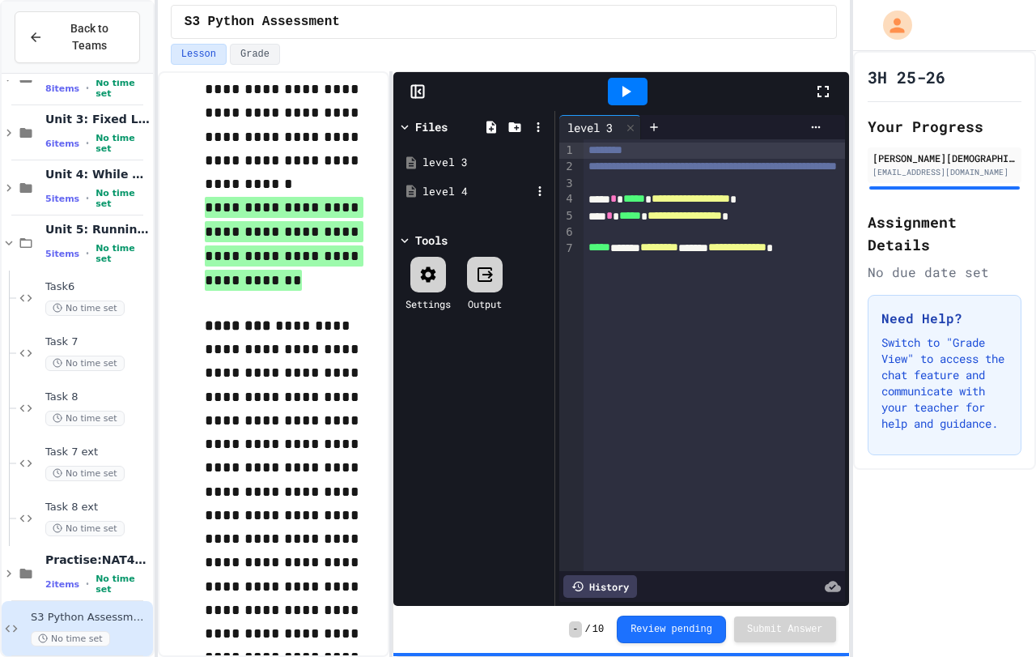
click at [445, 193] on div "level 4" at bounding box center [477, 192] width 108 height 16
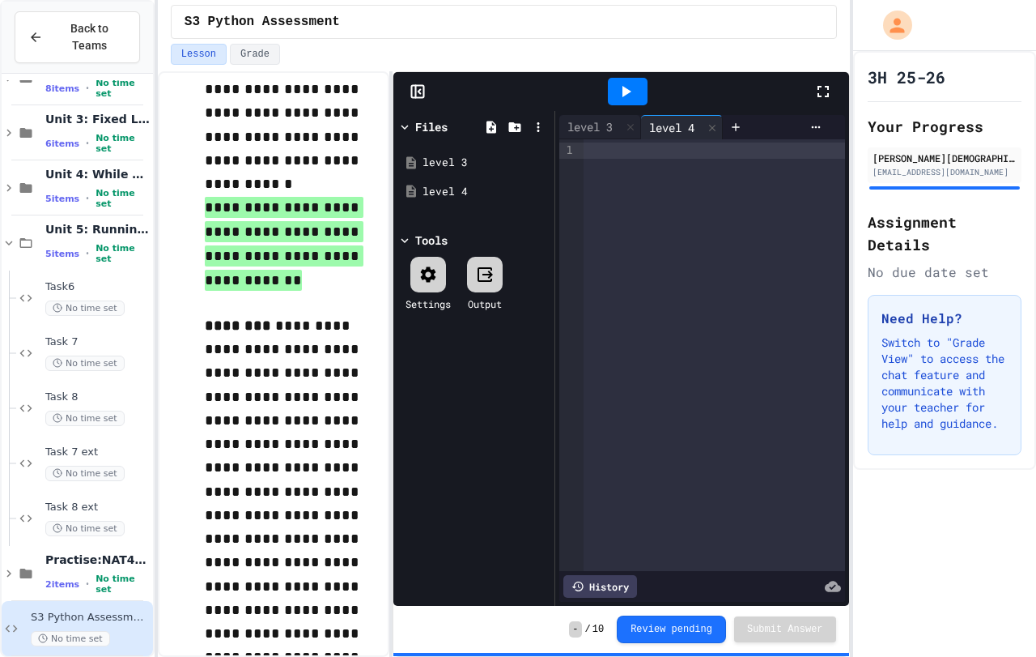
click at [643, 255] on div at bounding box center [714, 355] width 261 height 432
click at [607, 116] on div "level 3" at bounding box center [600, 127] width 82 height 24
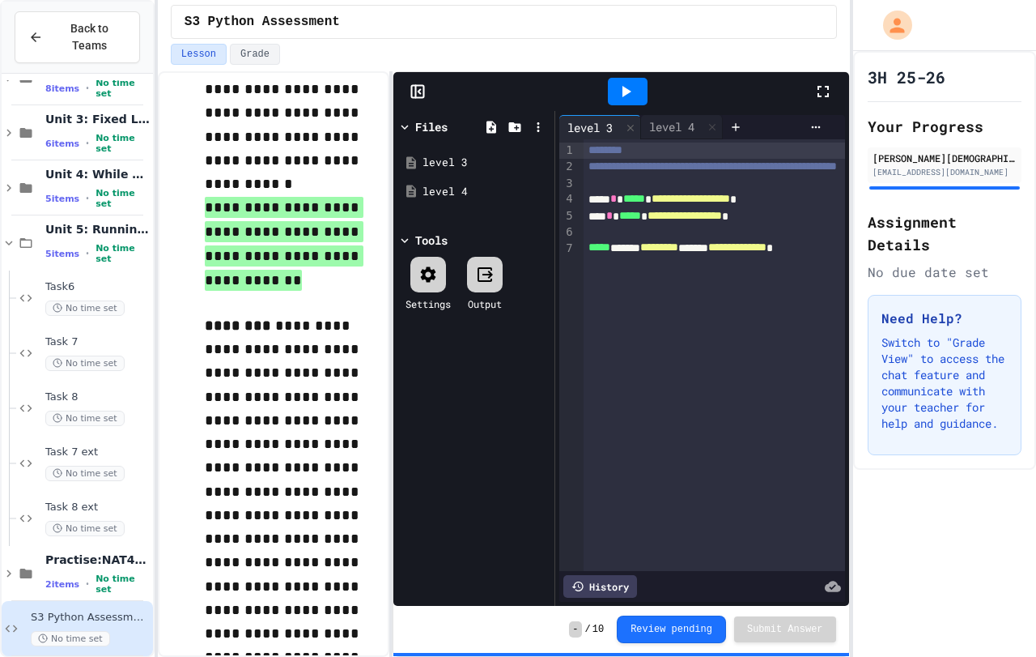
click at [623, 94] on icon at bounding box center [627, 91] width 9 height 11
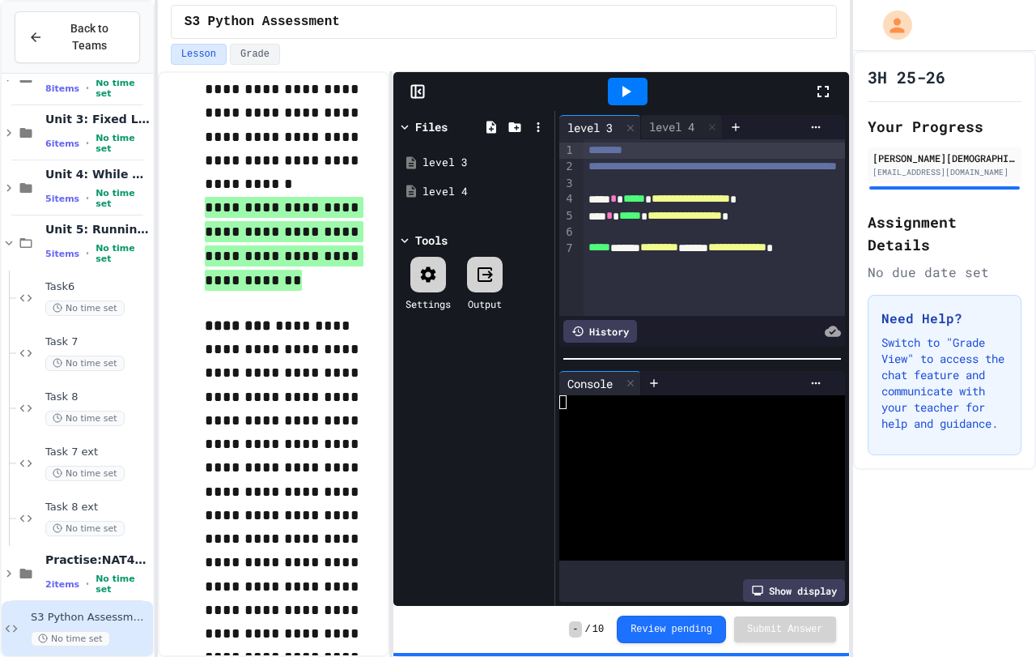
click at [410, 121] on icon at bounding box center [405, 127] width 15 height 15
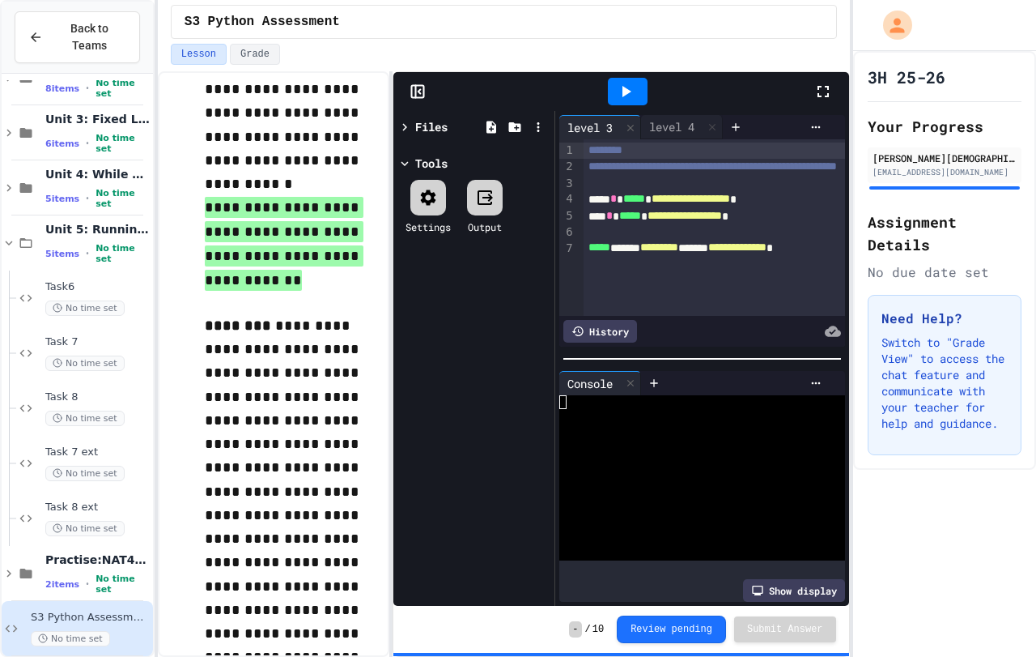
click at [415, 100] on div at bounding box center [621, 91] width 456 height 39
click at [411, 86] on rect at bounding box center [417, 92] width 12 height 12
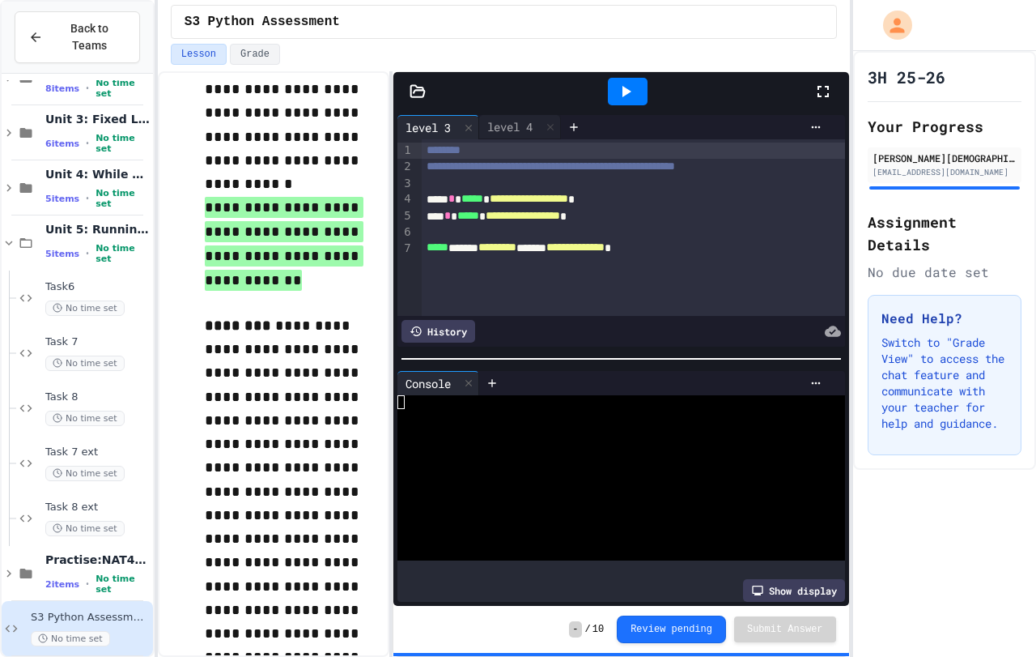
click at [623, 101] on div at bounding box center [628, 92] width 40 height 28
click at [646, 83] on div at bounding box center [628, 92] width 40 height 28
click at [553, 125] on icon at bounding box center [550, 126] width 6 height 6
click at [654, 80] on div at bounding box center [628, 92] width 56 height 44
click at [619, 98] on icon at bounding box center [625, 91] width 19 height 19
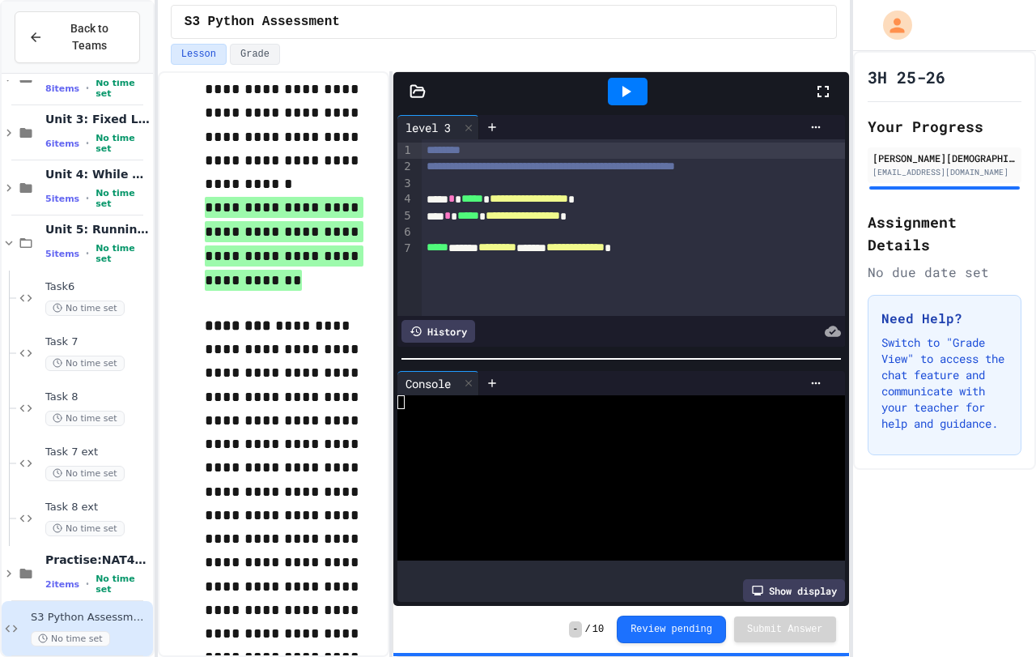
click at [619, 98] on icon at bounding box center [625, 91] width 19 height 19
click at [495, 115] on div at bounding box center [492, 127] width 26 height 24
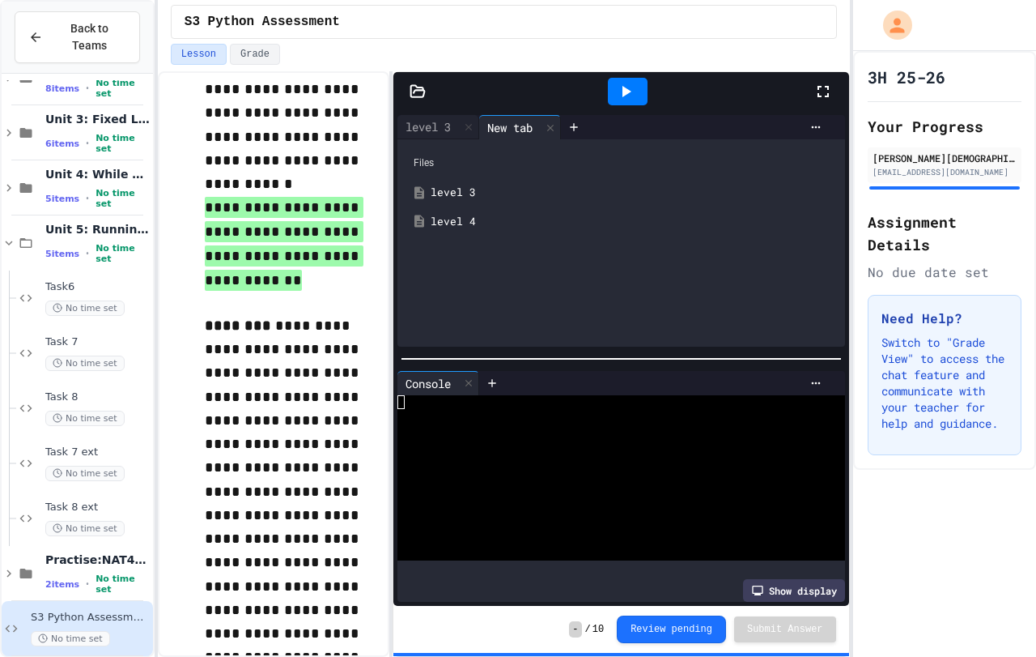
click at [469, 220] on div "level 4" at bounding box center [633, 222] width 405 height 16
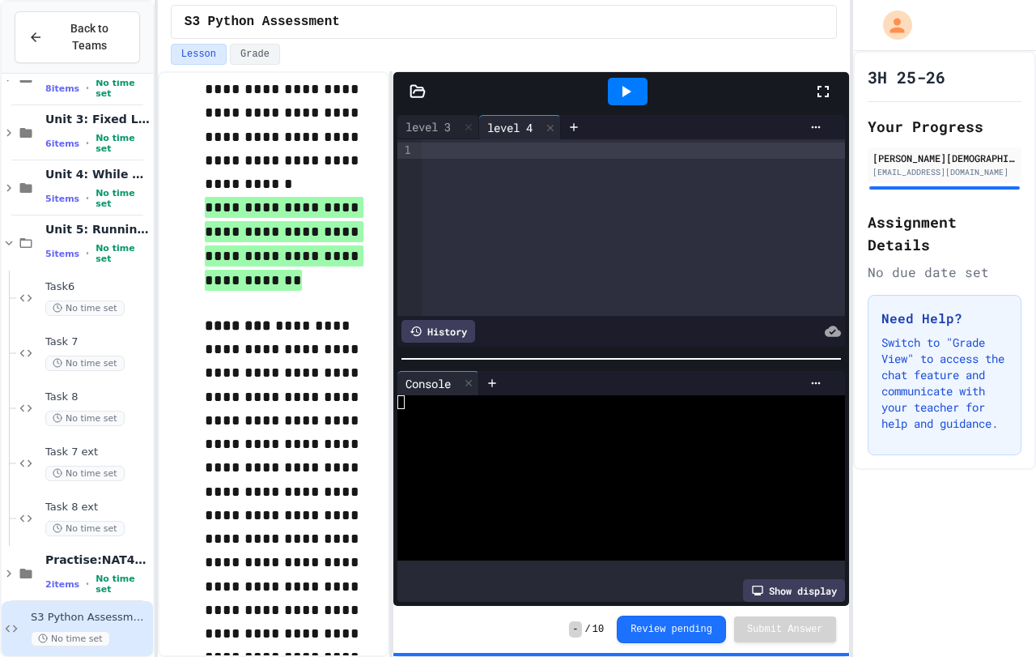
click at [473, 140] on div at bounding box center [633, 227] width 423 height 176
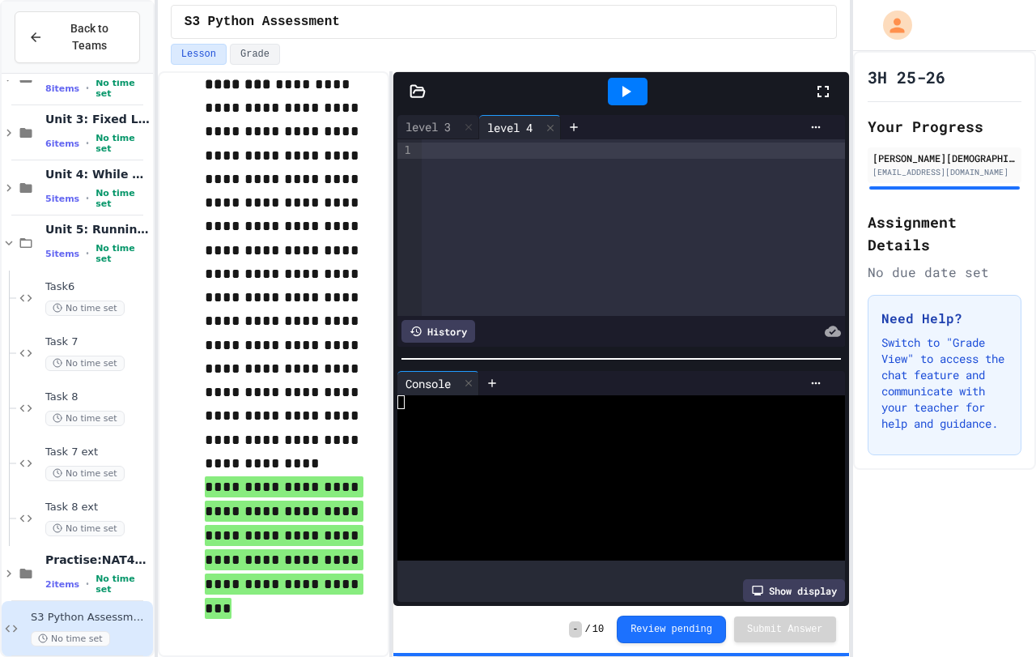
scroll to position [564, 0]
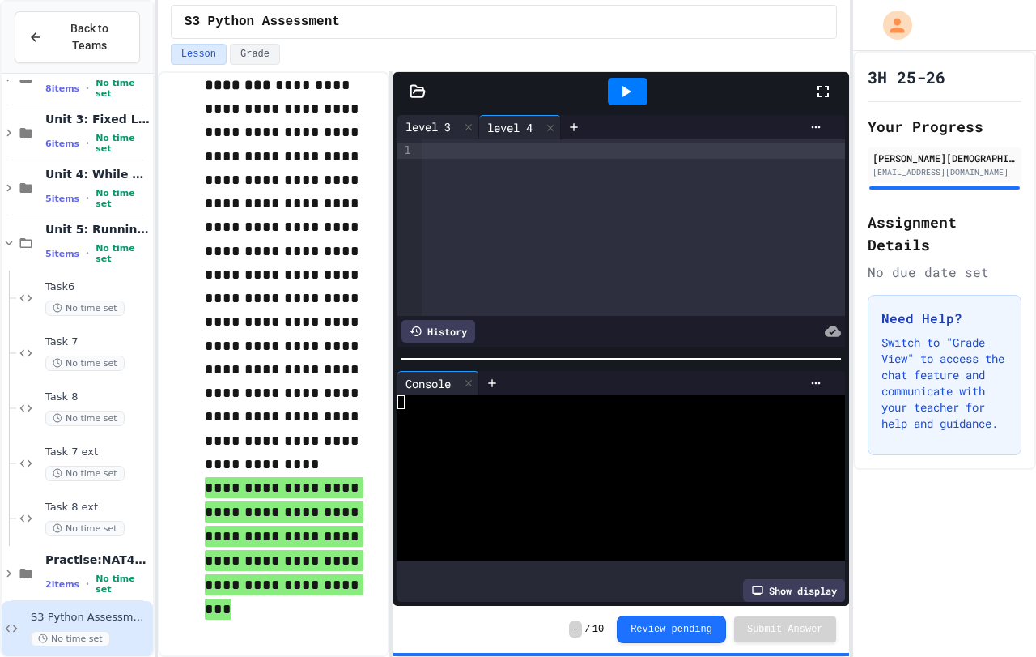
click at [438, 132] on div "level 3" at bounding box center [429, 126] width 62 height 17
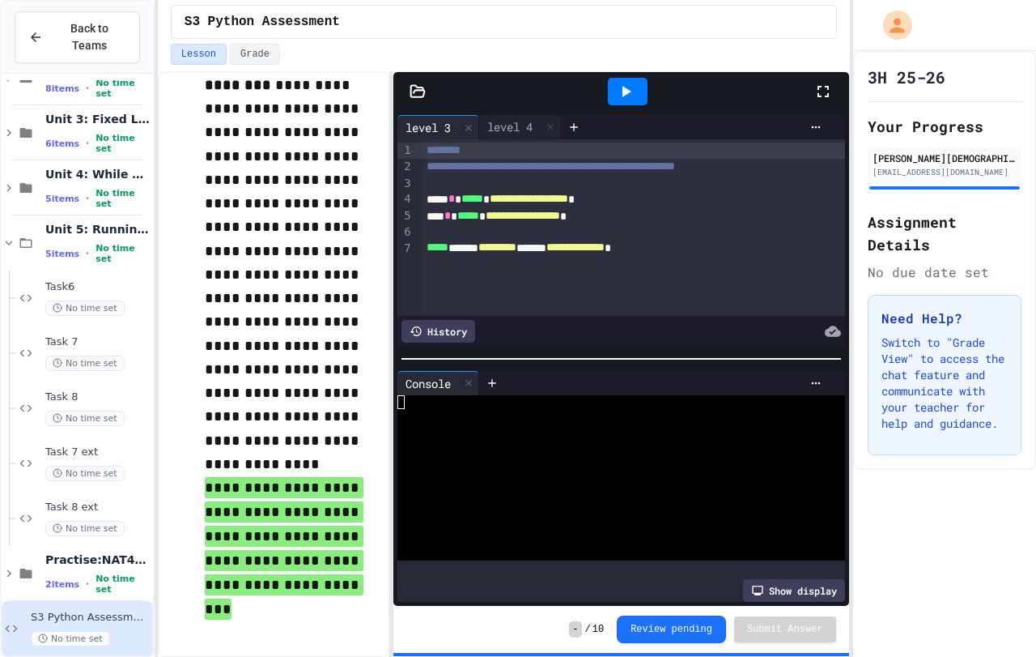
click at [623, 101] on div at bounding box center [628, 92] width 40 height 28
click at [508, 124] on div "level 4" at bounding box center [510, 126] width 62 height 17
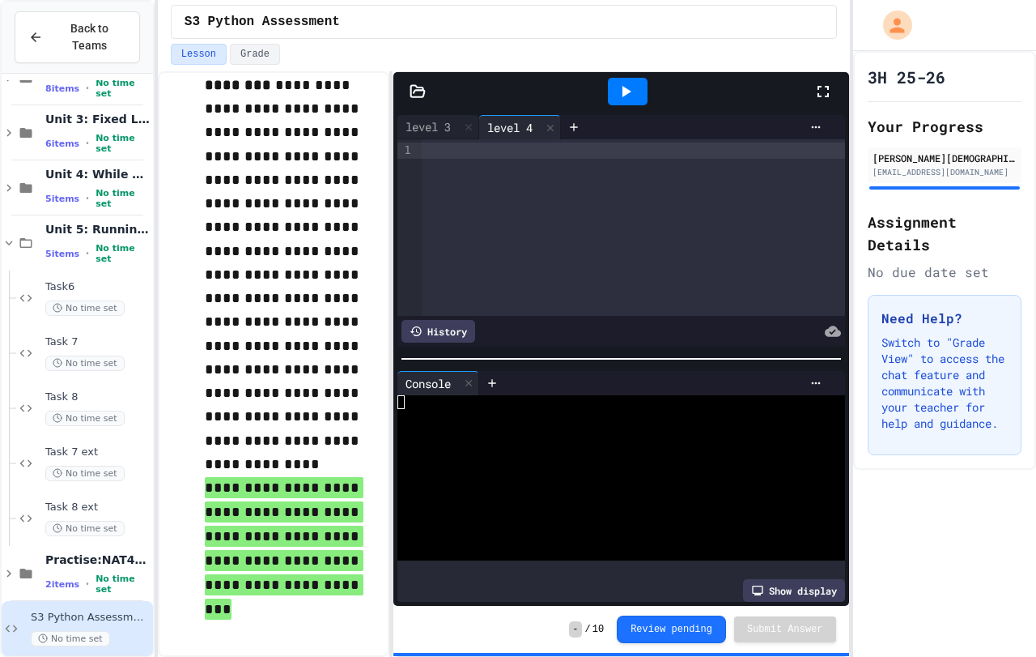
click at [443, 208] on div at bounding box center [633, 227] width 423 height 176
click at [434, 124] on div "level 3" at bounding box center [429, 126] width 62 height 17
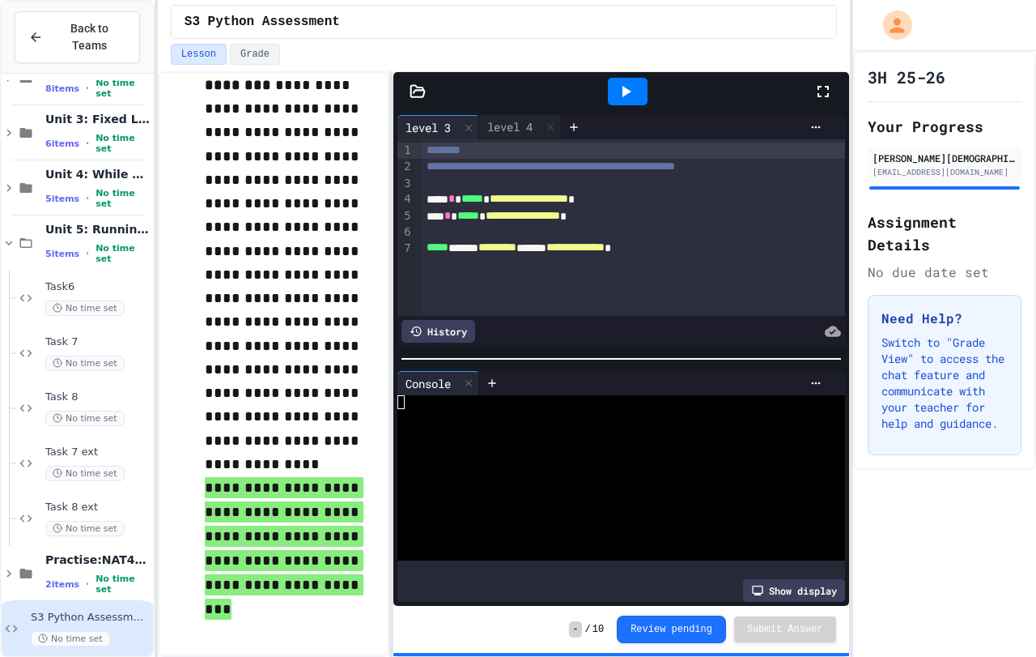
click at [619, 93] on icon at bounding box center [625, 91] width 19 height 19
click at [626, 80] on div at bounding box center [628, 92] width 40 height 28
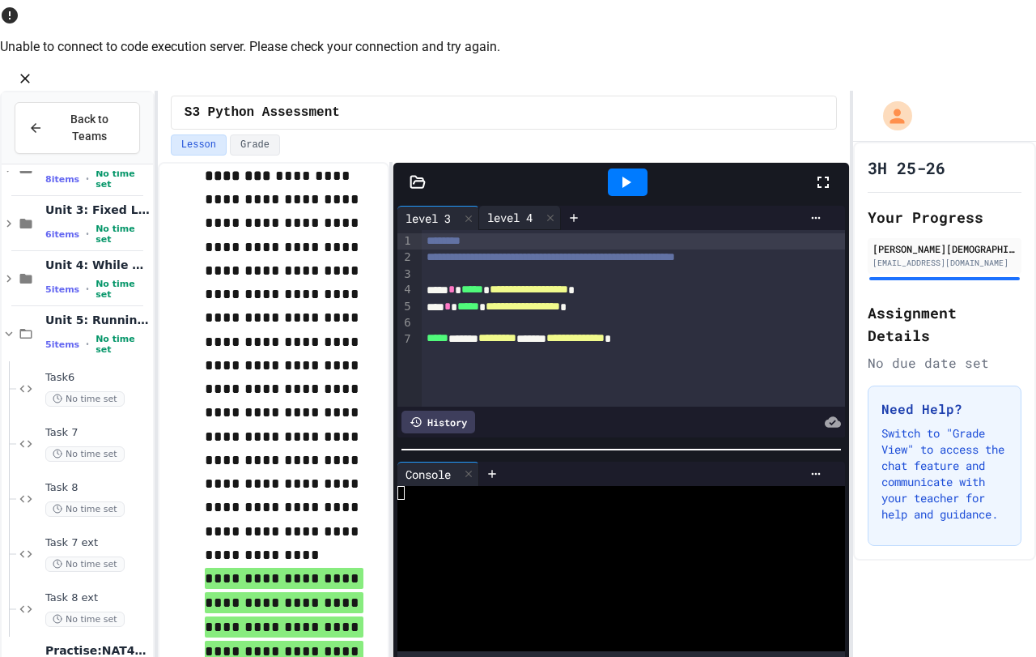
click at [493, 209] on div "level 4" at bounding box center [510, 217] width 62 height 17
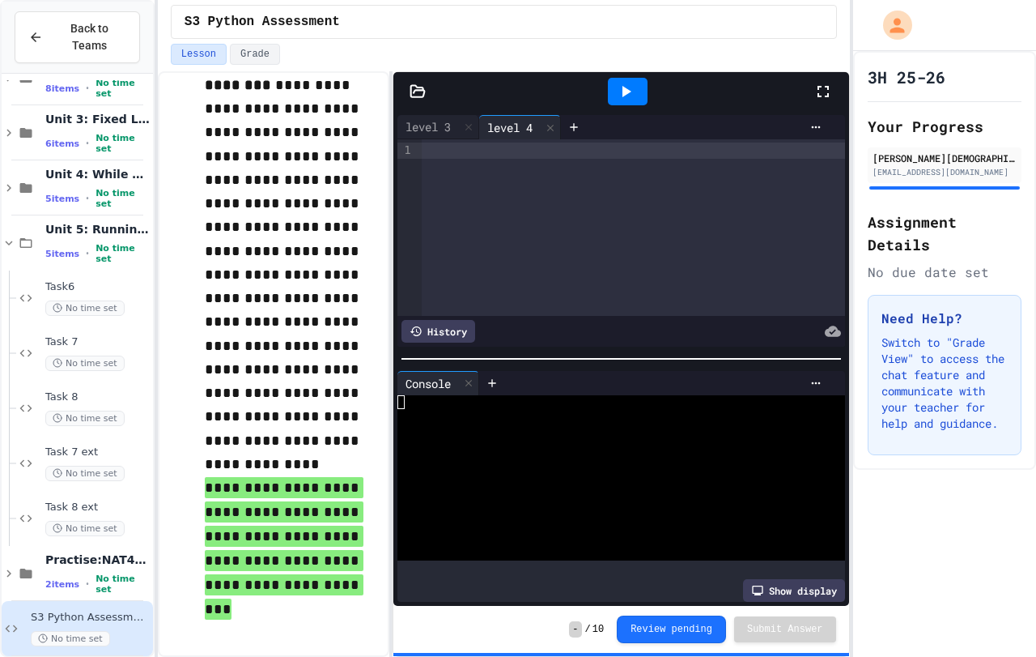
click at [614, 165] on div at bounding box center [633, 227] width 423 height 176
